Goal: Information Seeking & Learning: Learn about a topic

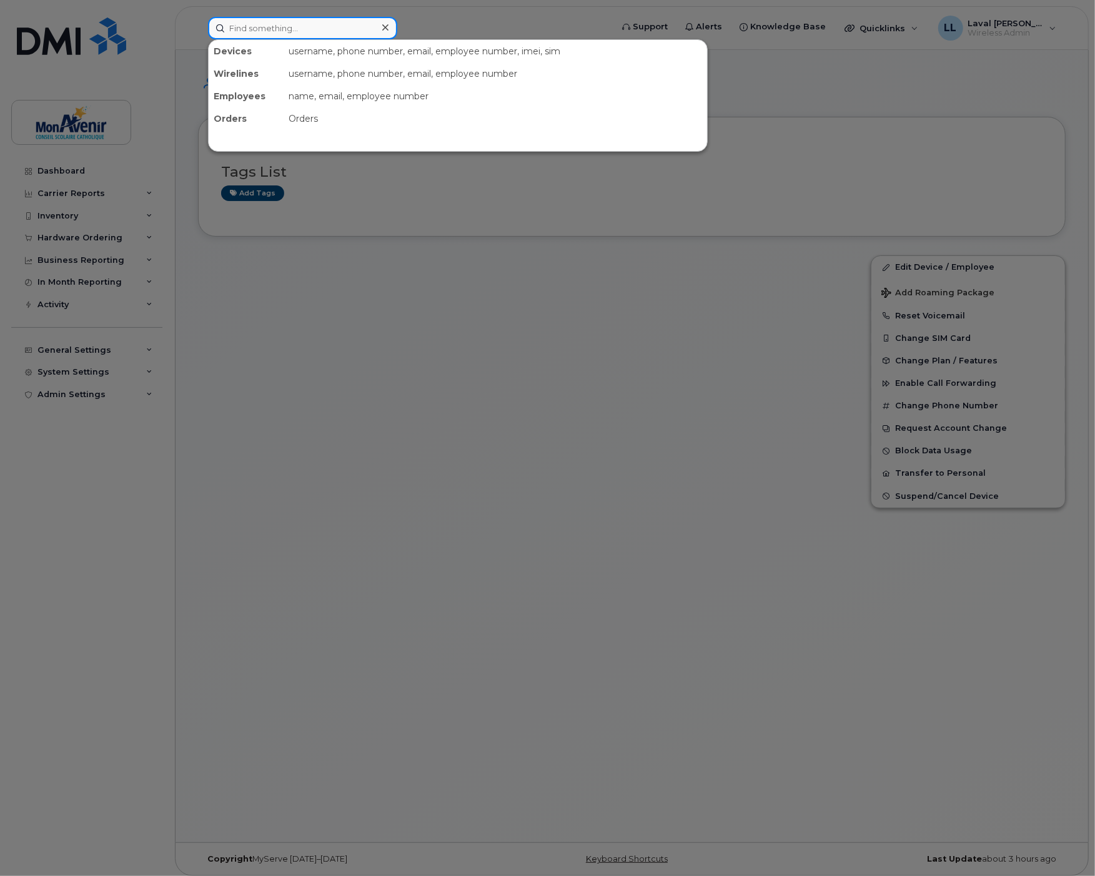
click at [247, 25] on input at bounding box center [302, 28] width 189 height 22
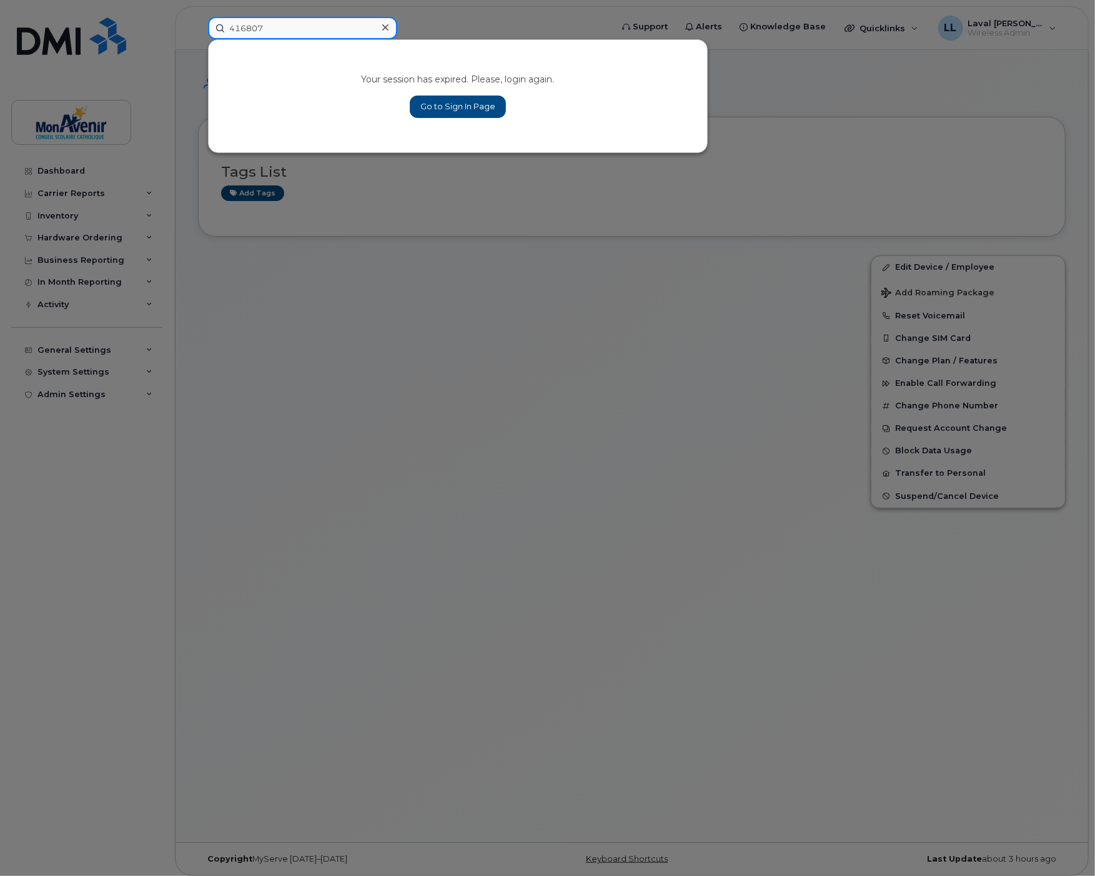
type input "416807"
click at [44, 169] on div at bounding box center [547, 438] width 1095 height 876
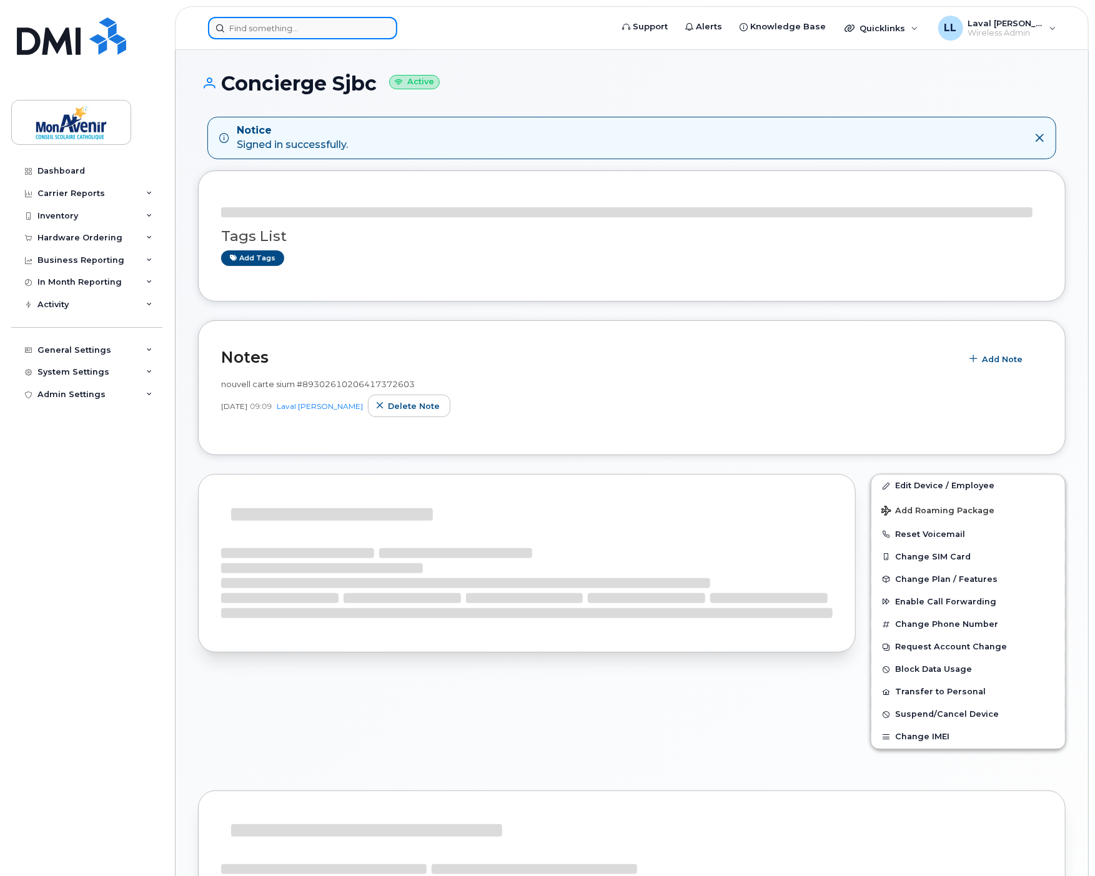
click at [245, 29] on input at bounding box center [302, 28] width 189 height 22
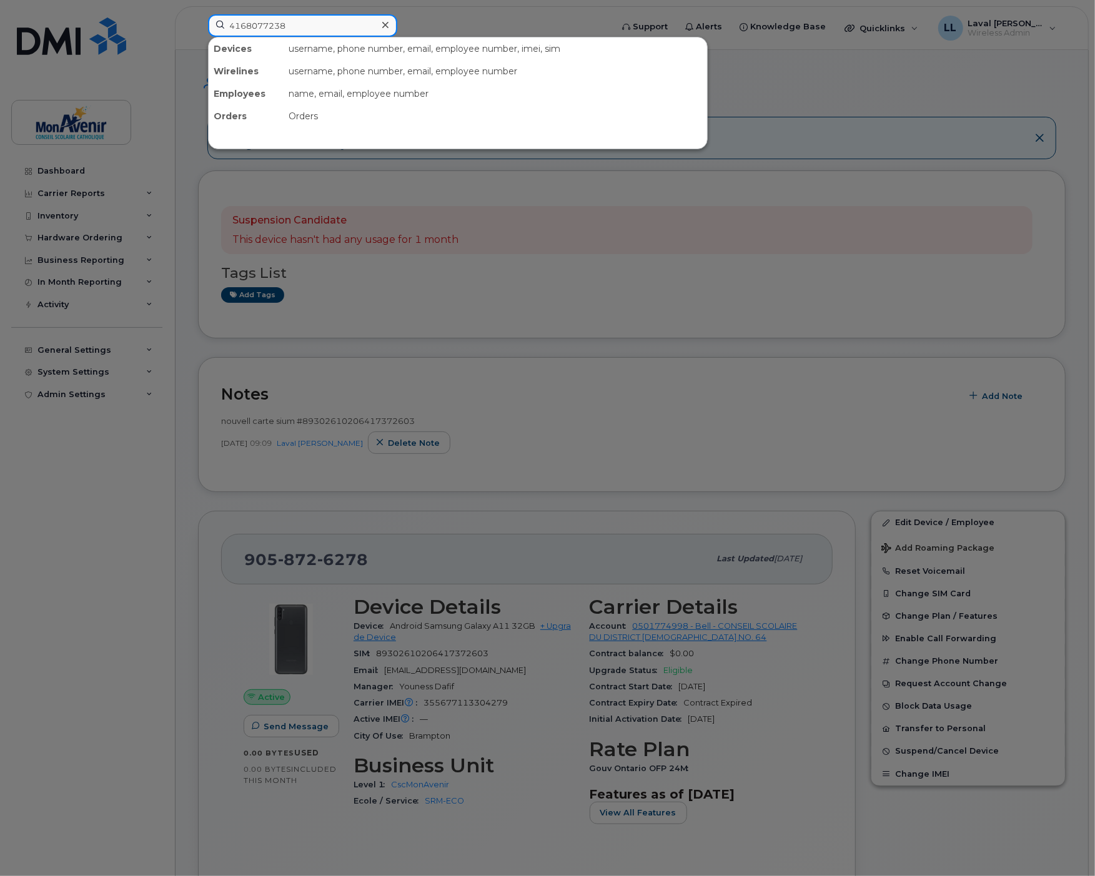
type input "4168077238"
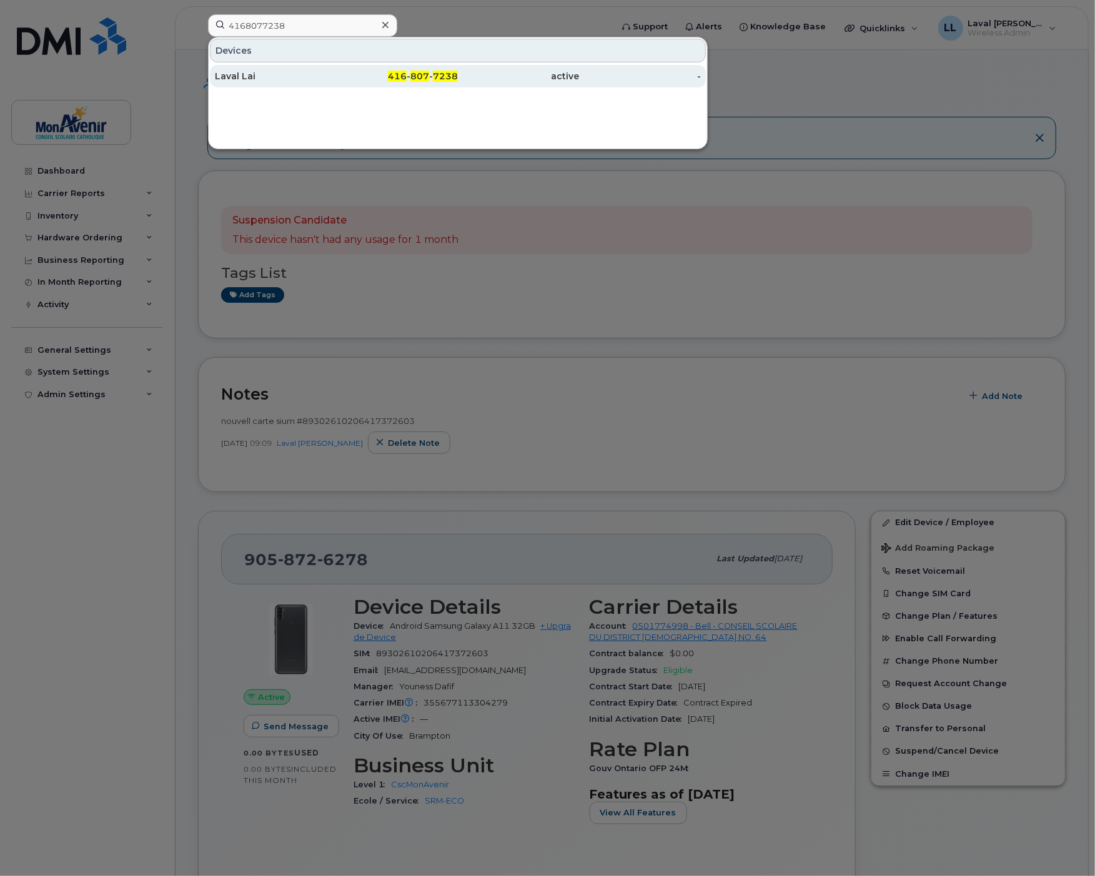
click at [257, 83] on div "Laval Lai" at bounding box center [276, 76] width 122 height 22
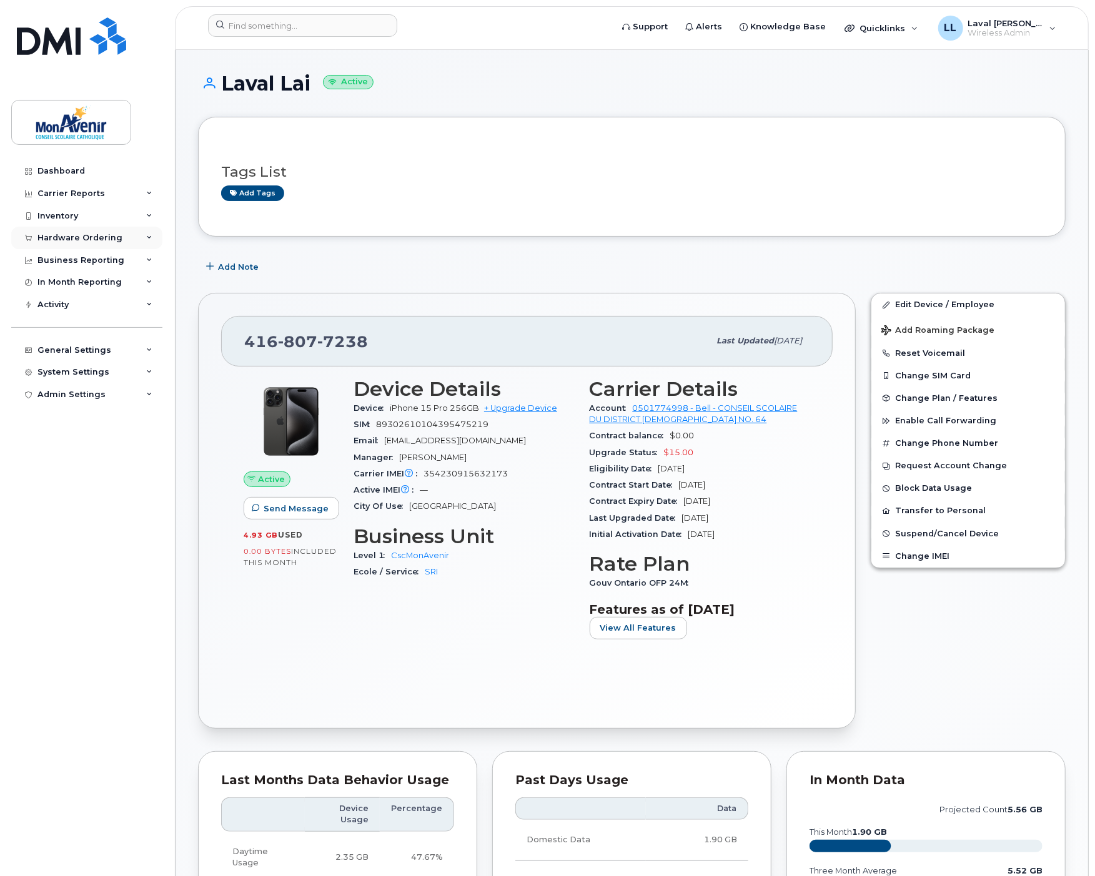
click at [65, 239] on div "Hardware Ordering" at bounding box center [79, 238] width 85 height 10
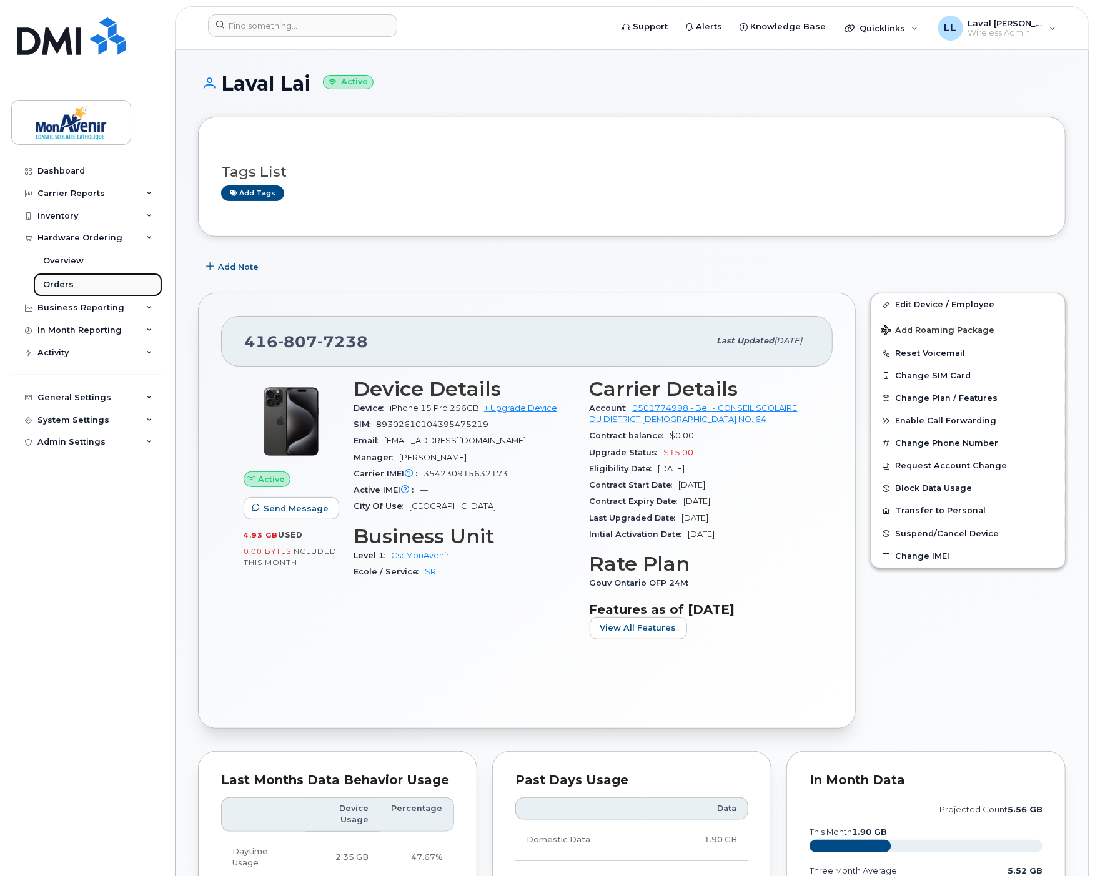
click at [61, 289] on div "Orders" at bounding box center [58, 284] width 31 height 11
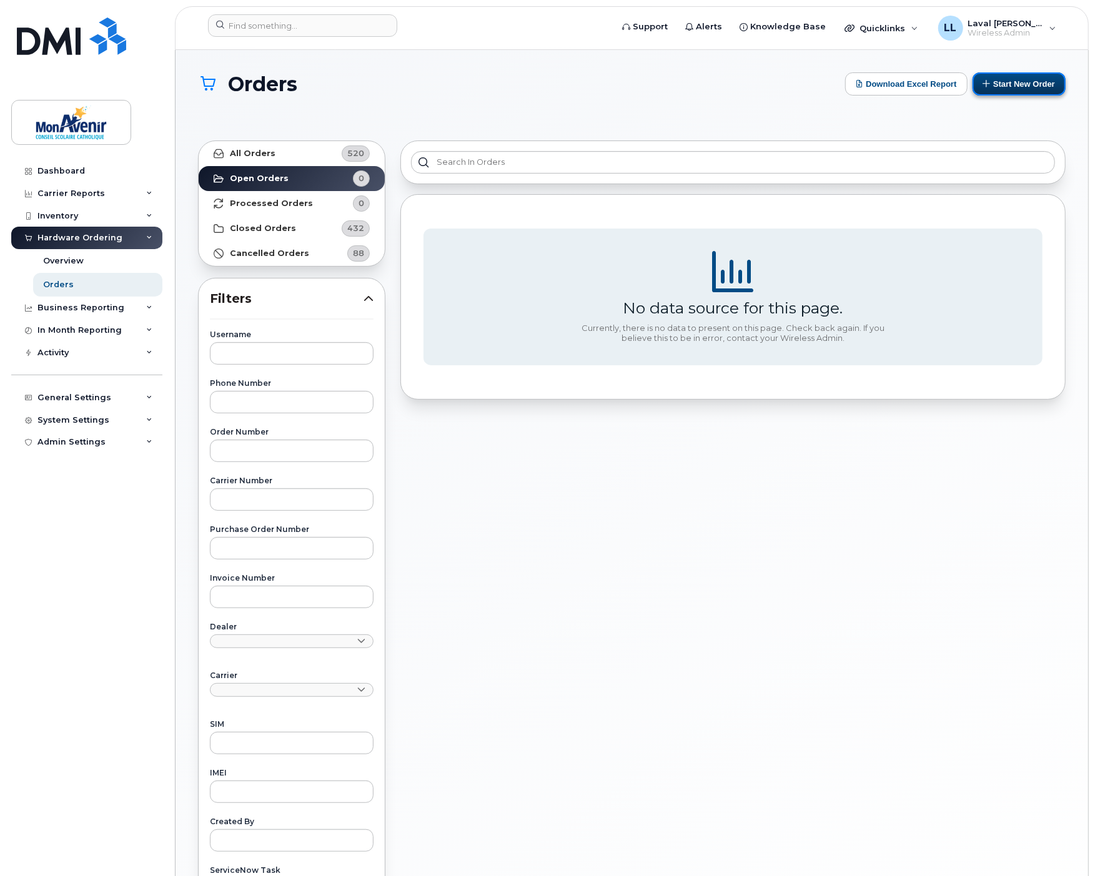
click at [997, 89] on button "Start New Order" at bounding box center [1018, 83] width 93 height 23
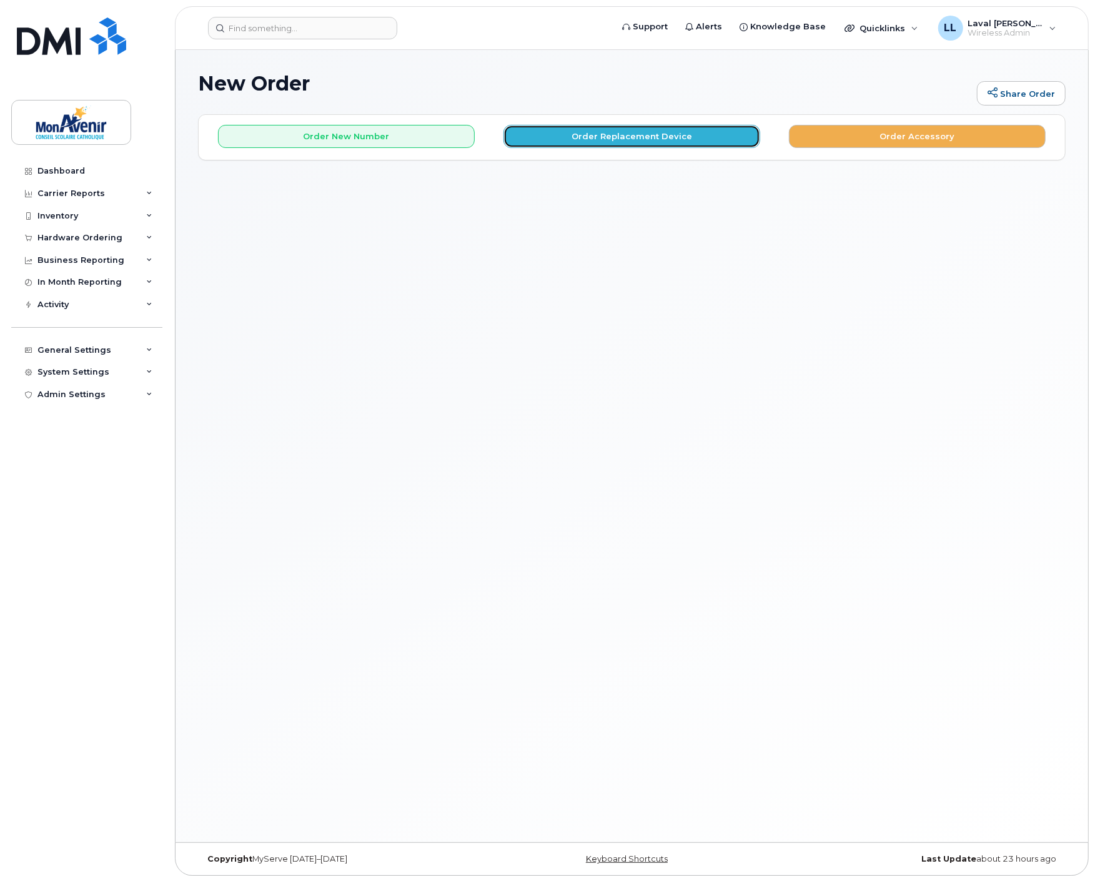
click at [575, 139] on button "Order Replacement Device" at bounding box center [631, 136] width 257 height 23
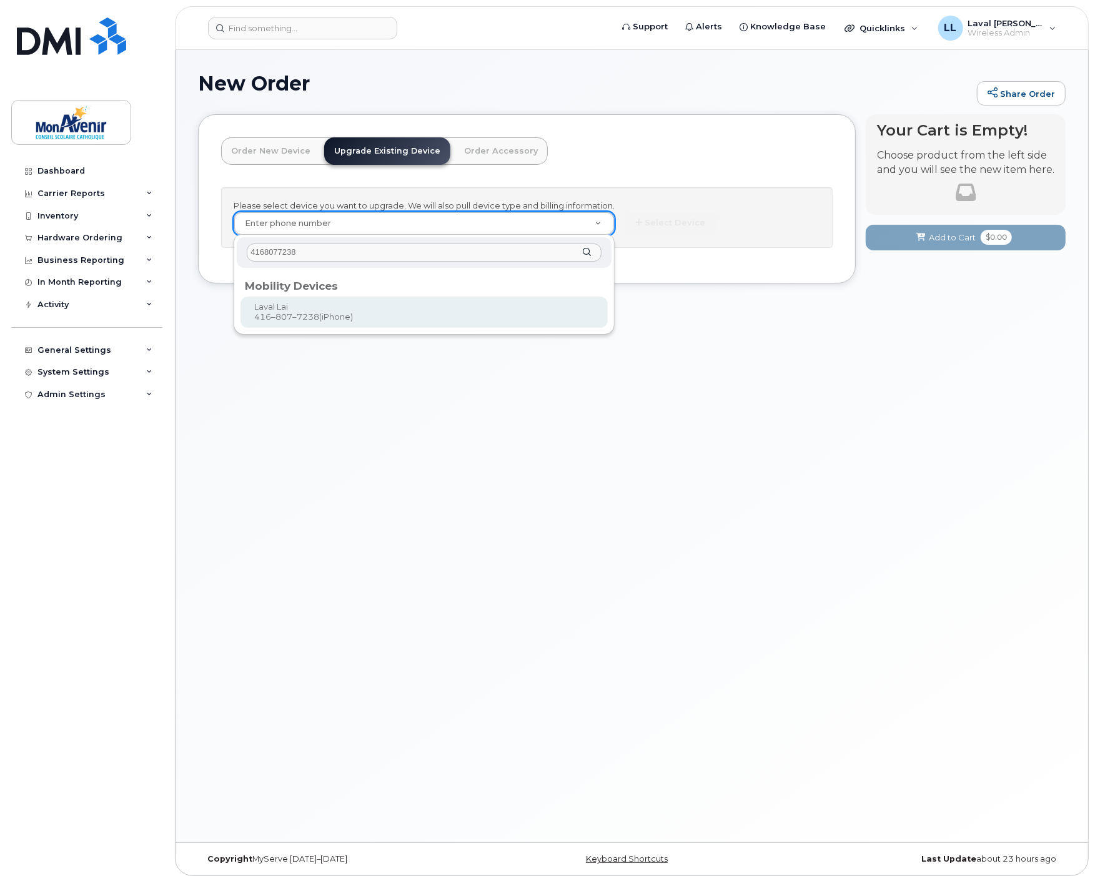
type input "4168077238"
type input "319035"
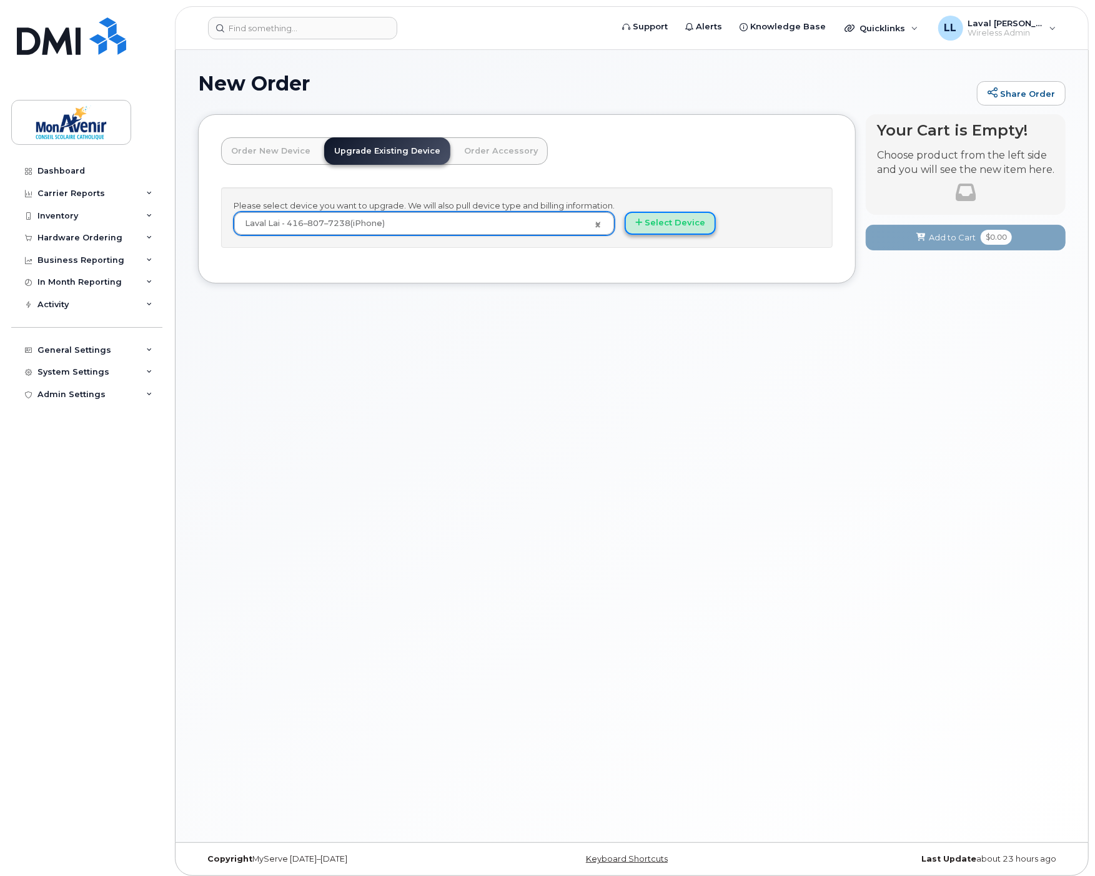
click at [650, 222] on button "Select Device" at bounding box center [670, 223] width 91 height 23
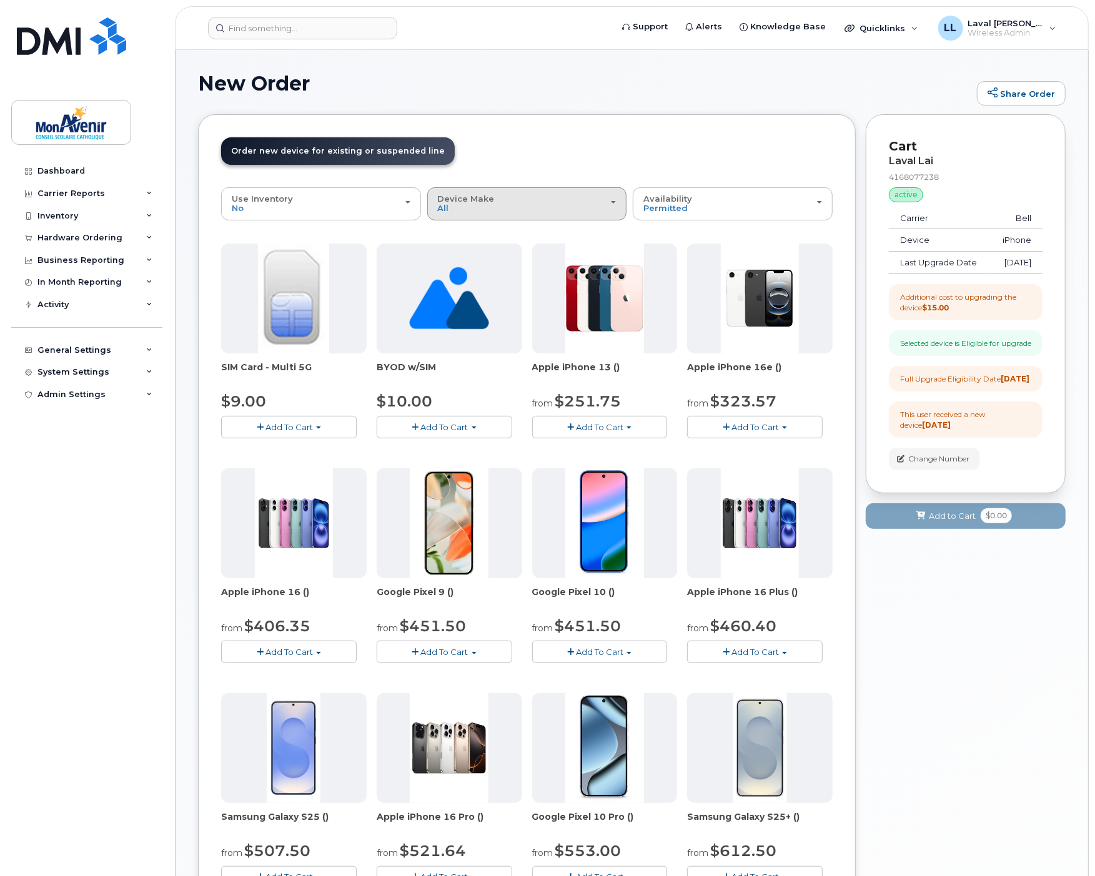
click at [452, 207] on div "Device Make All Android iPhone Unknown" at bounding box center [527, 203] width 179 height 19
click at [458, 276] on label "iPhone" at bounding box center [453, 280] width 46 height 15
click at [0, 0] on input "iPhone" at bounding box center [0, 0] width 0 height 0
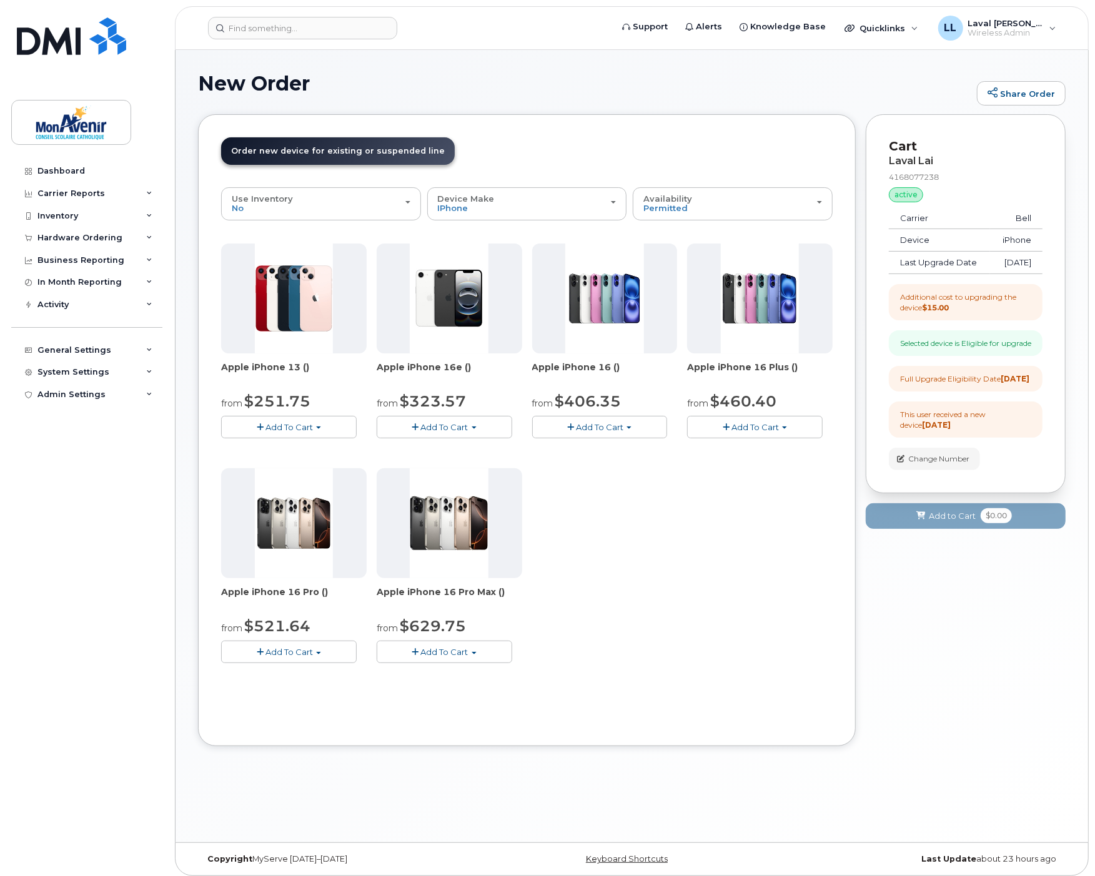
click at [319, 433] on button "Add To Cart" at bounding box center [289, 427] width 136 height 22
click at [71, 371] on div "System Settings" at bounding box center [73, 372] width 72 height 10
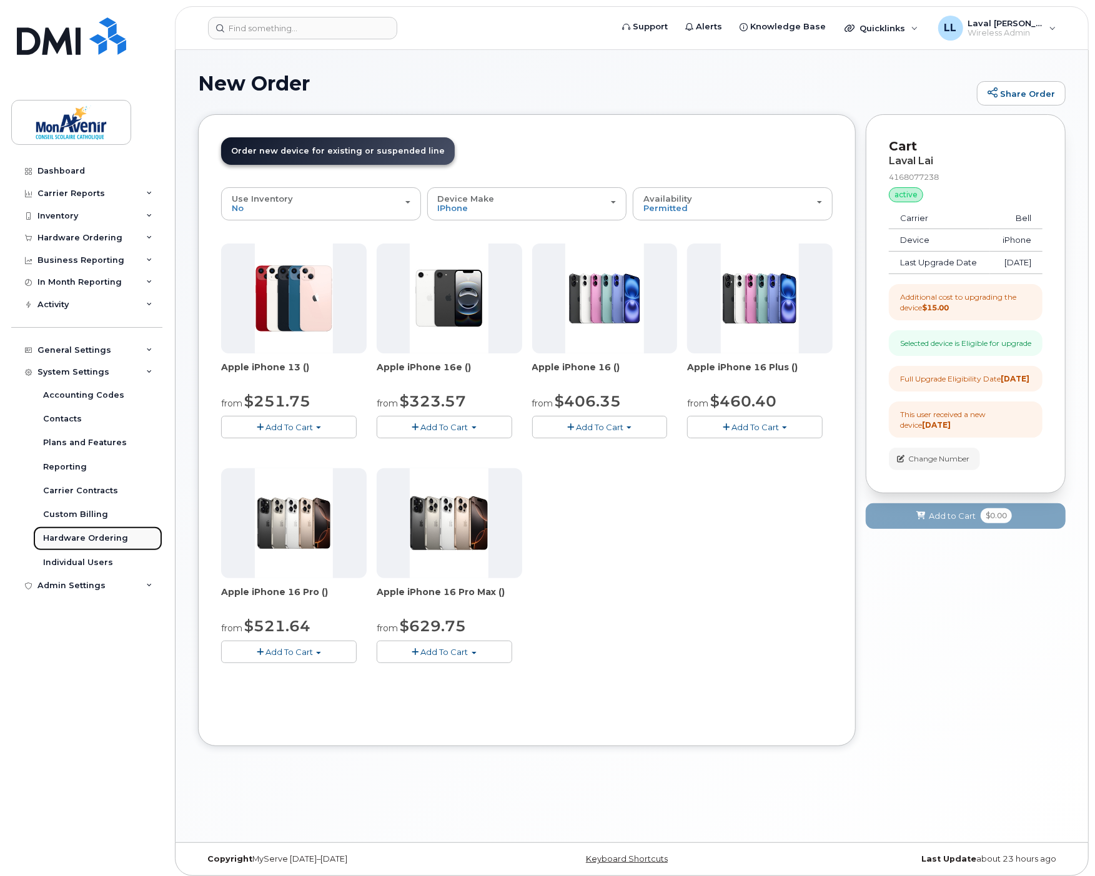
click at [67, 536] on div "Hardware Ordering" at bounding box center [85, 538] width 85 height 11
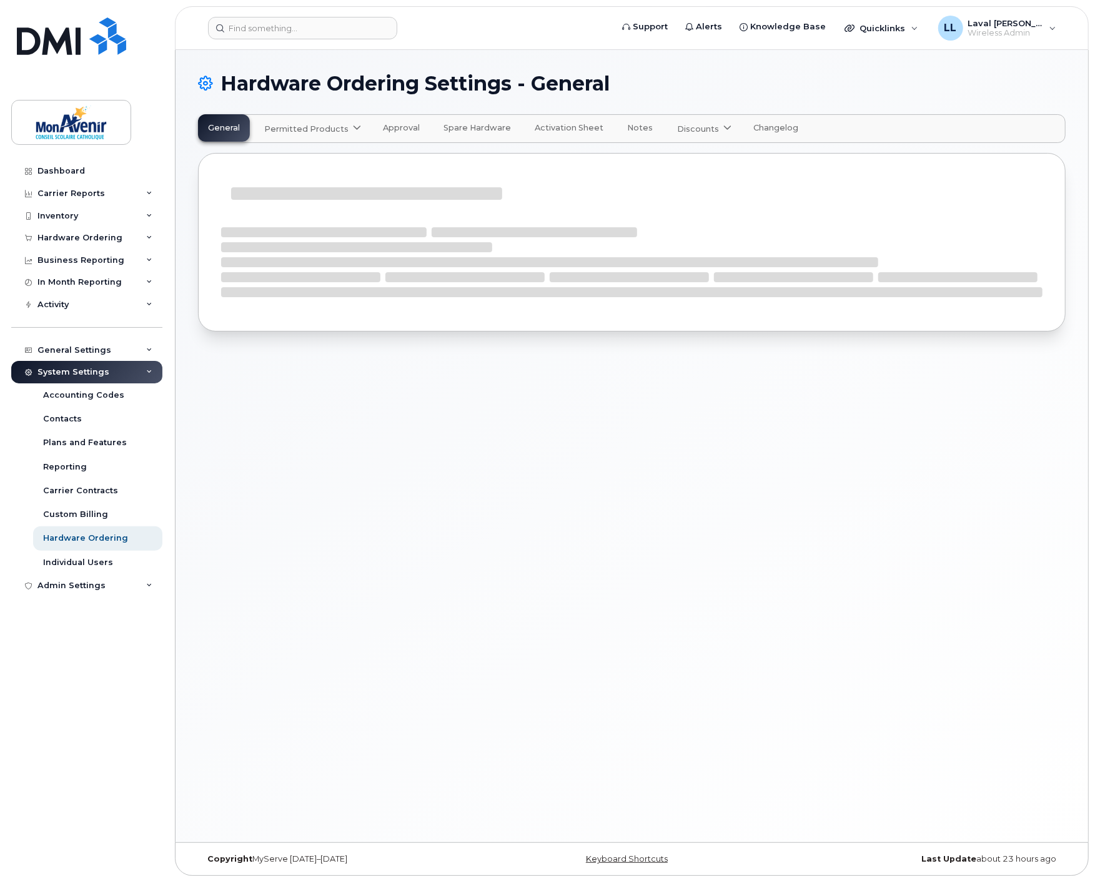
select select "admins"
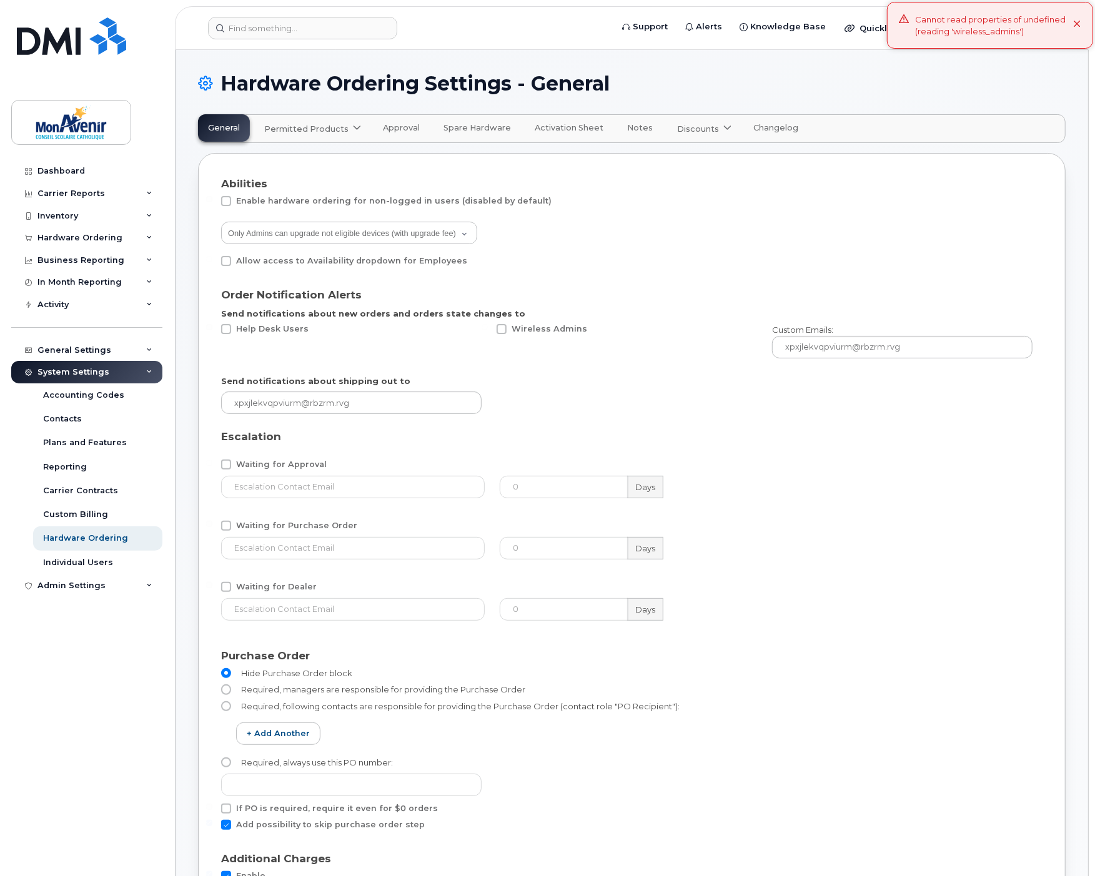
click at [335, 127] on span "Permitted Products" at bounding box center [306, 129] width 84 height 12
click at [328, 157] on span "available" at bounding box center [339, 159] width 44 height 15
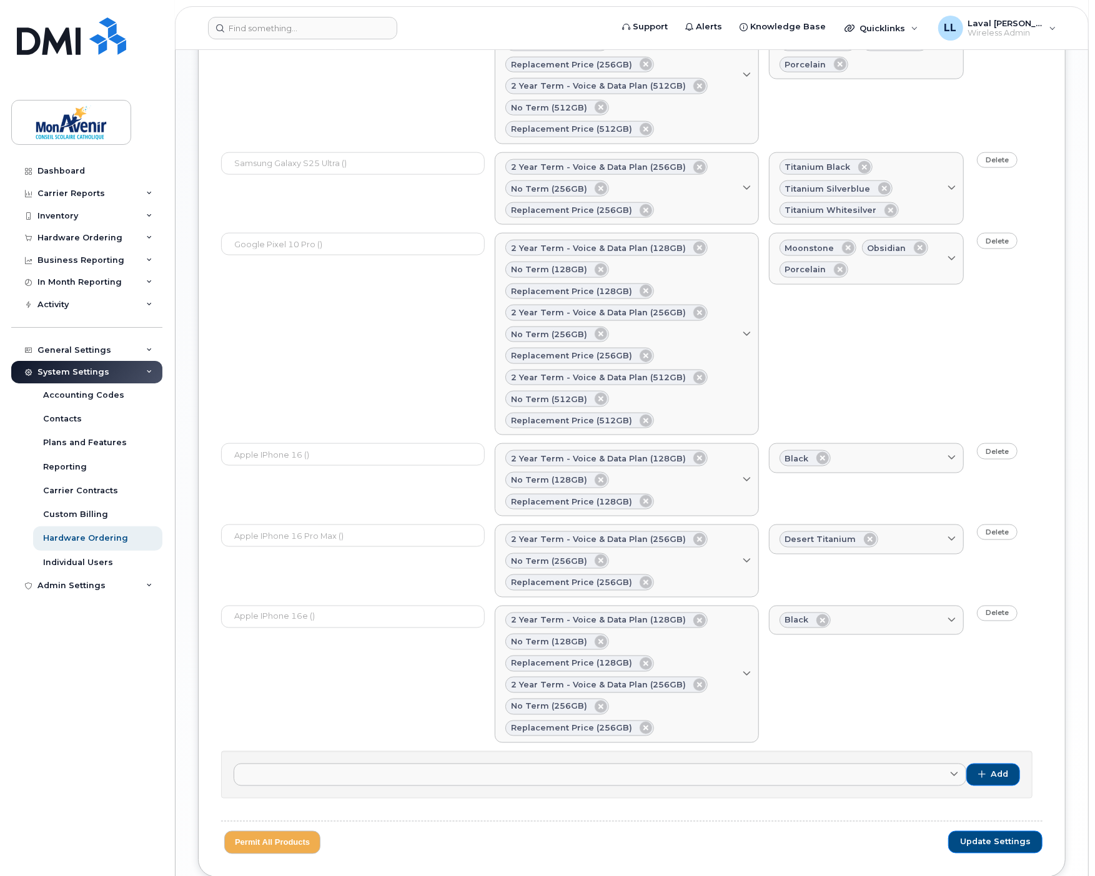
scroll to position [1126, 0]
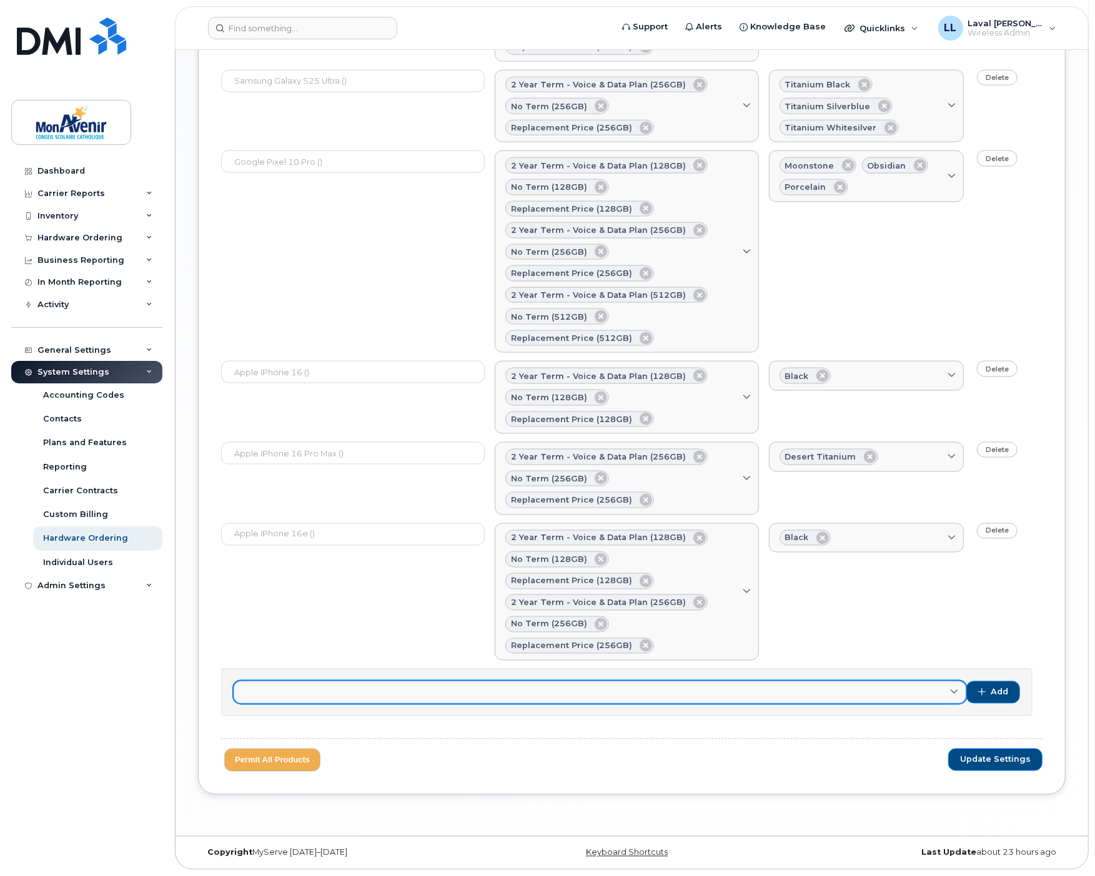
click at [917, 696] on link at bounding box center [600, 692] width 733 height 22
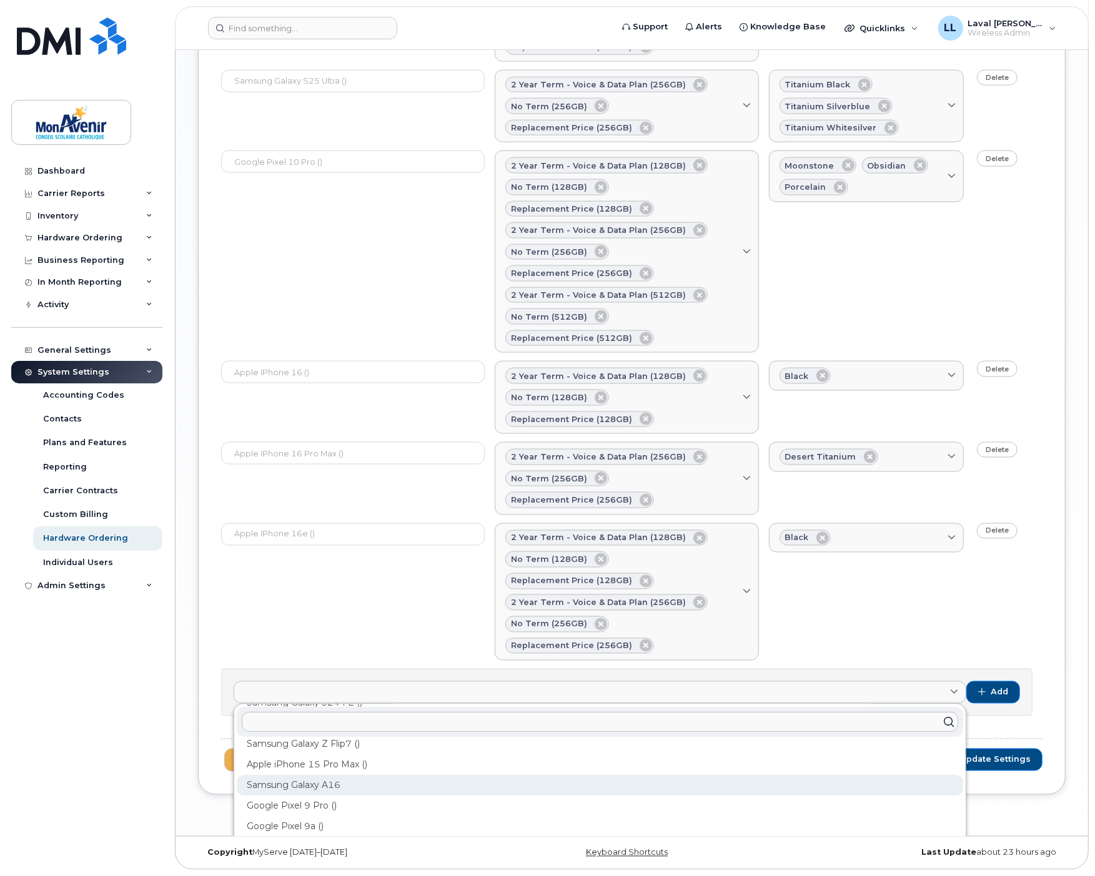
scroll to position [80, 0]
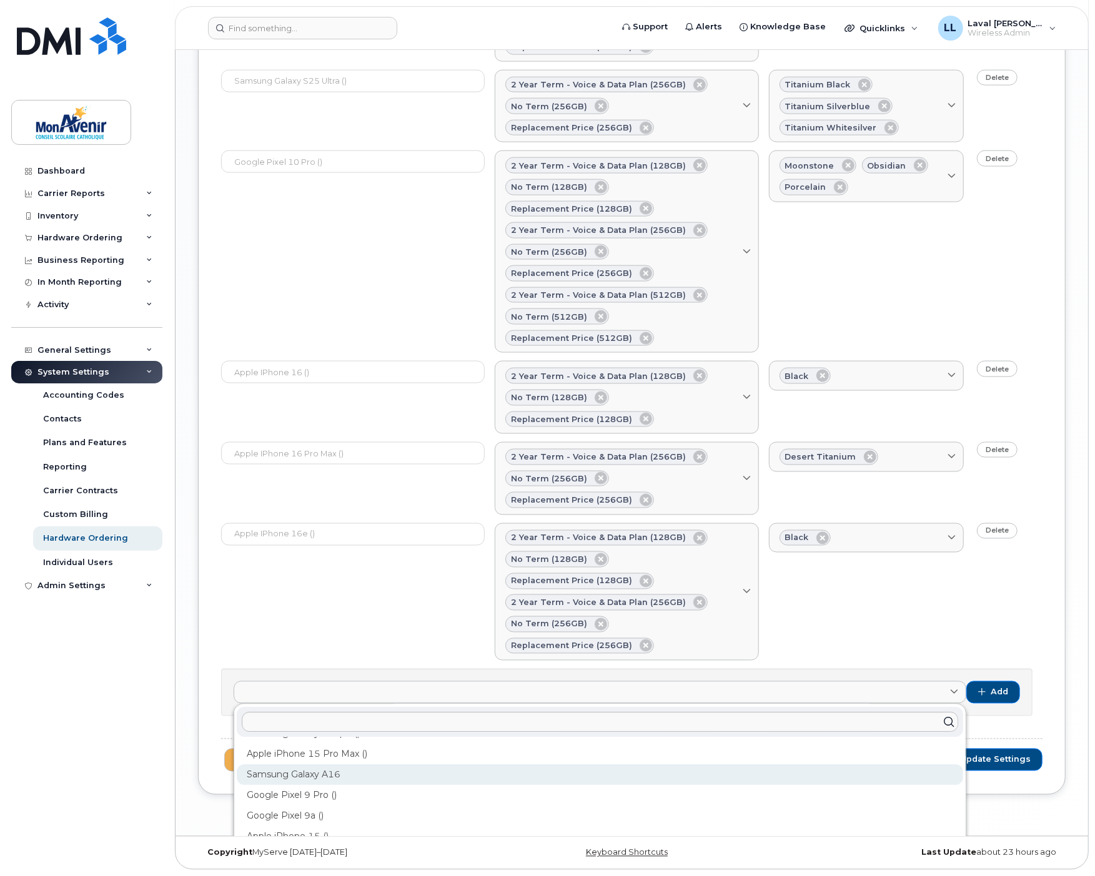
click at [704, 778] on div "Samsung Galaxy A16" at bounding box center [600, 775] width 726 height 21
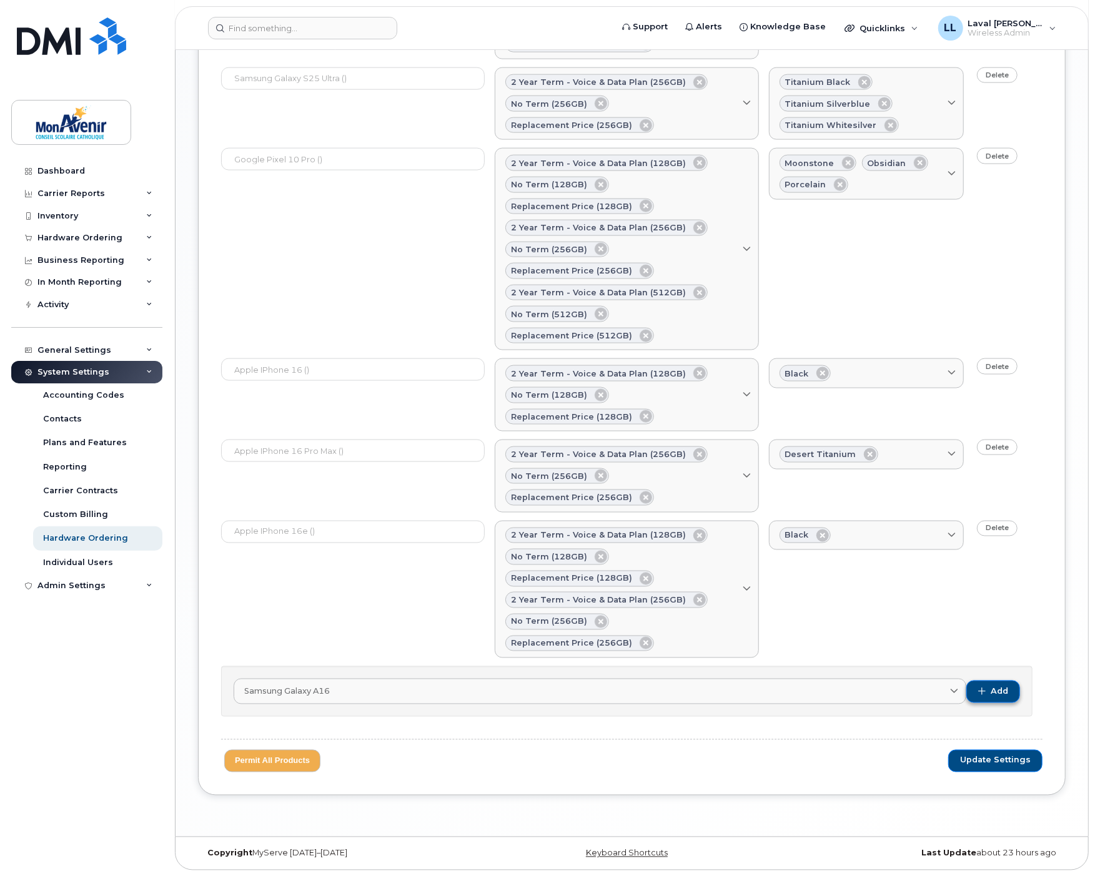
click at [988, 700] on button "Add" at bounding box center [993, 692] width 54 height 22
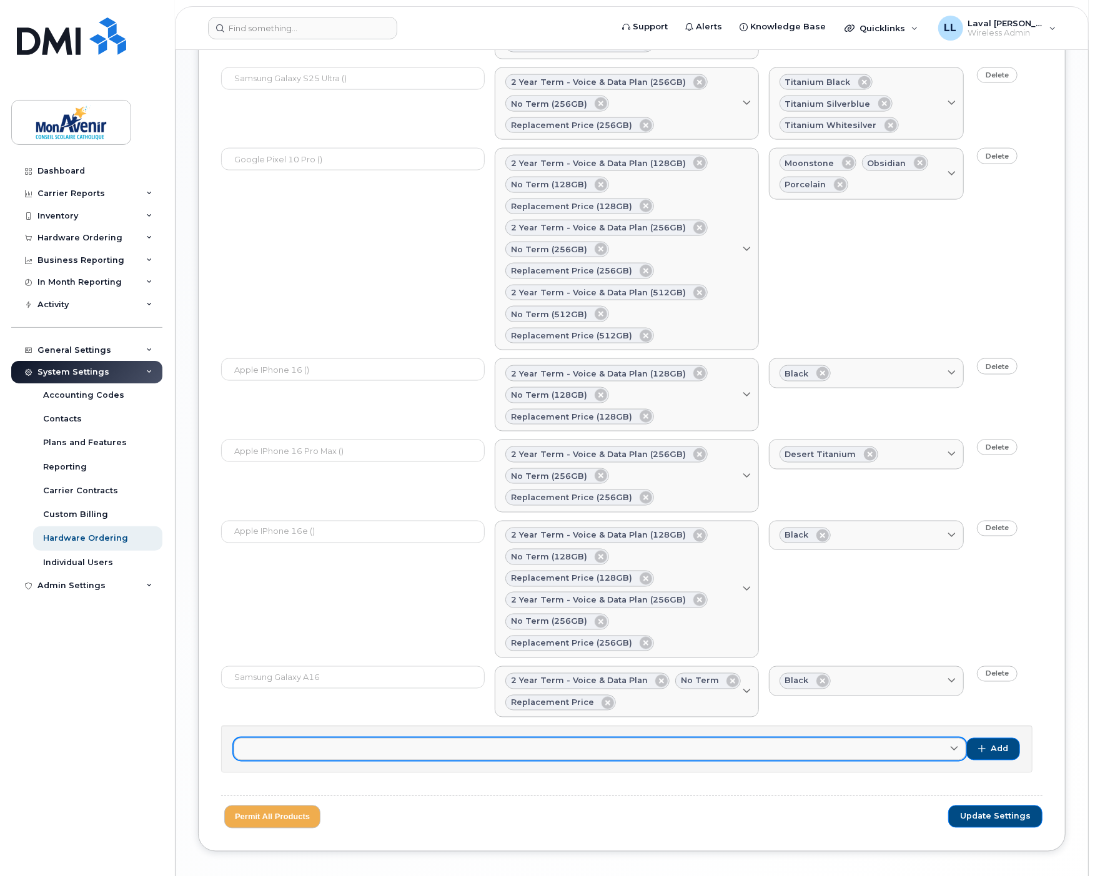
click at [944, 746] on link at bounding box center [600, 749] width 733 height 22
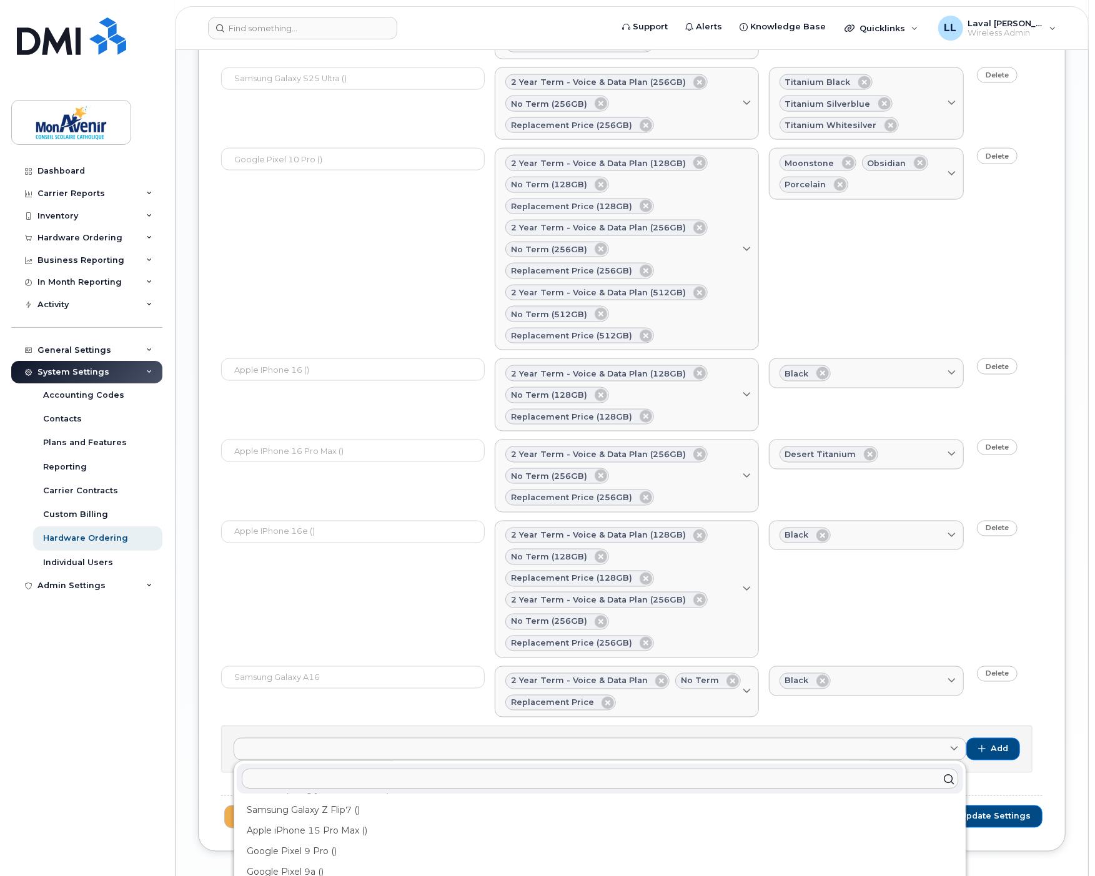
scroll to position [1185, 0]
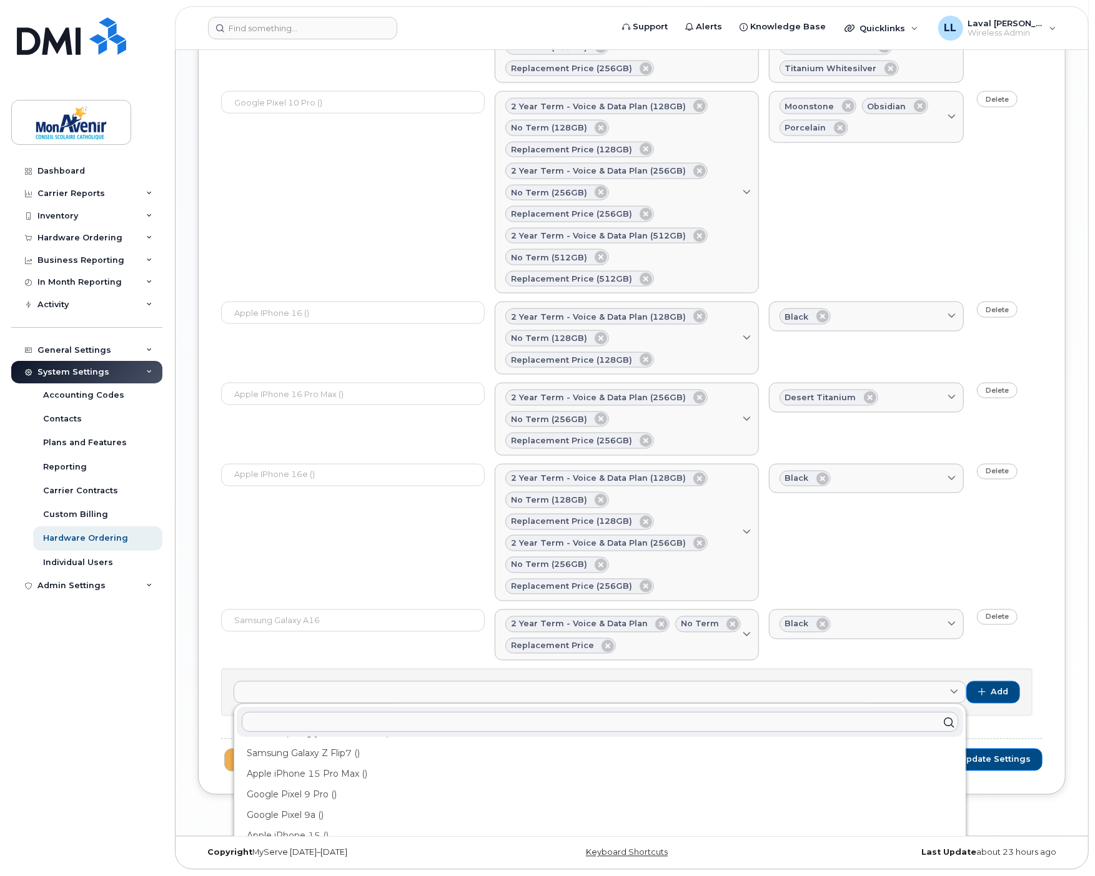
click at [345, 725] on input "text" at bounding box center [600, 722] width 716 height 20
type input "ip"
click at [111, 795] on div "Dashboard Carrier Reports Monthly Billing Data Pooling Average Costing Accounti…" at bounding box center [88, 509] width 154 height 698
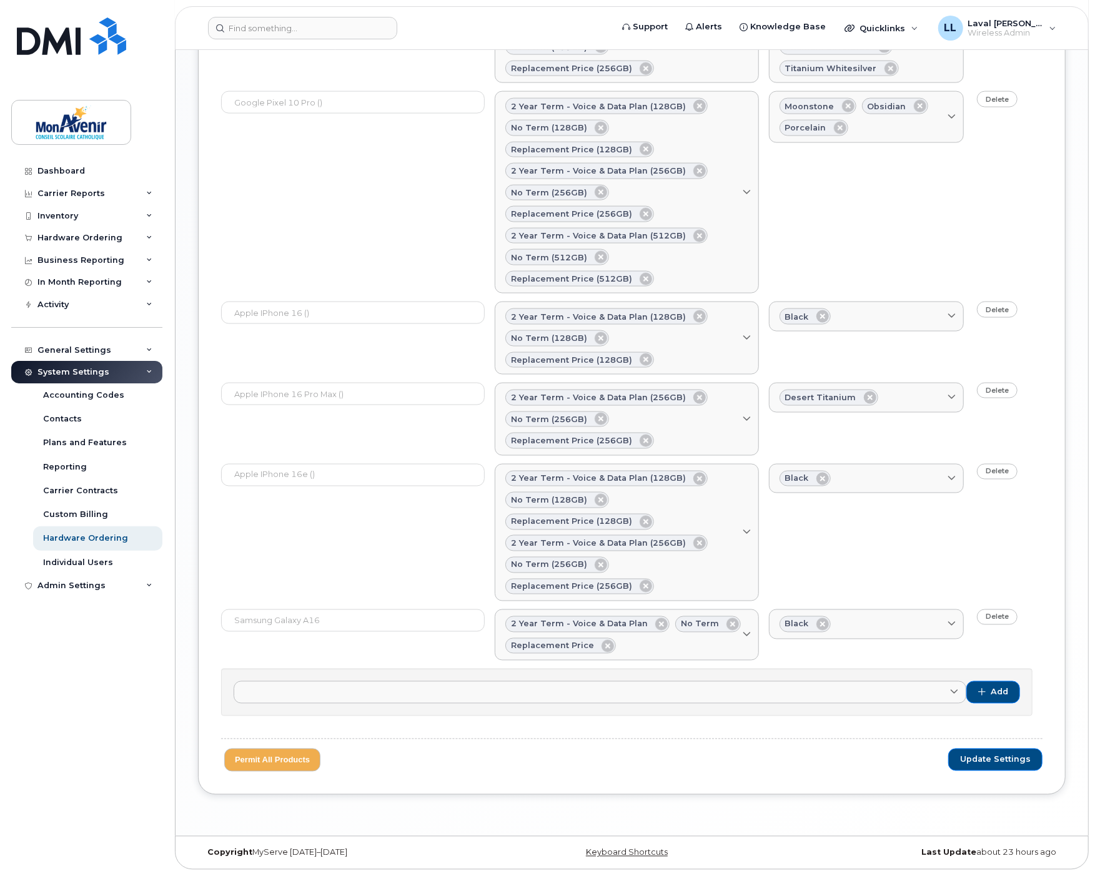
click at [982, 751] on button "Update Settings" at bounding box center [995, 760] width 94 height 22
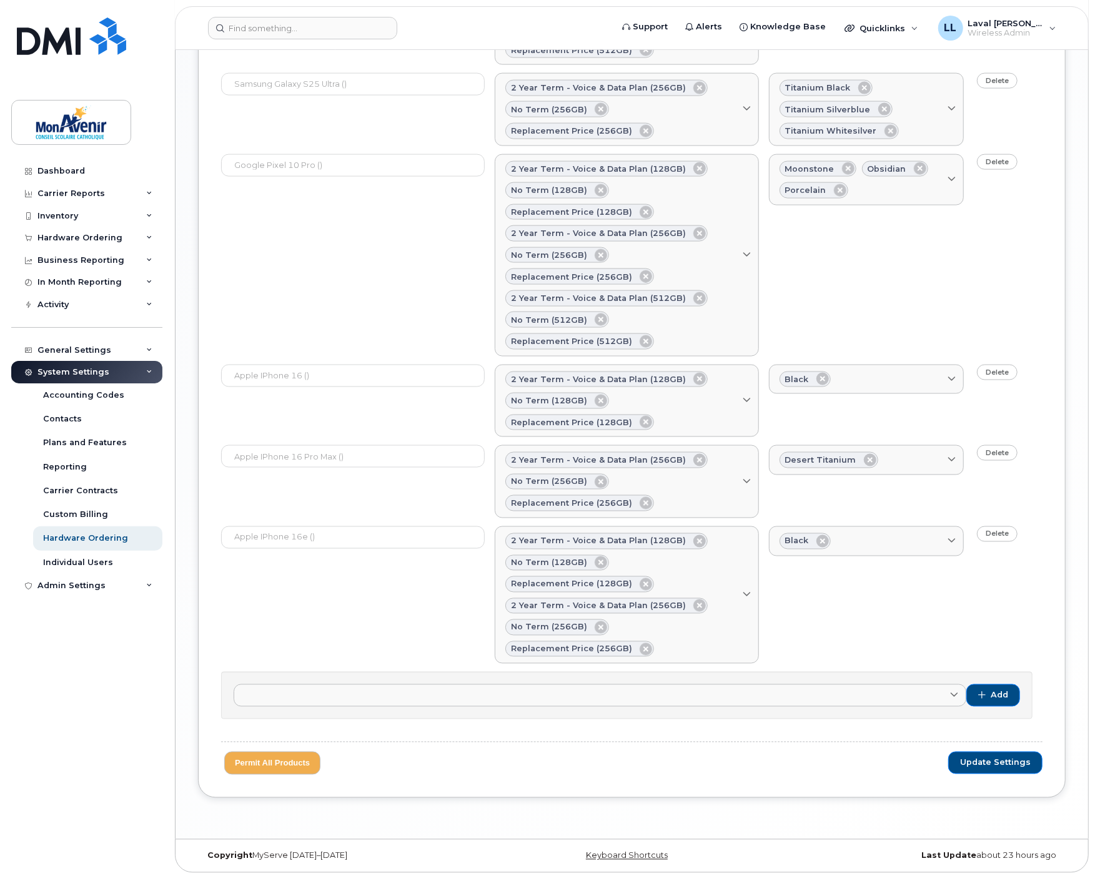
scroll to position [1185, 0]
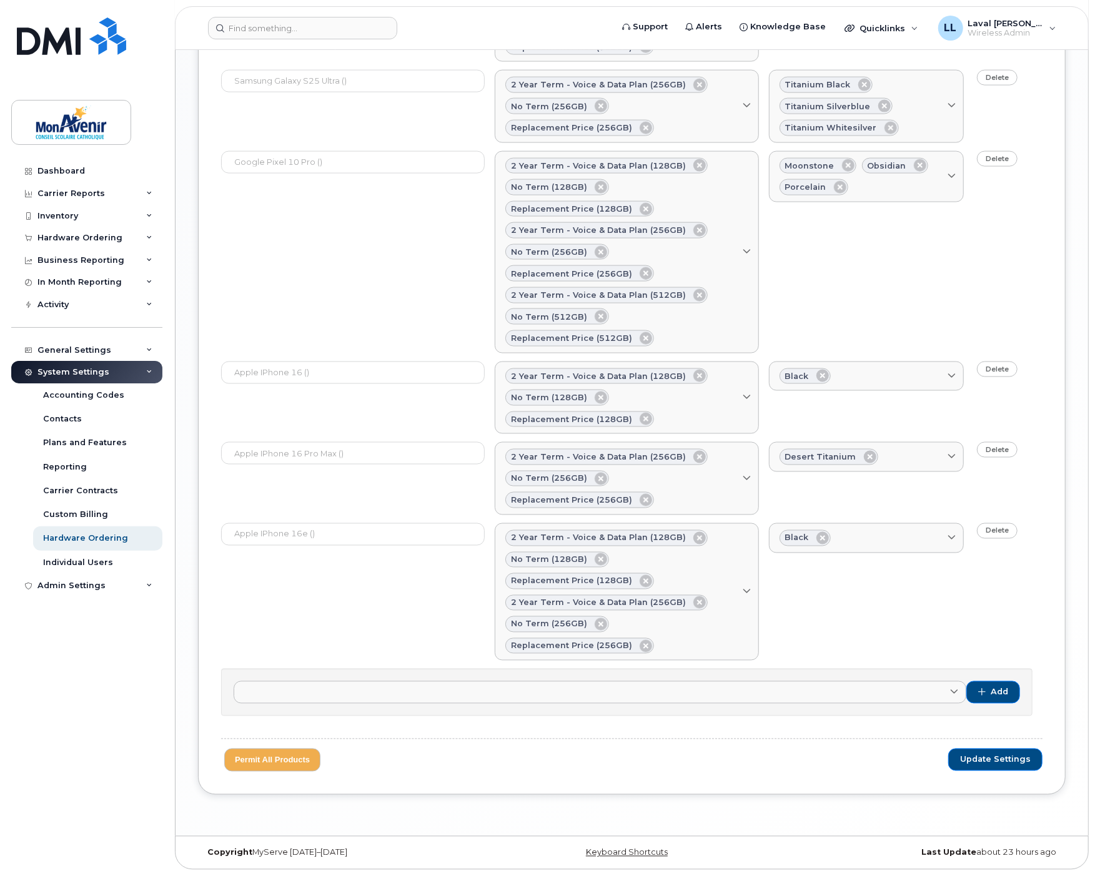
click at [983, 758] on span "Update Settings" at bounding box center [995, 759] width 71 height 11
click at [251, 33] on input at bounding box center [302, 28] width 189 height 22
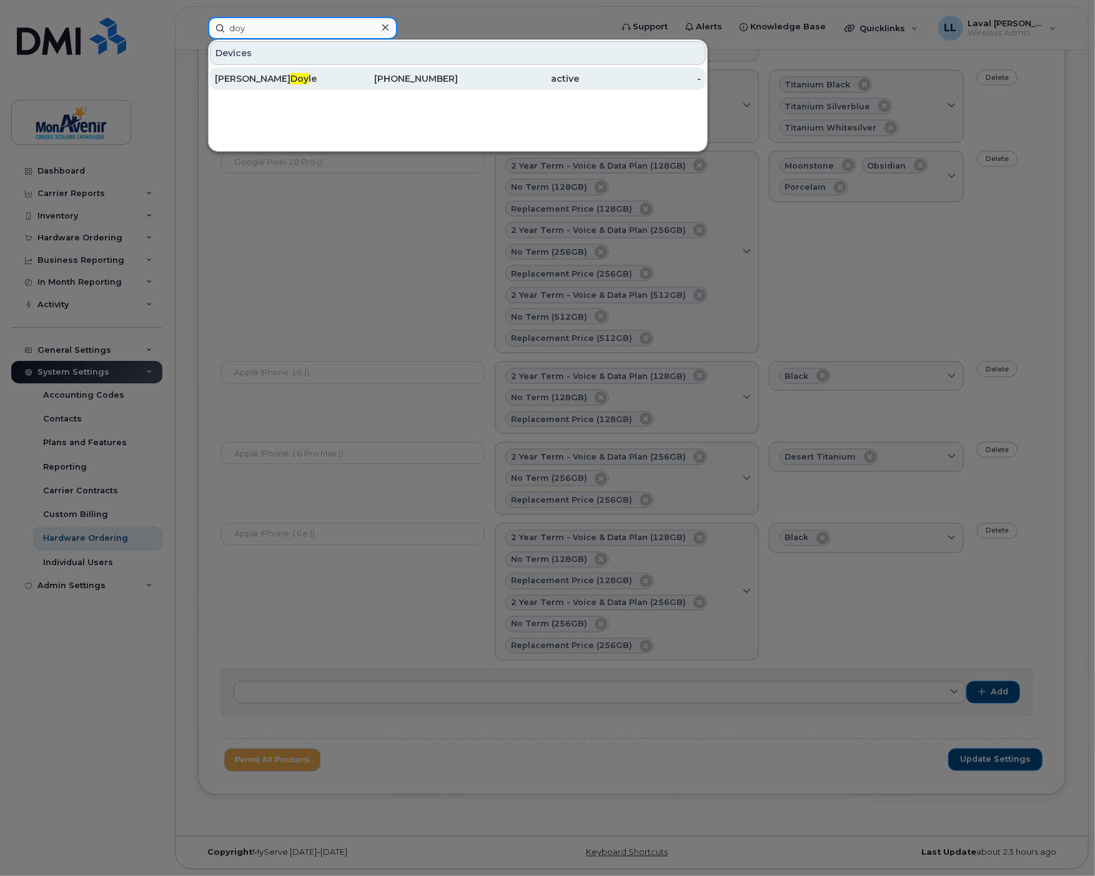
type input "doy"
click at [245, 79] on div "Dominique Doy le" at bounding box center [276, 78] width 122 height 12
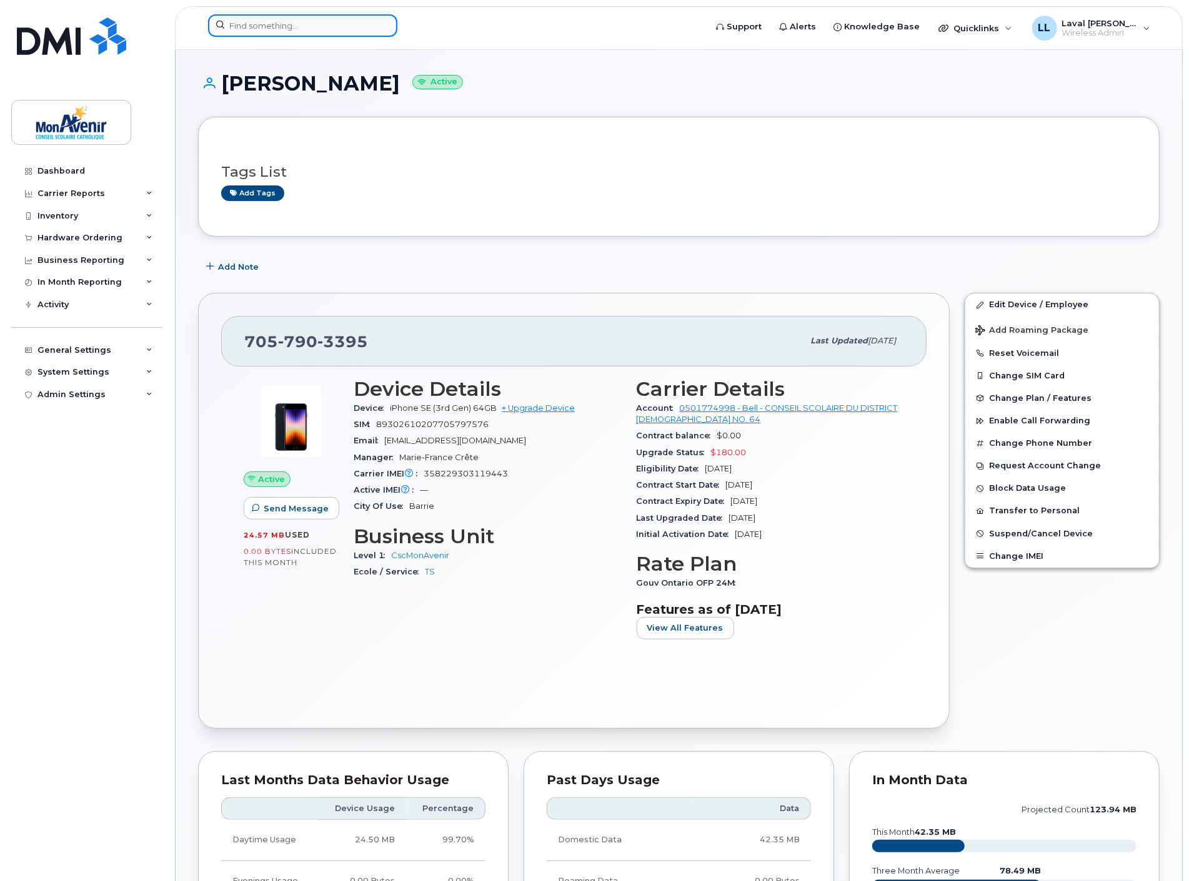
click at [272, 30] on input at bounding box center [302, 25] width 189 height 22
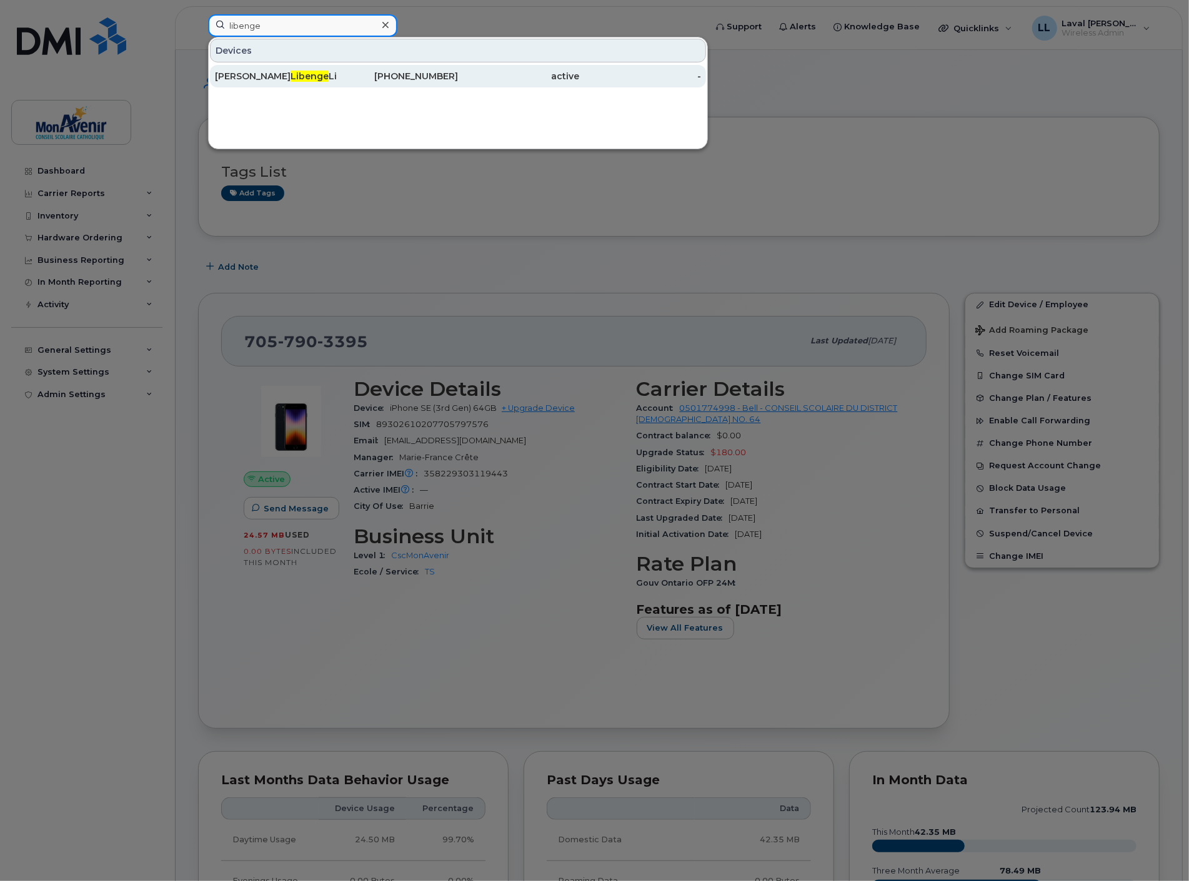
type input "libenge"
click at [296, 72] on span "Libenge" at bounding box center [309, 76] width 38 height 11
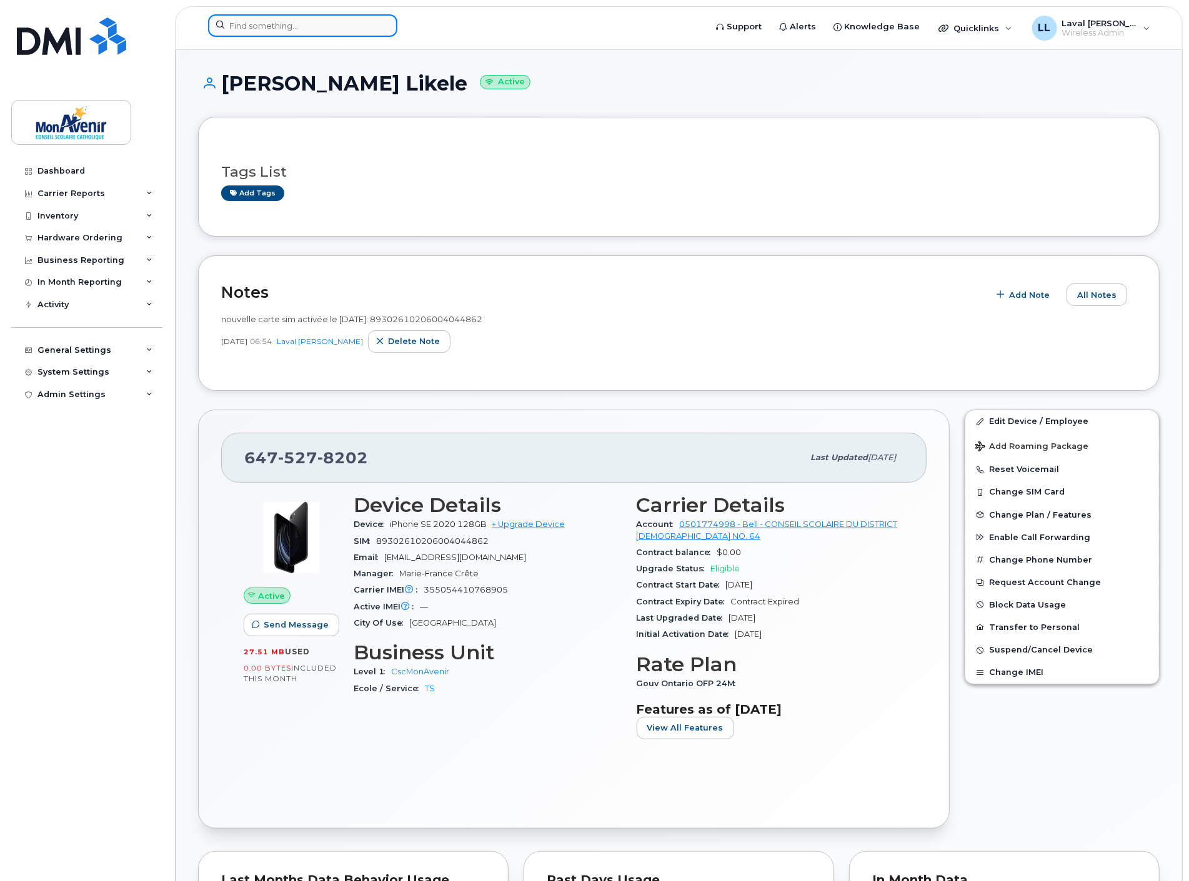
click at [253, 21] on input at bounding box center [302, 25] width 189 height 22
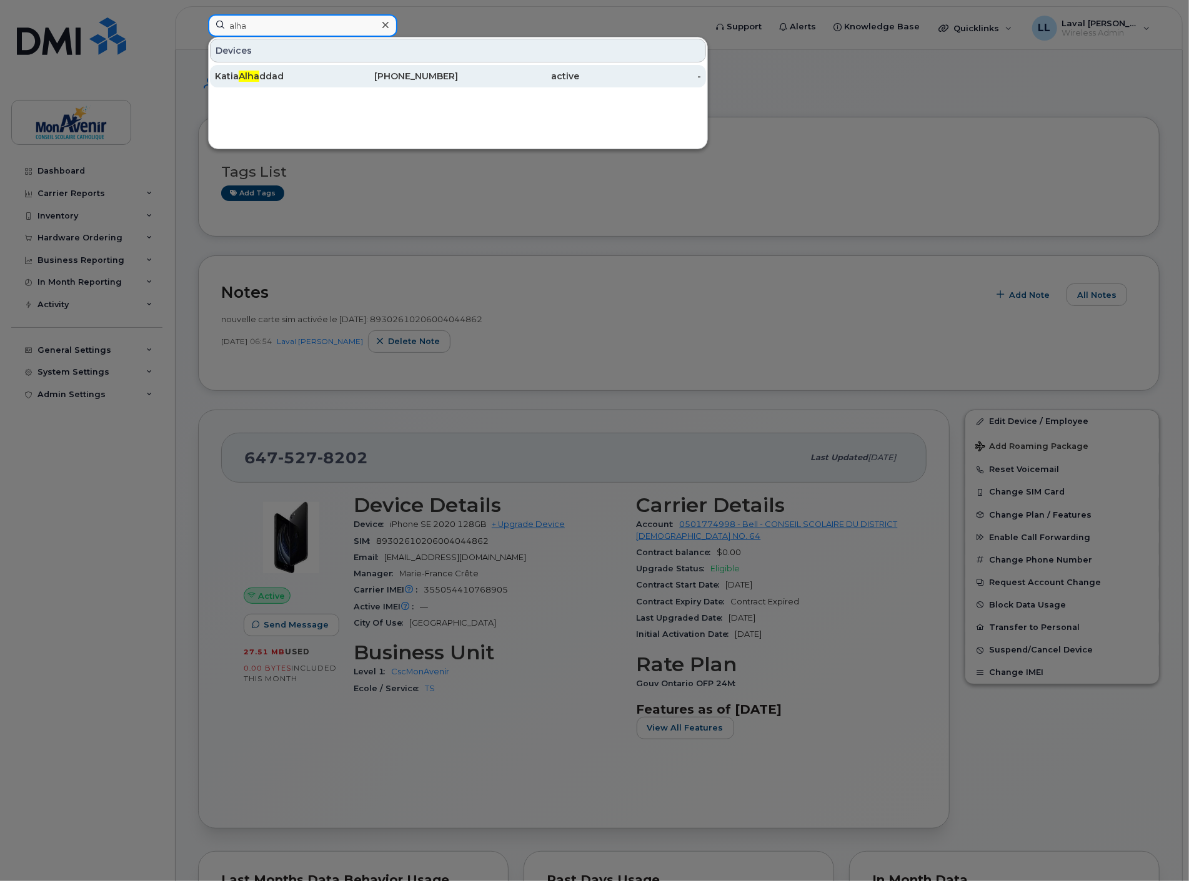
type input "alha"
click at [299, 82] on div "[PERSON_NAME] ddad" at bounding box center [276, 76] width 122 height 12
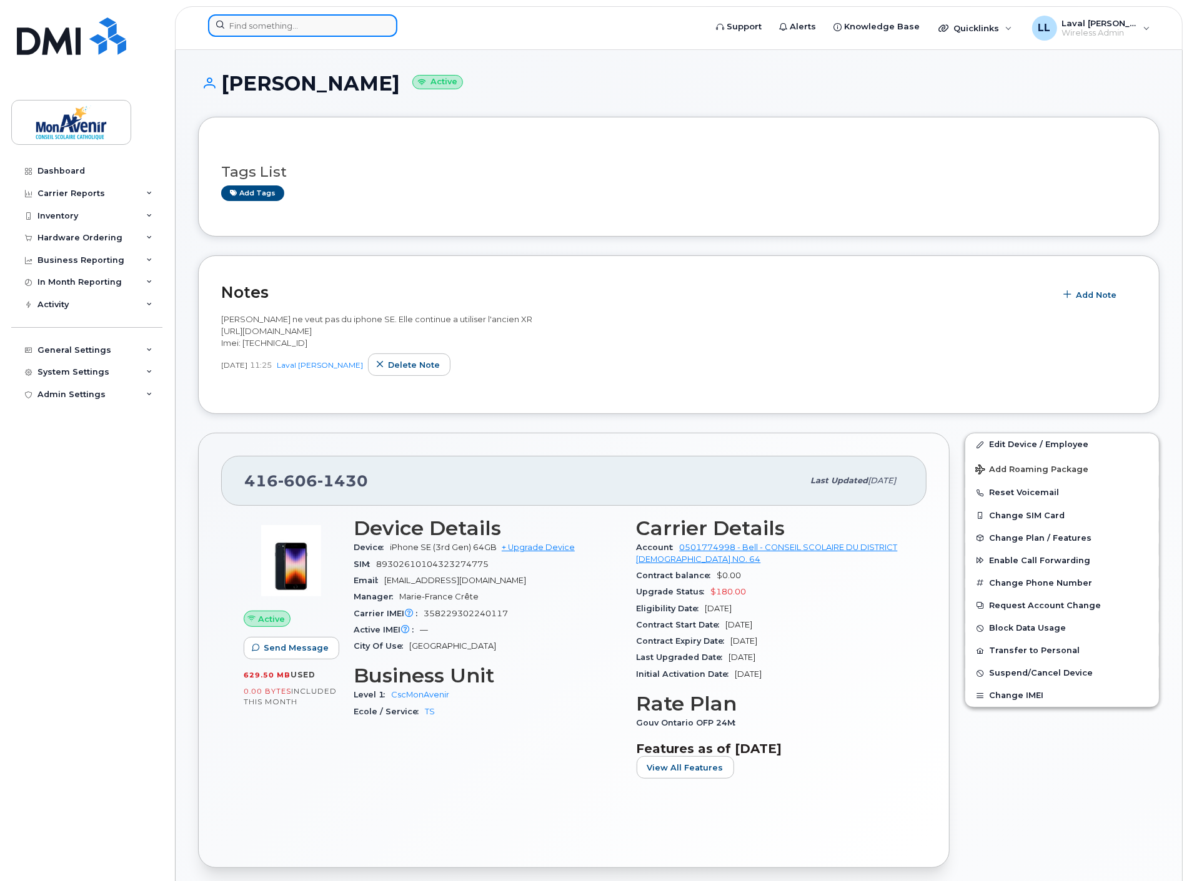
click at [271, 32] on input at bounding box center [302, 25] width 189 height 22
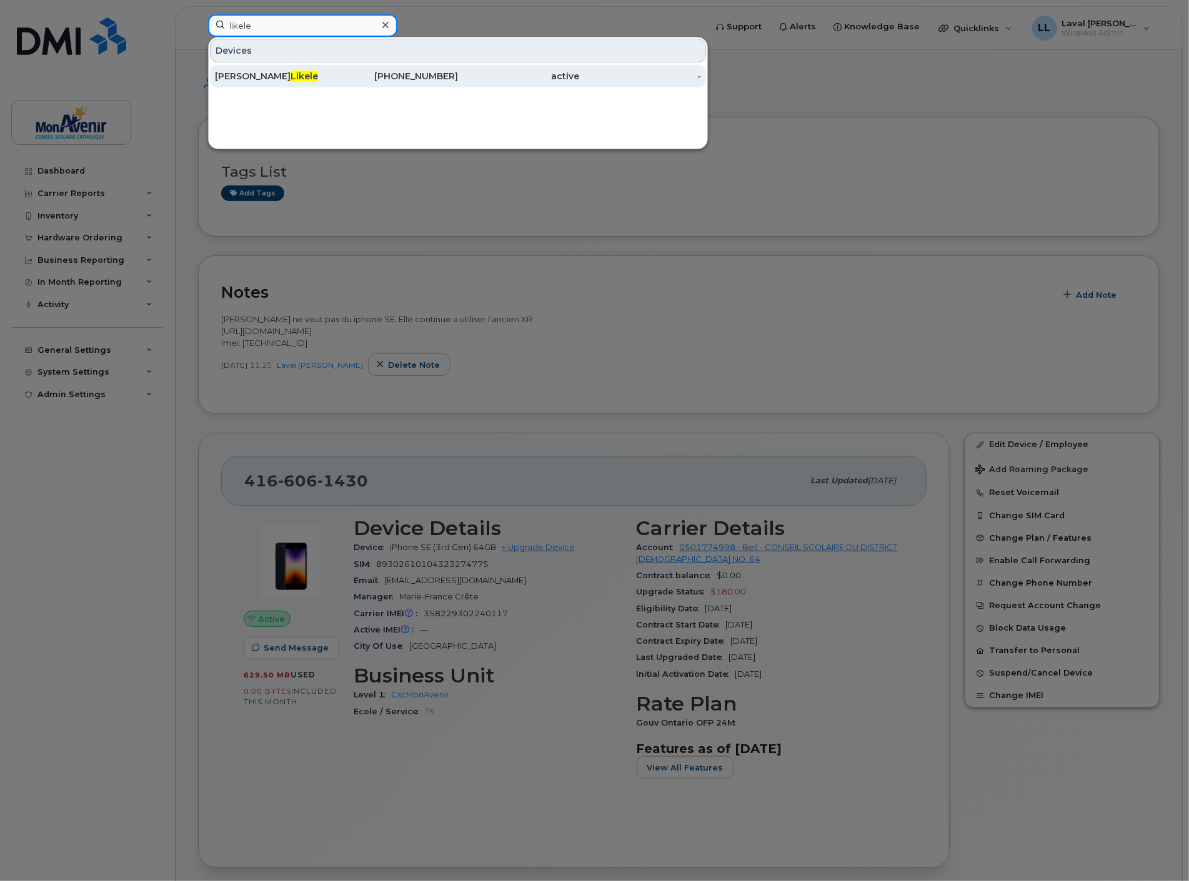
type input "likele"
click at [256, 78] on div "Jean Claude Libenge Likele" at bounding box center [276, 76] width 122 height 12
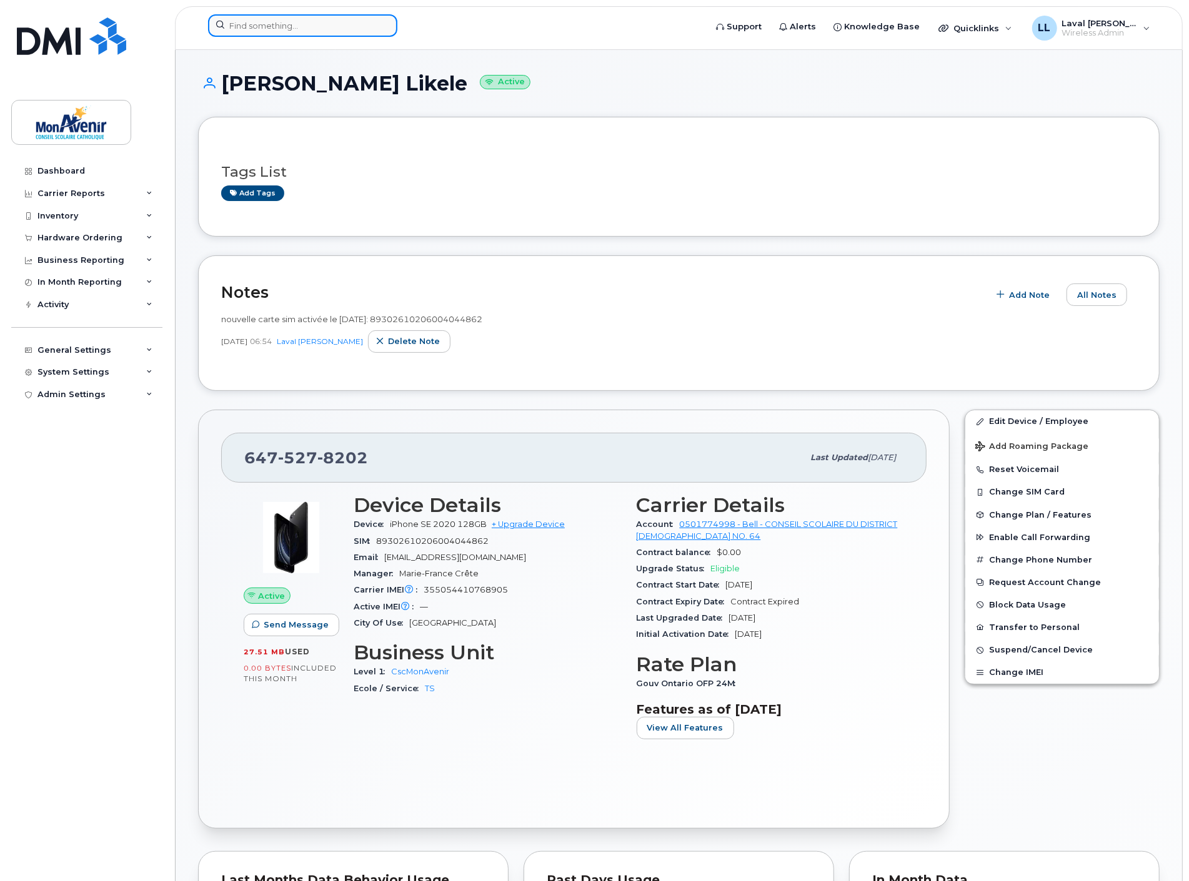
click at [265, 30] on input at bounding box center [302, 25] width 189 height 22
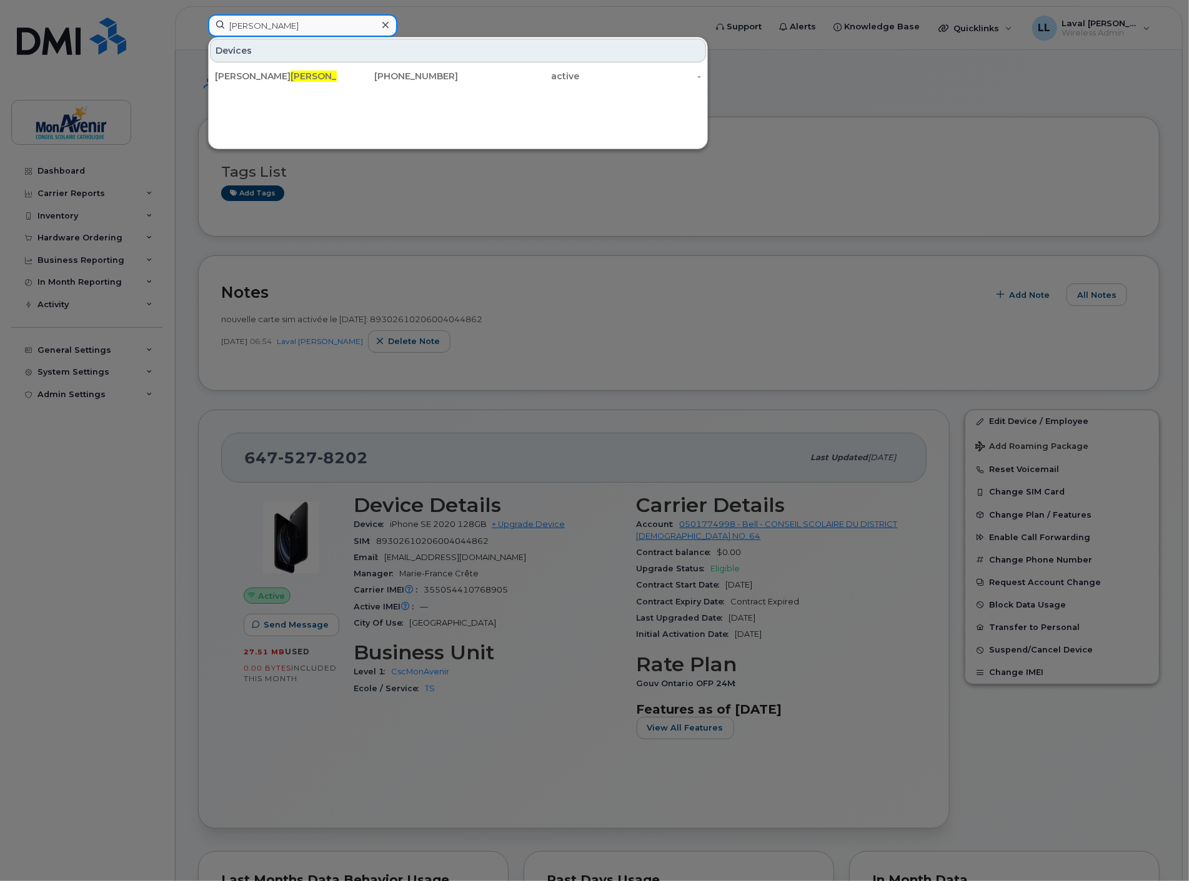
type input "[PERSON_NAME]"
click at [586, 564] on div at bounding box center [594, 440] width 1189 height 881
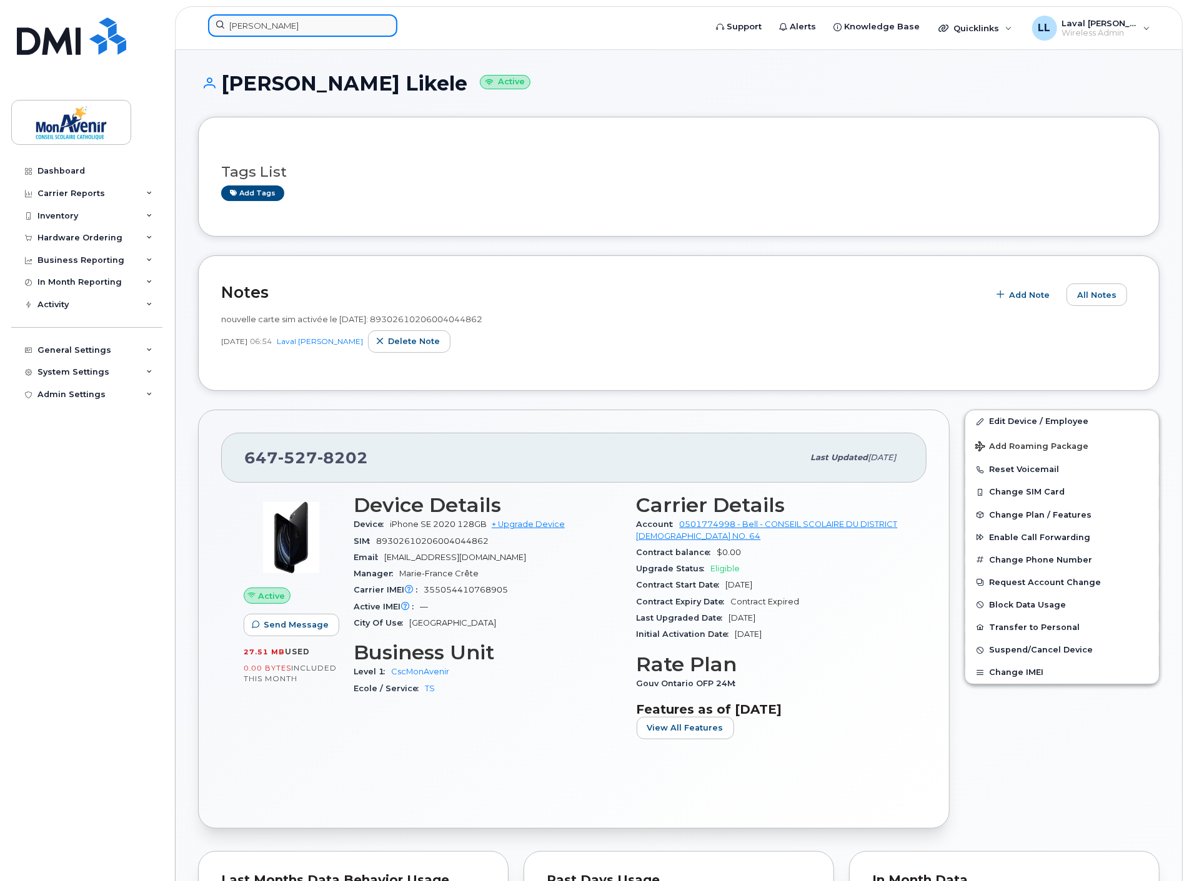
click at [295, 28] on input "[PERSON_NAME]" at bounding box center [302, 25] width 189 height 22
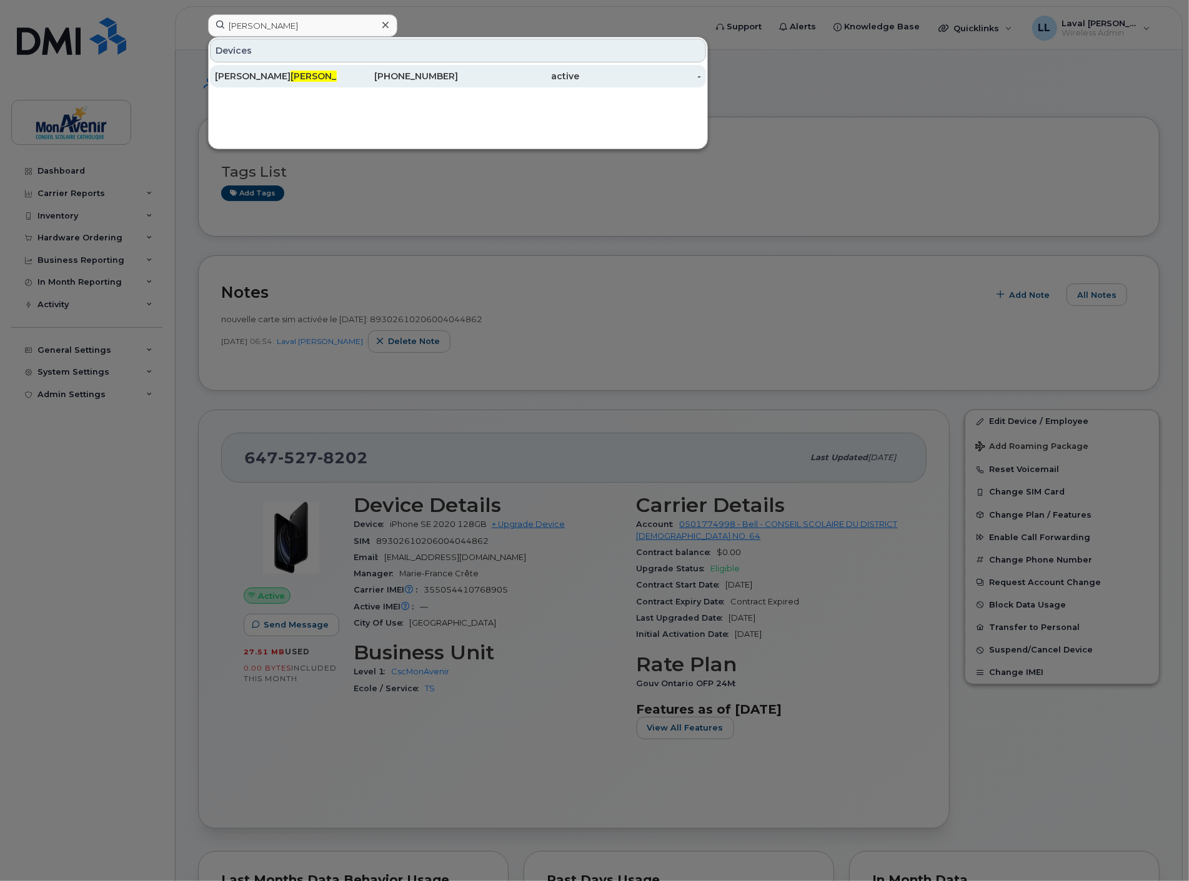
click at [290, 71] on span "[PERSON_NAME]" at bounding box center [328, 76] width 76 height 11
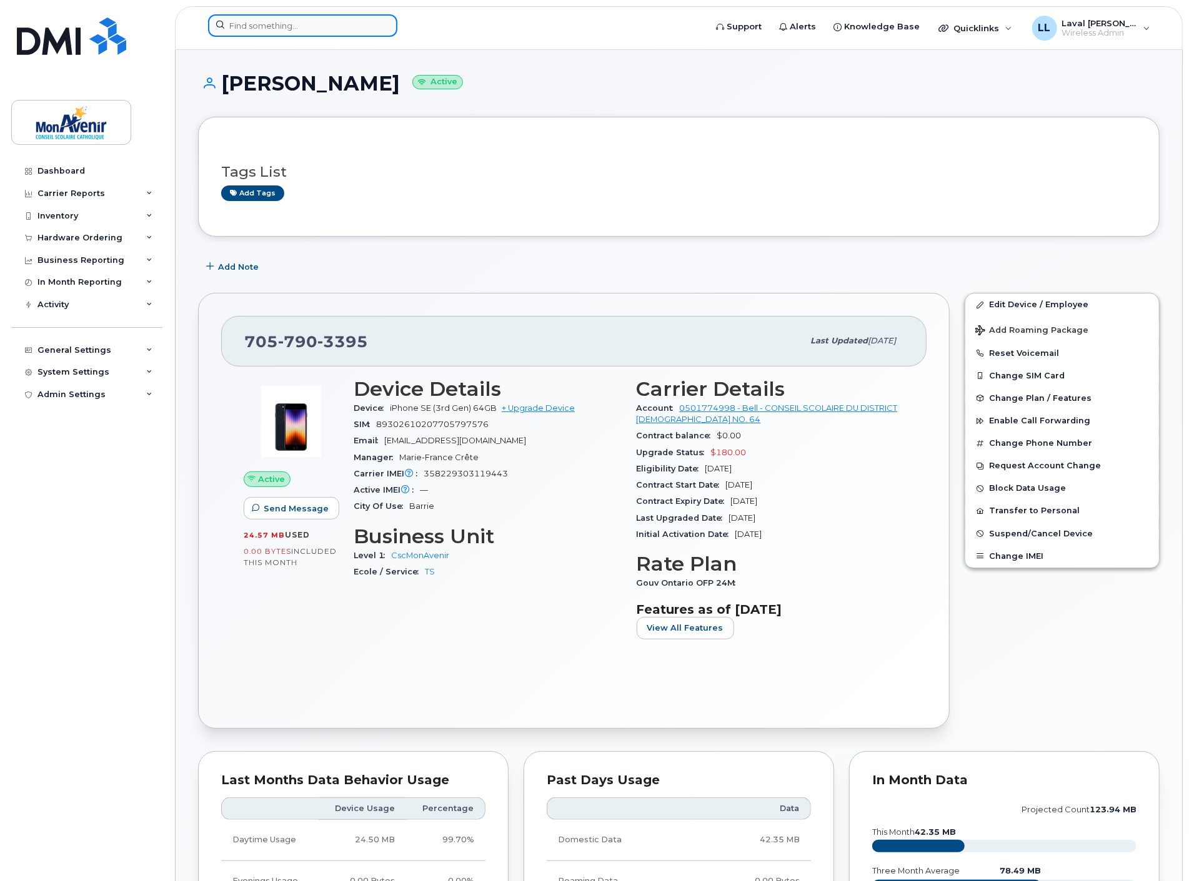
click at [281, 27] on input at bounding box center [302, 25] width 189 height 22
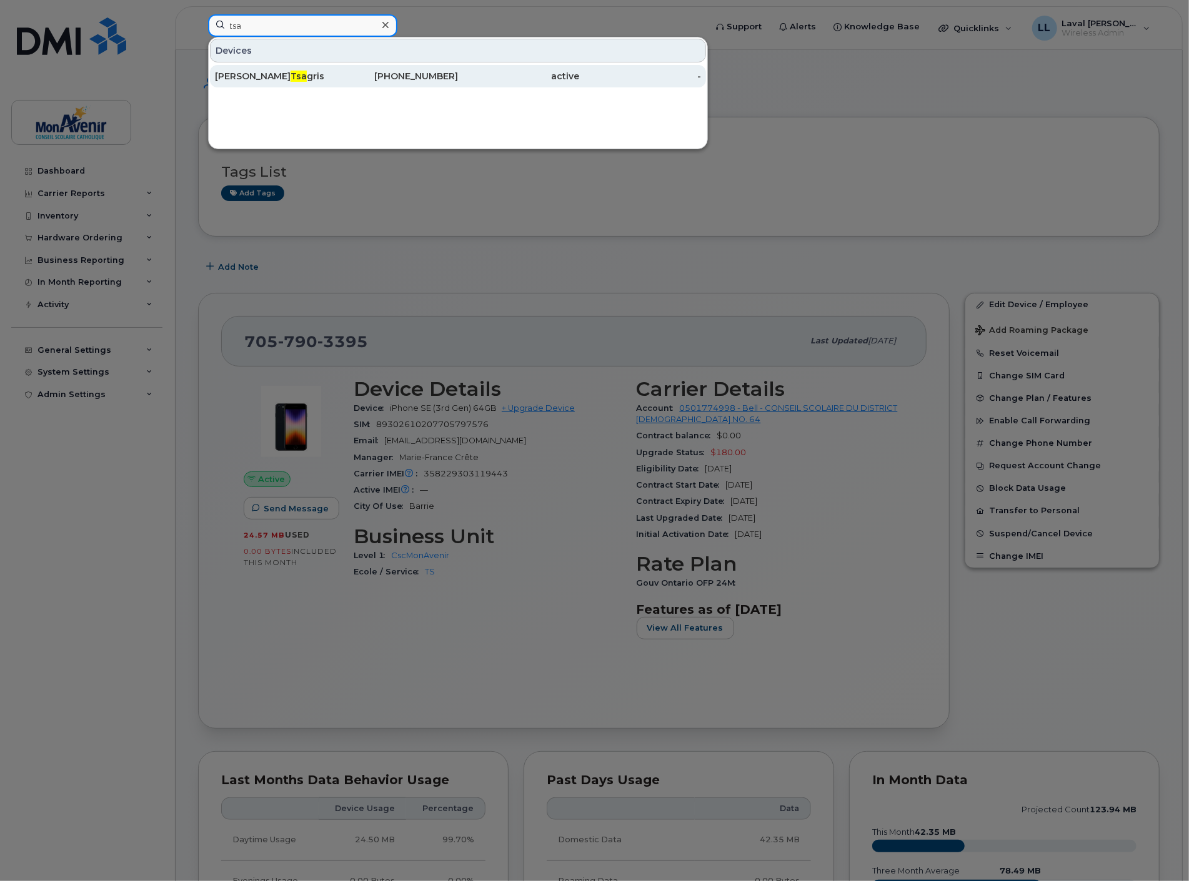
type input "tsa"
click at [290, 82] on div "Christie Tsa gris" at bounding box center [276, 76] width 122 height 12
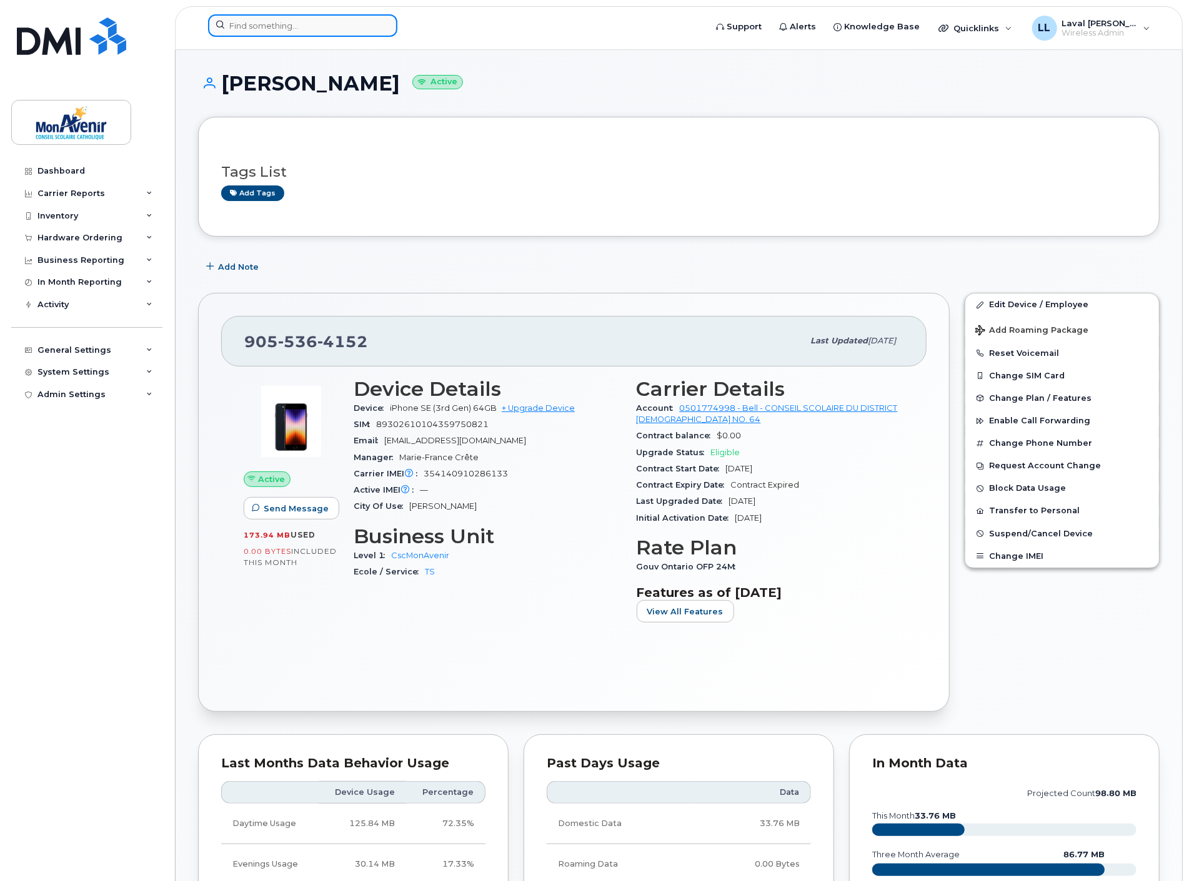
click at [259, 26] on input at bounding box center [302, 25] width 189 height 22
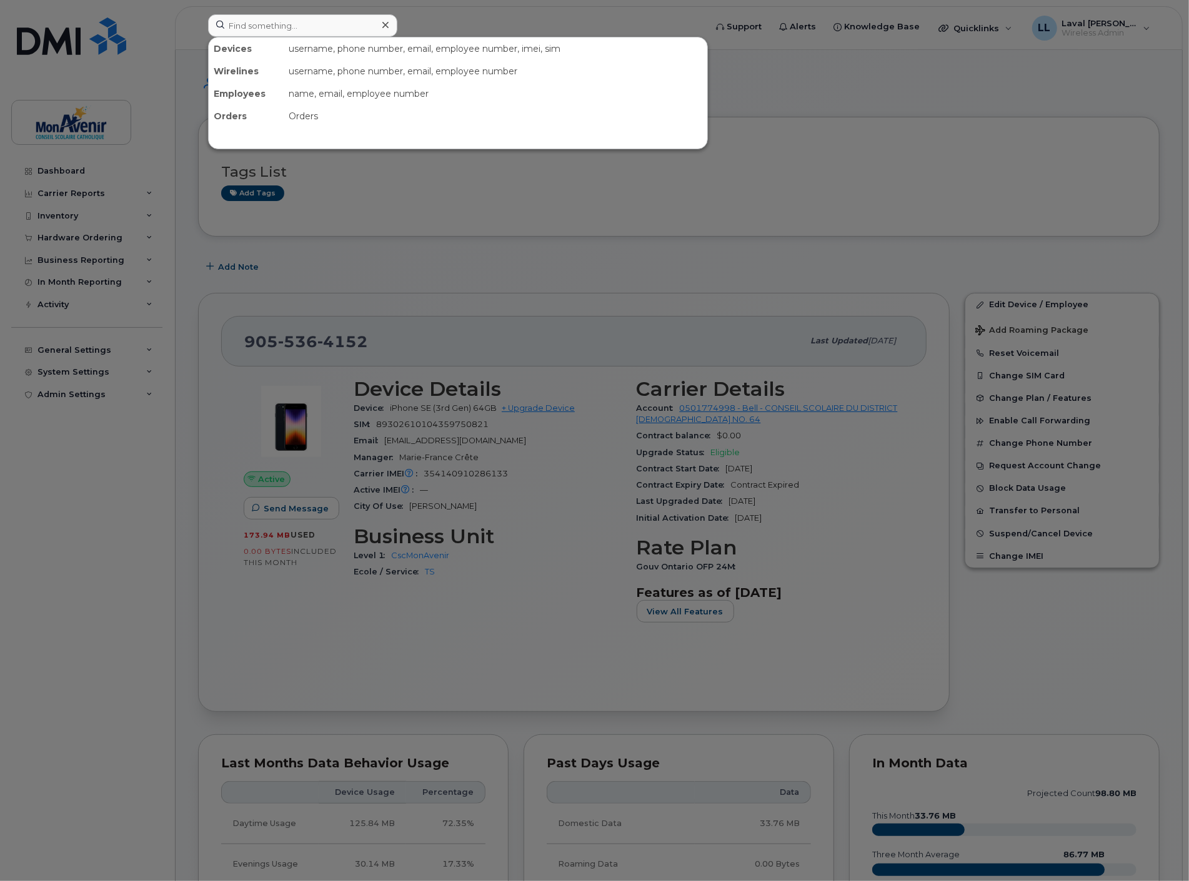
click at [61, 221] on div at bounding box center [594, 440] width 1189 height 881
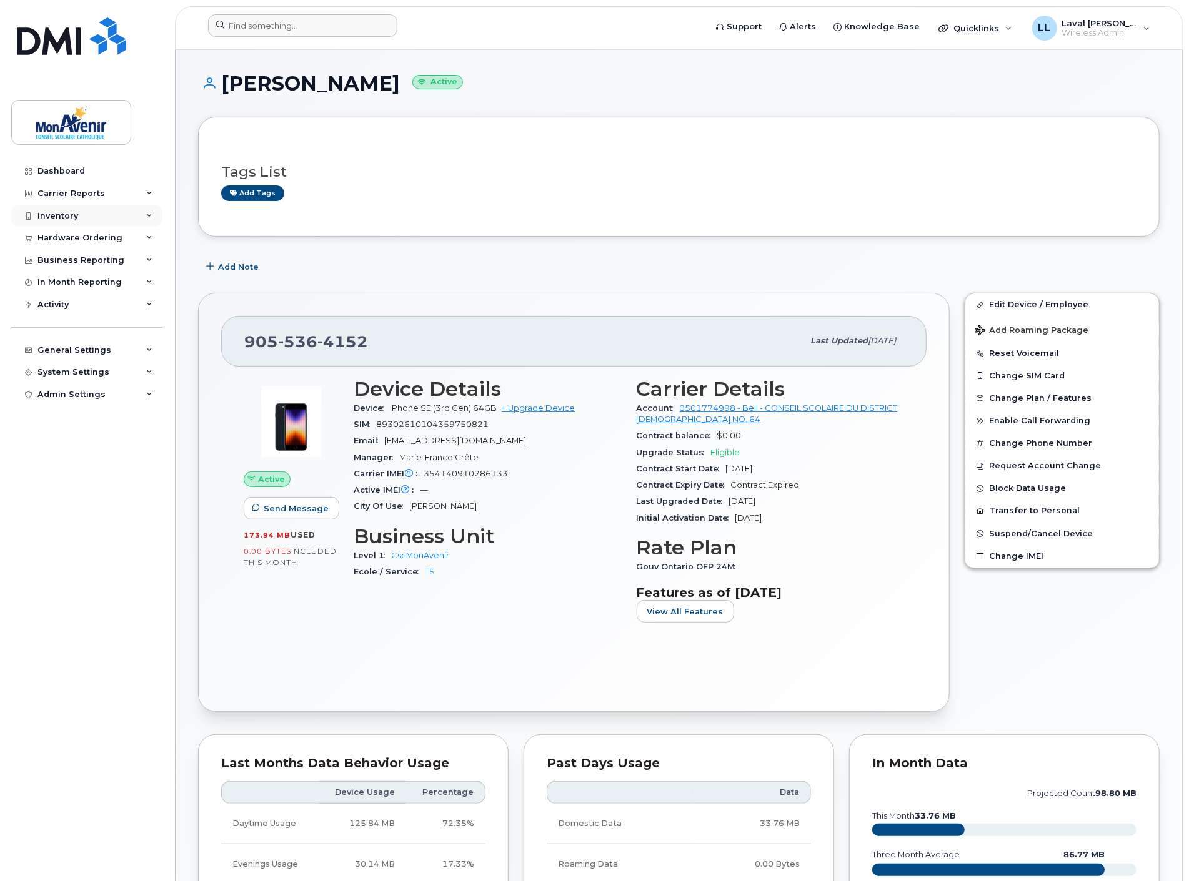
click at [63, 217] on div "Inventory" at bounding box center [57, 216] width 41 height 10
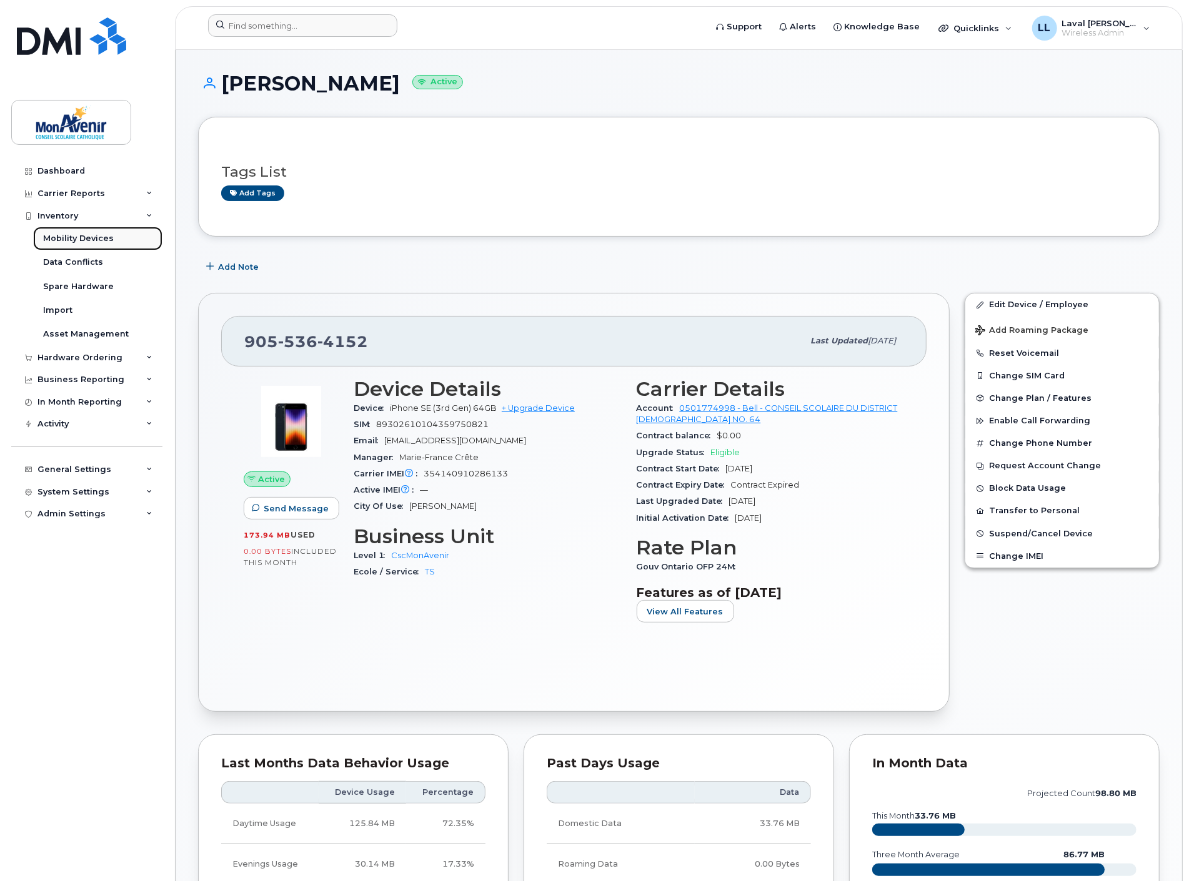
click at [63, 236] on div "Mobility Devices" at bounding box center [78, 238] width 71 height 11
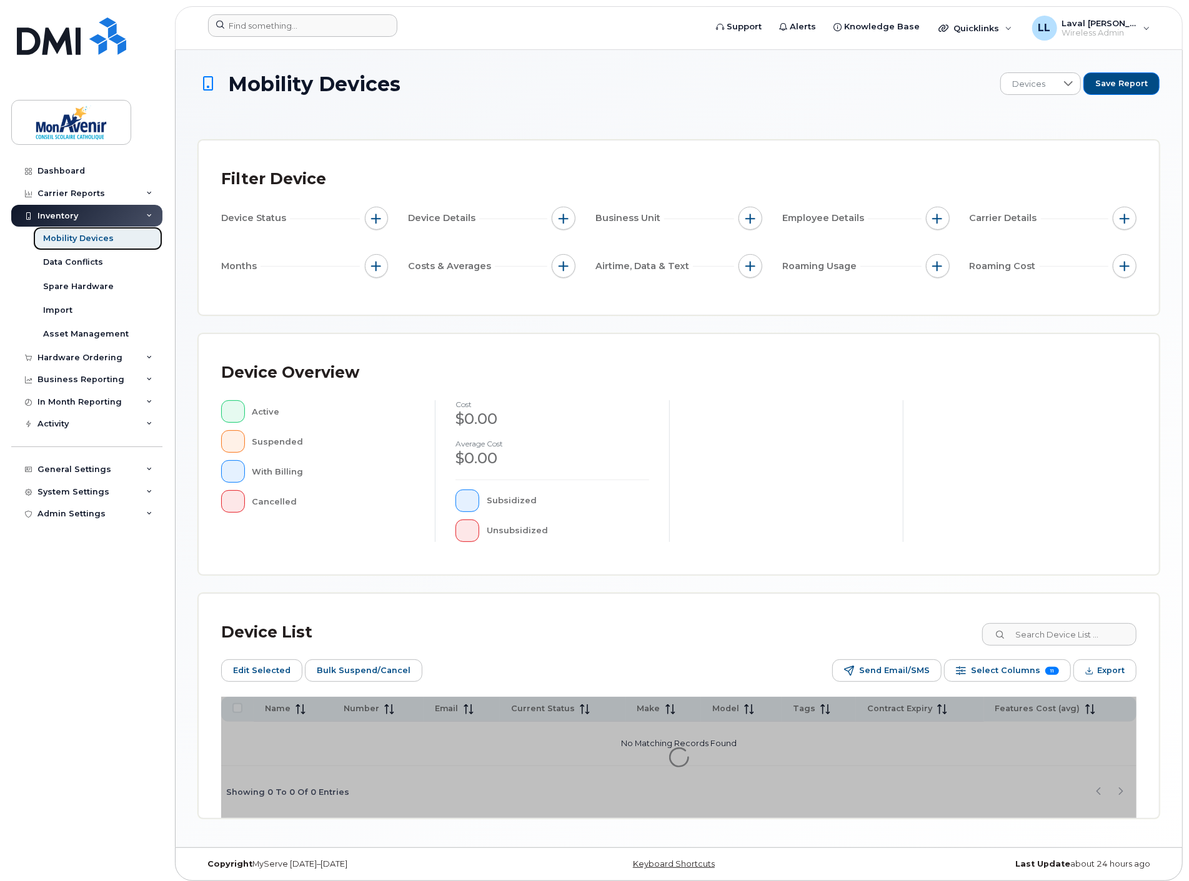
scroll to position [6, 0]
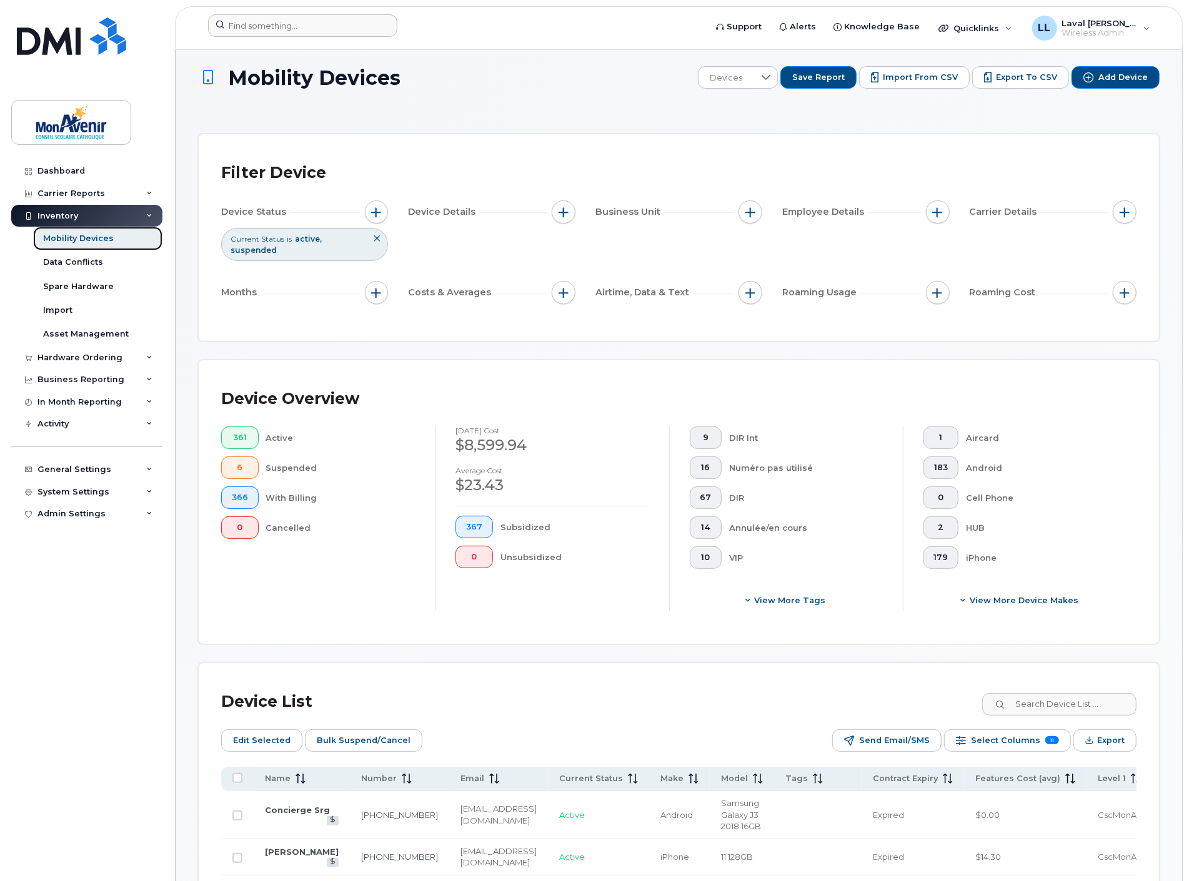
scroll to position [284, 0]
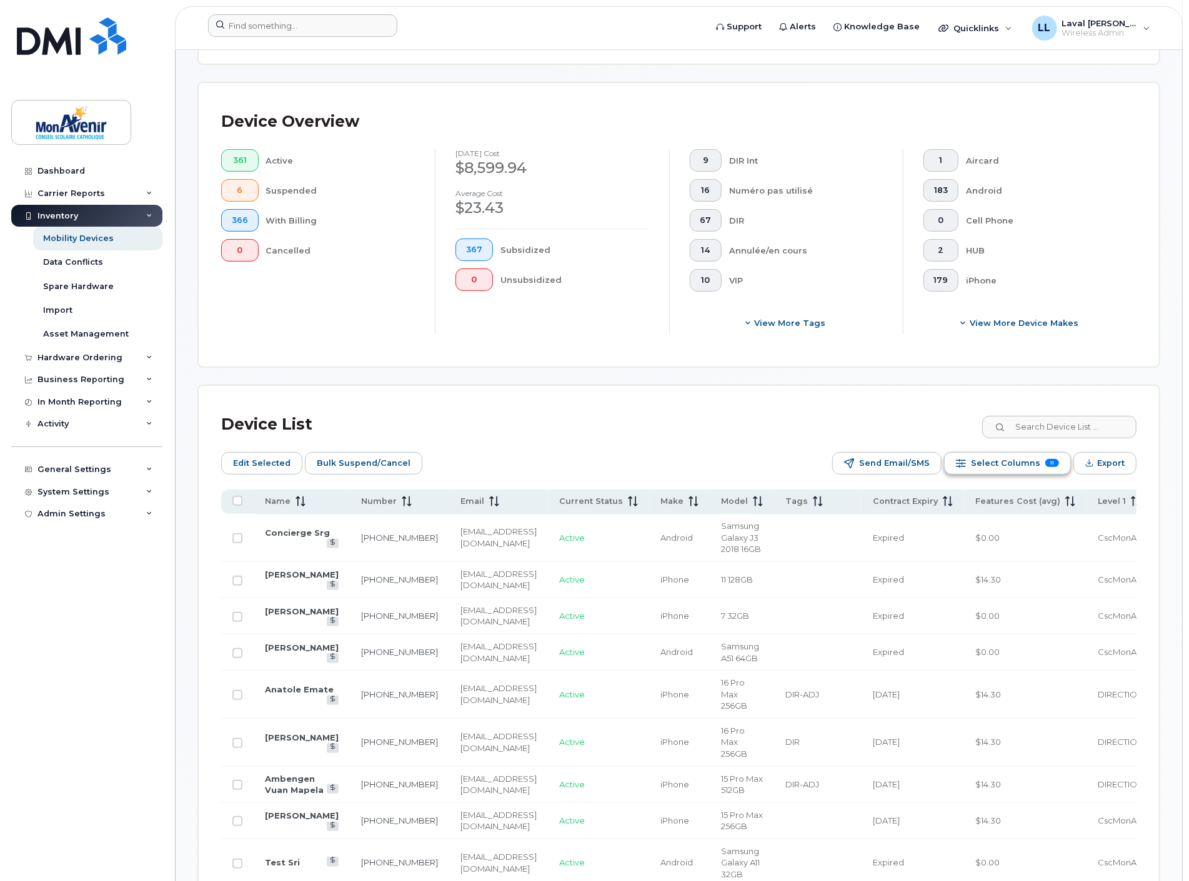
click at [1012, 464] on span "Select Columns" at bounding box center [1005, 463] width 69 height 19
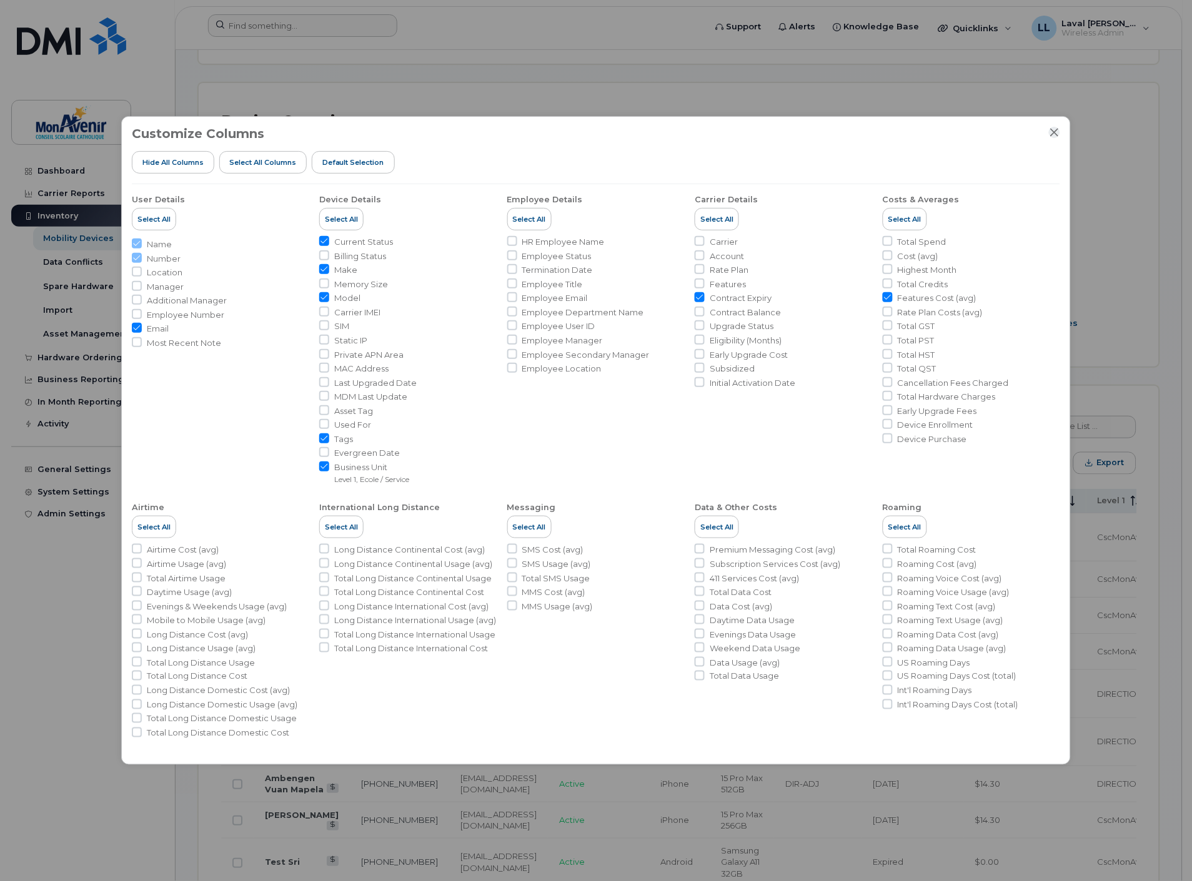
click at [1057, 131] on icon "Close" at bounding box center [1054, 132] width 10 height 10
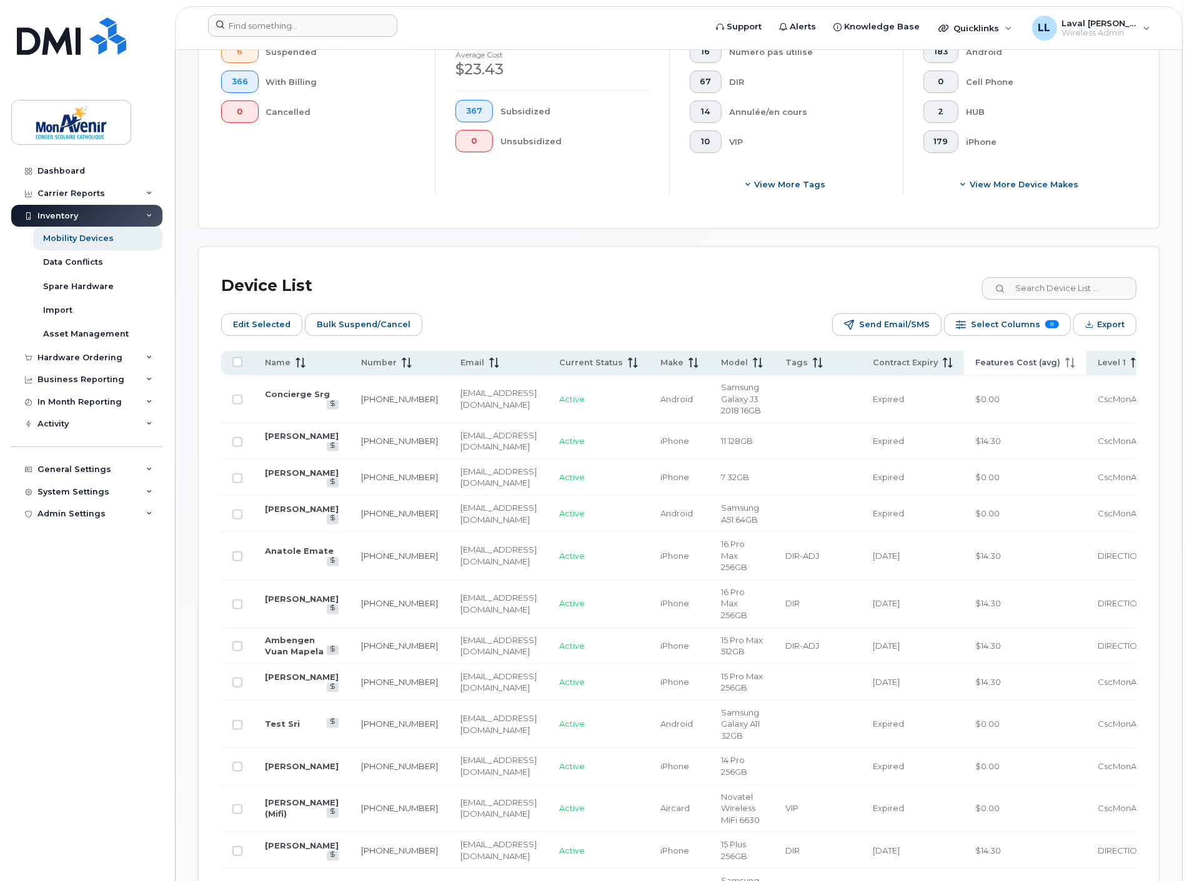
scroll to position [353, 0]
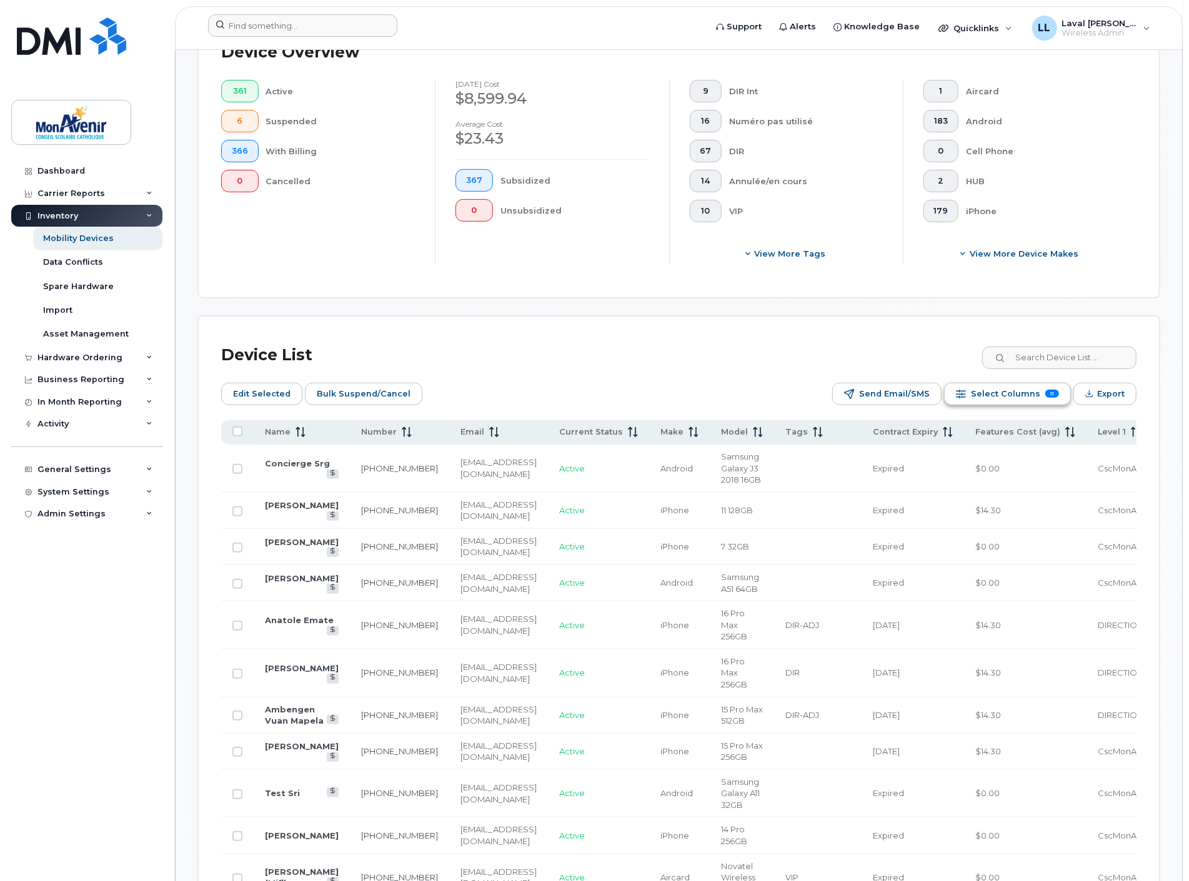
click at [1012, 388] on span "Select Columns" at bounding box center [1005, 394] width 69 height 19
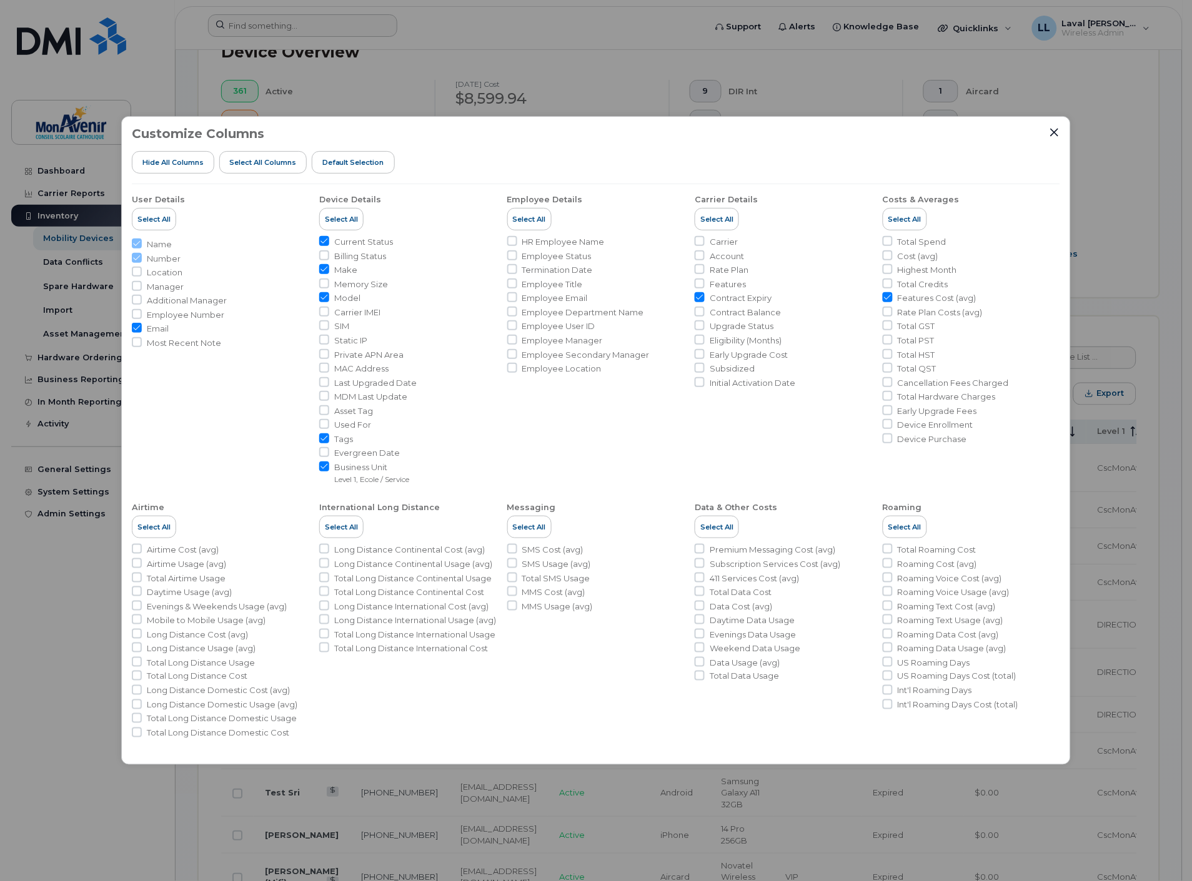
click at [136, 327] on input "Email" at bounding box center [137, 328] width 10 height 10
checkbox input "false"
click at [337, 163] on span "Default Selection" at bounding box center [353, 162] width 62 height 10
checkbox input "true"
checkbox input "false"
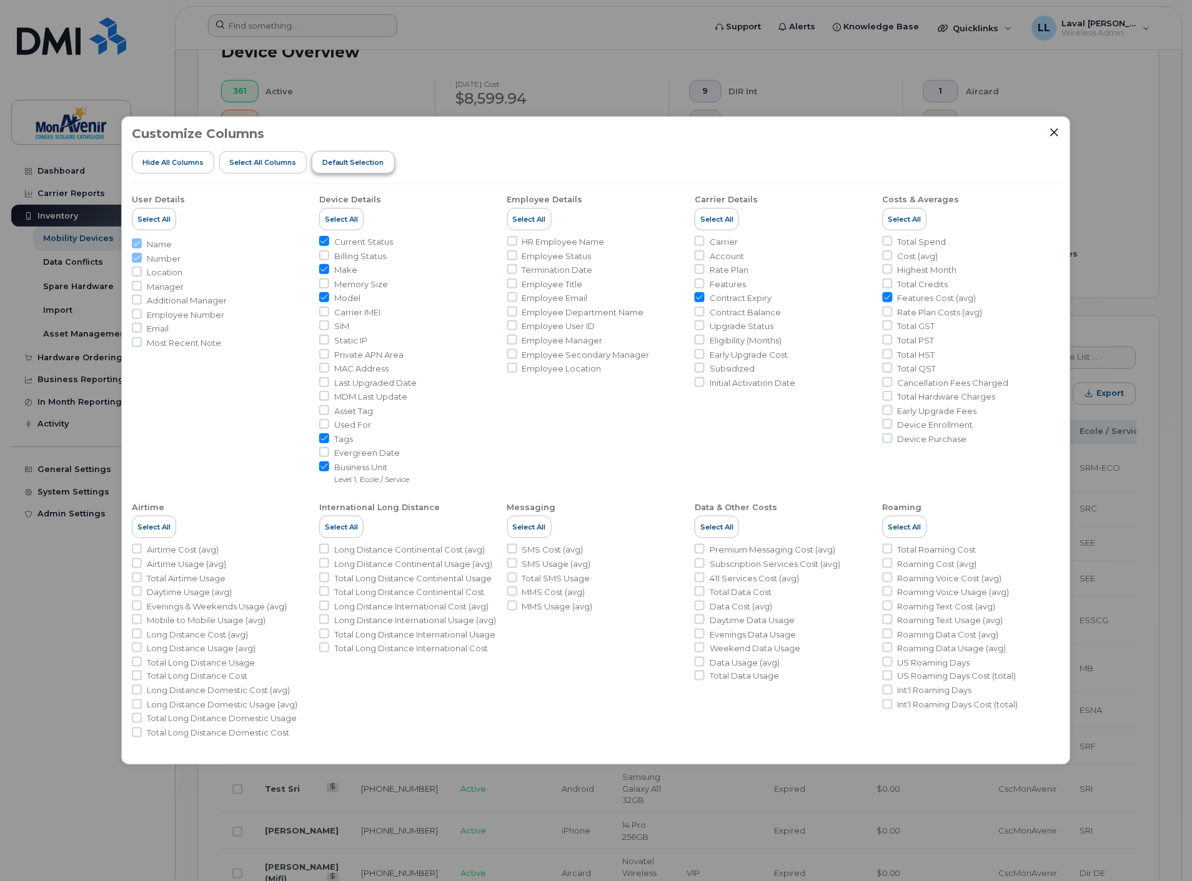
checkbox input "false"
checkbox input "true"
checkbox input "false"
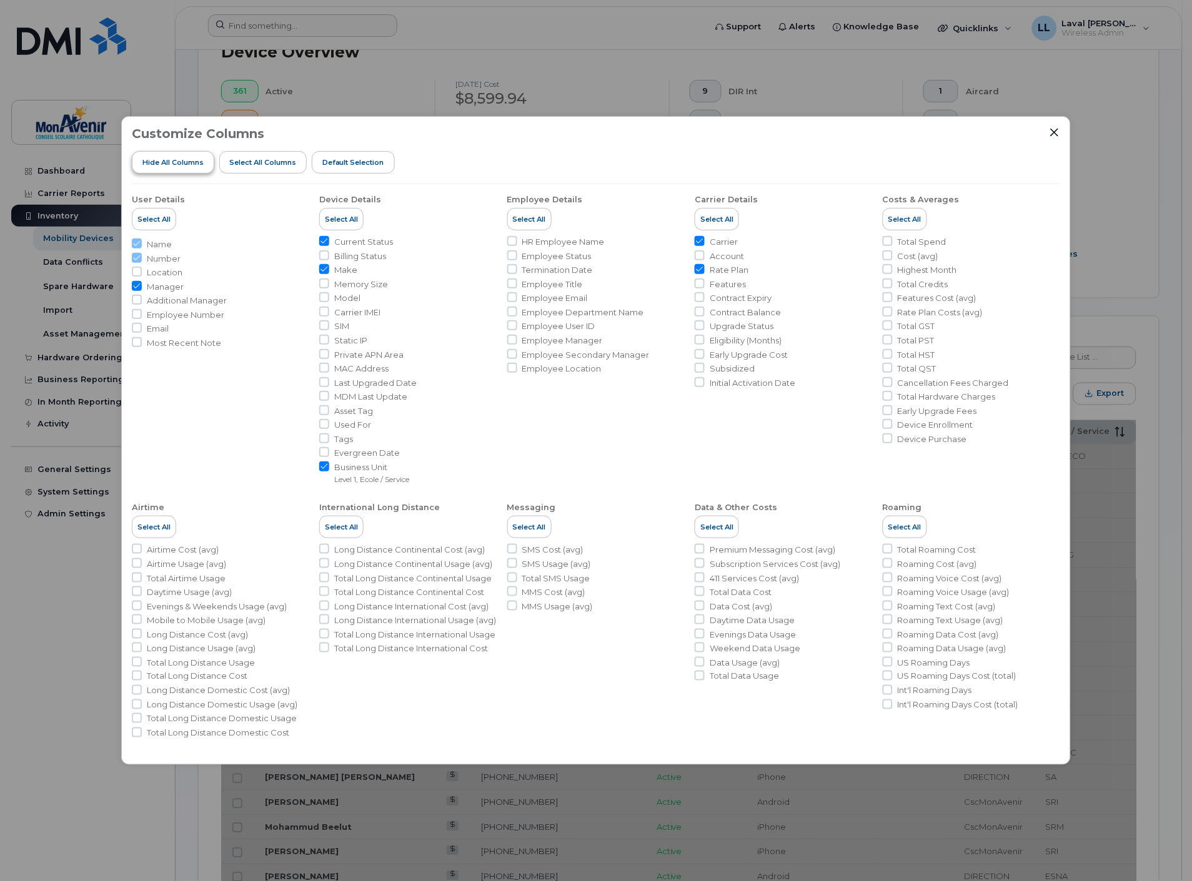
click at [190, 164] on span "Hide All Columns" at bounding box center [172, 162] width 61 height 10
checkbox input "false"
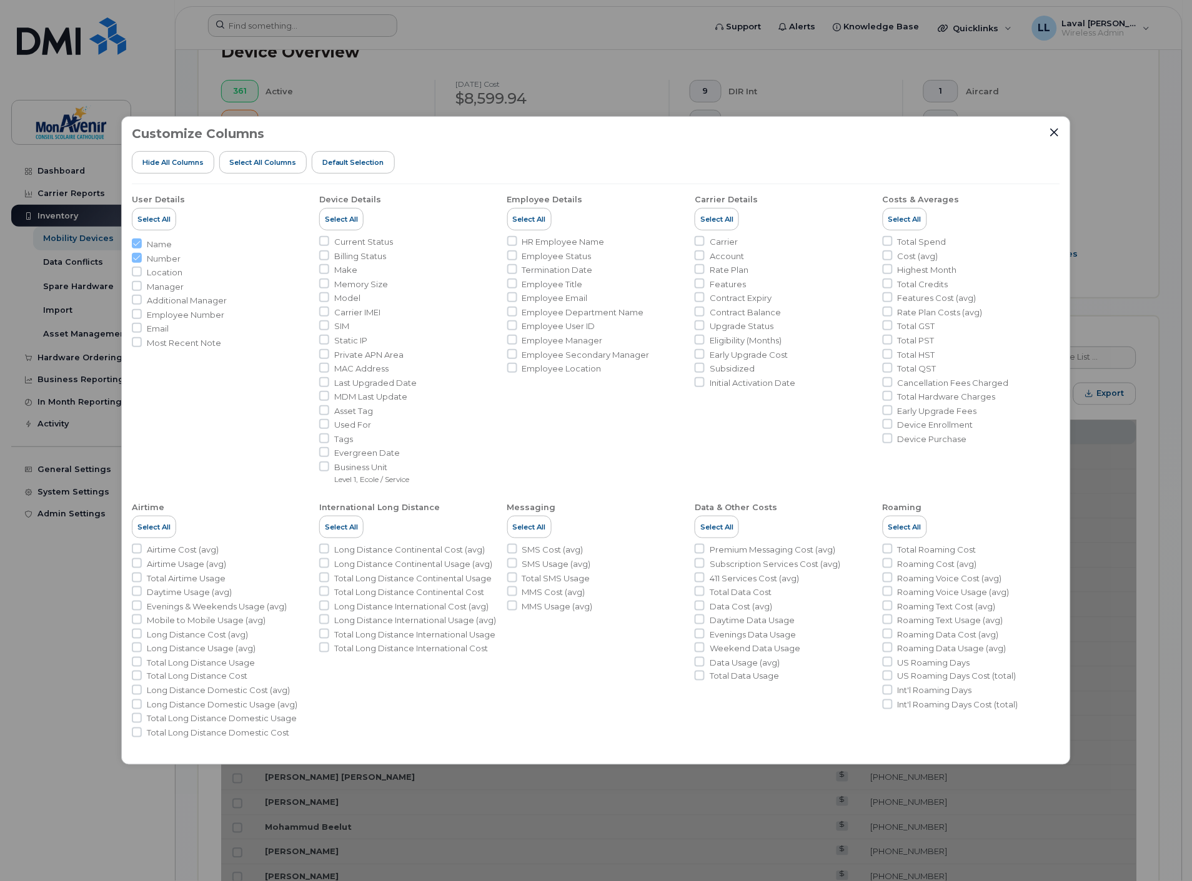
checkbox input "false"
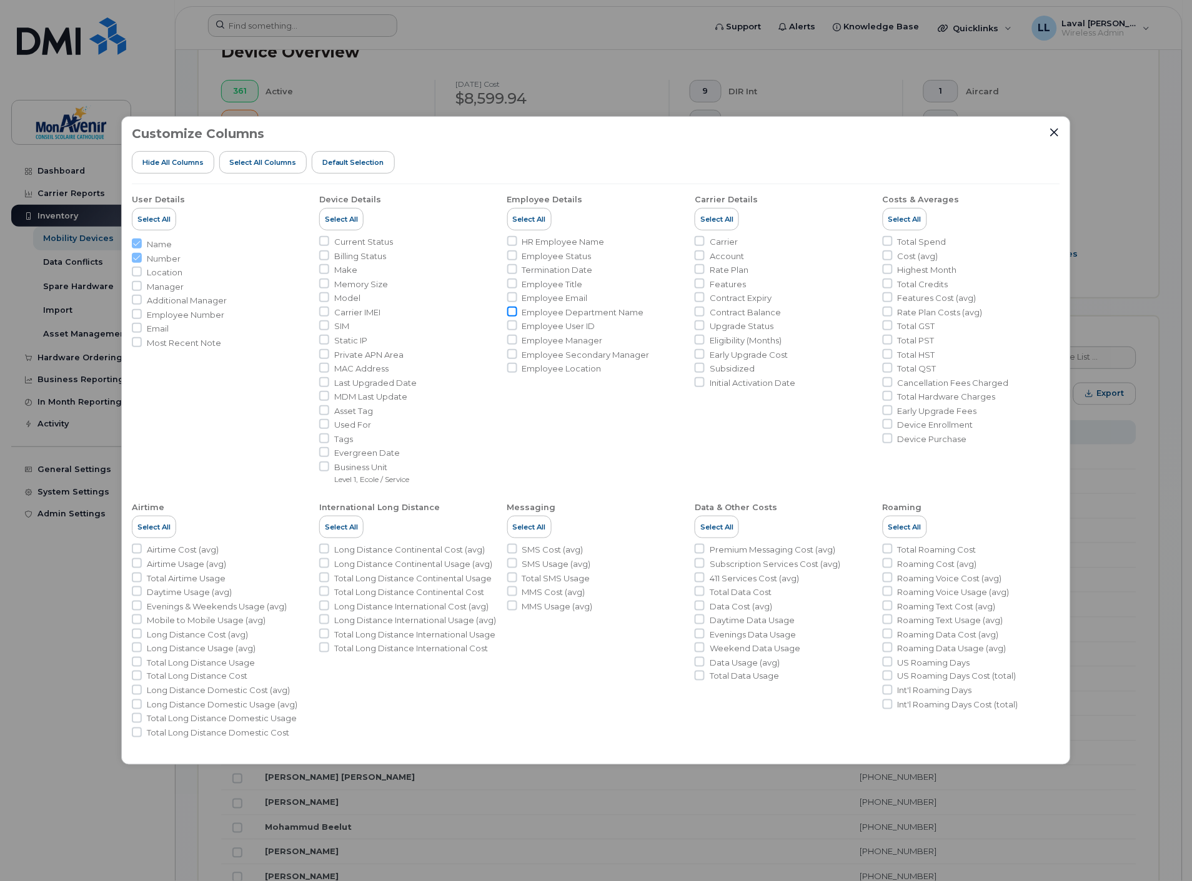
click at [516, 312] on input "Employee Department Name" at bounding box center [512, 312] width 10 height 10
checkbox input "true"
click at [1053, 132] on icon "Close" at bounding box center [1055, 132] width 8 height 8
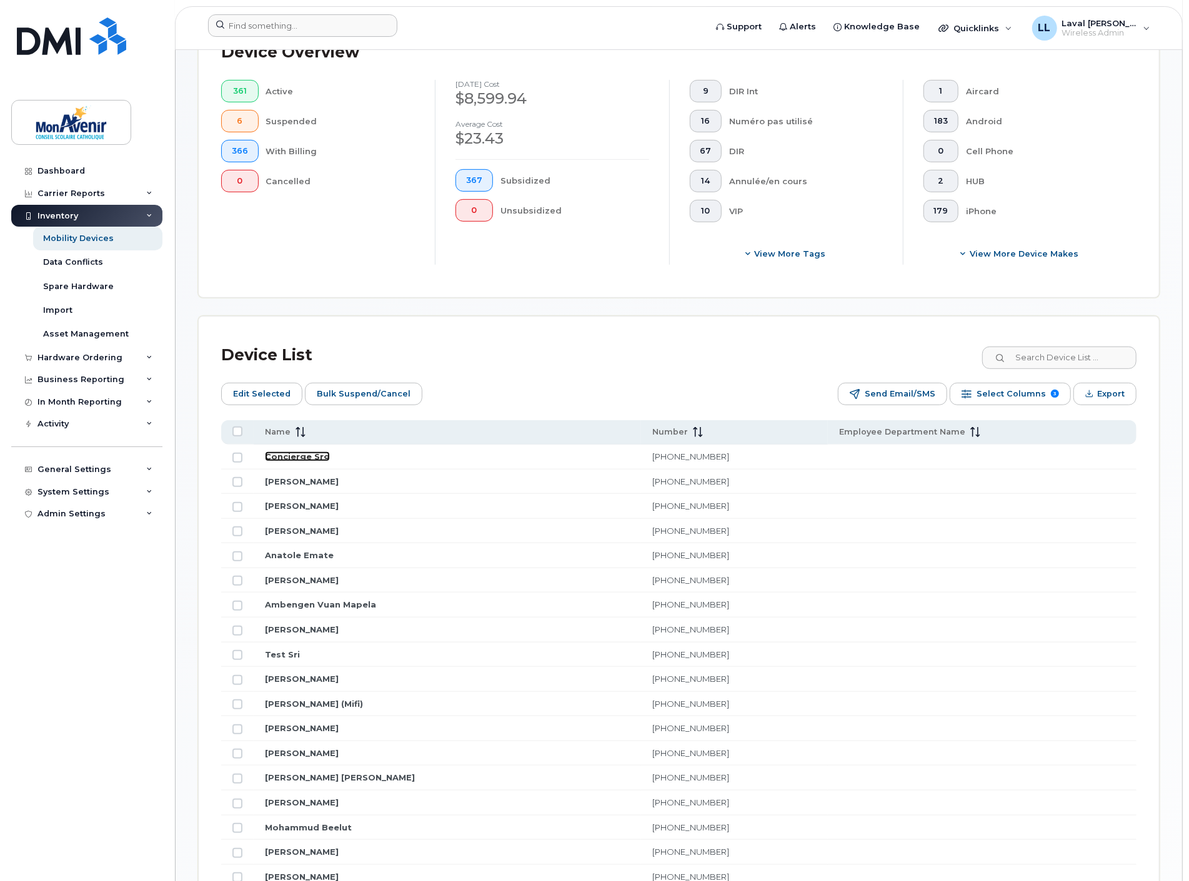
click at [302, 457] on link "Concierge Srg" at bounding box center [297, 457] width 65 height 10
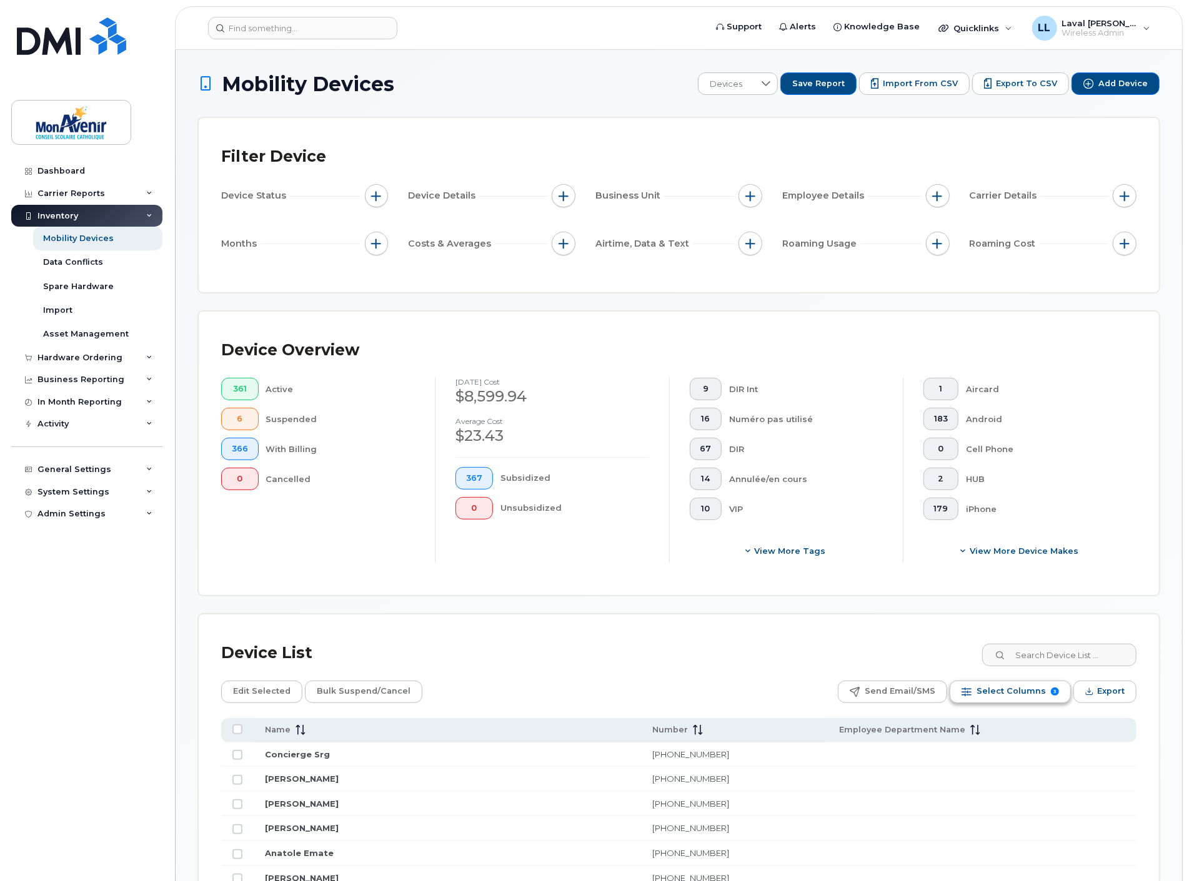
click at [1001, 695] on span "Select Columns" at bounding box center [1010, 691] width 69 height 19
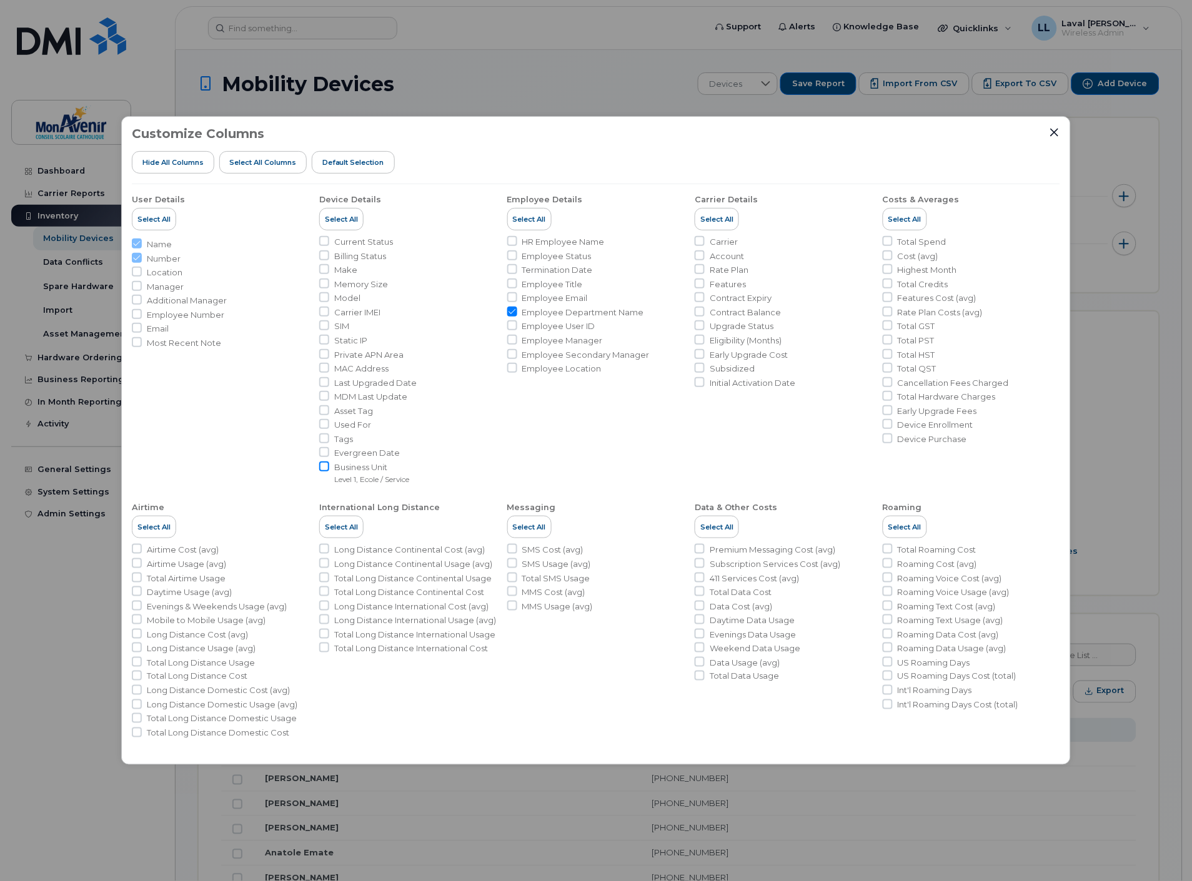
click at [326, 466] on input "Business Unit Level 1, Ecole / Service" at bounding box center [324, 467] width 10 height 10
checkbox input "true"
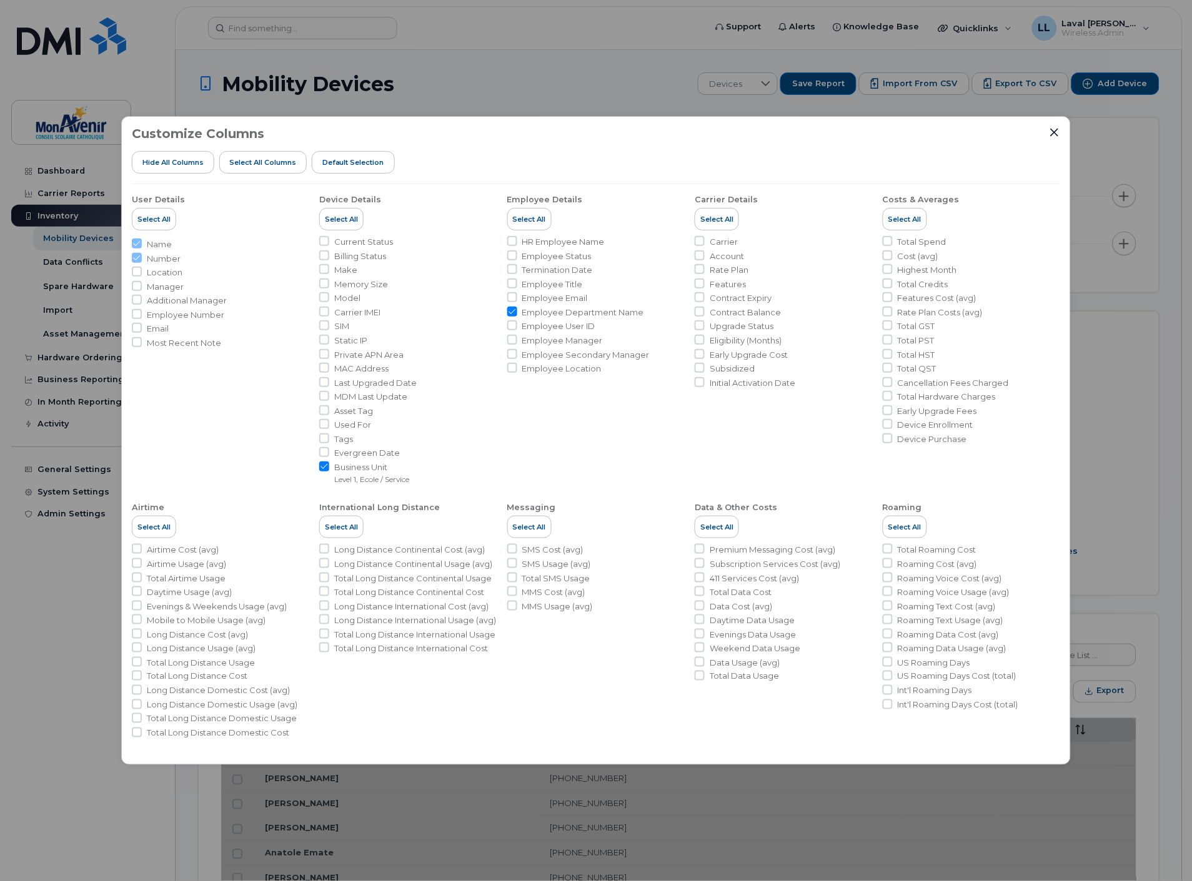
click at [507, 312] on ul "User Details Select All Name Number Location Manager Additional Manager Employe…" at bounding box center [596, 461] width 928 height 555
click at [511, 312] on input "Employee Department Name" at bounding box center [512, 312] width 10 height 10
checkbox input "false"
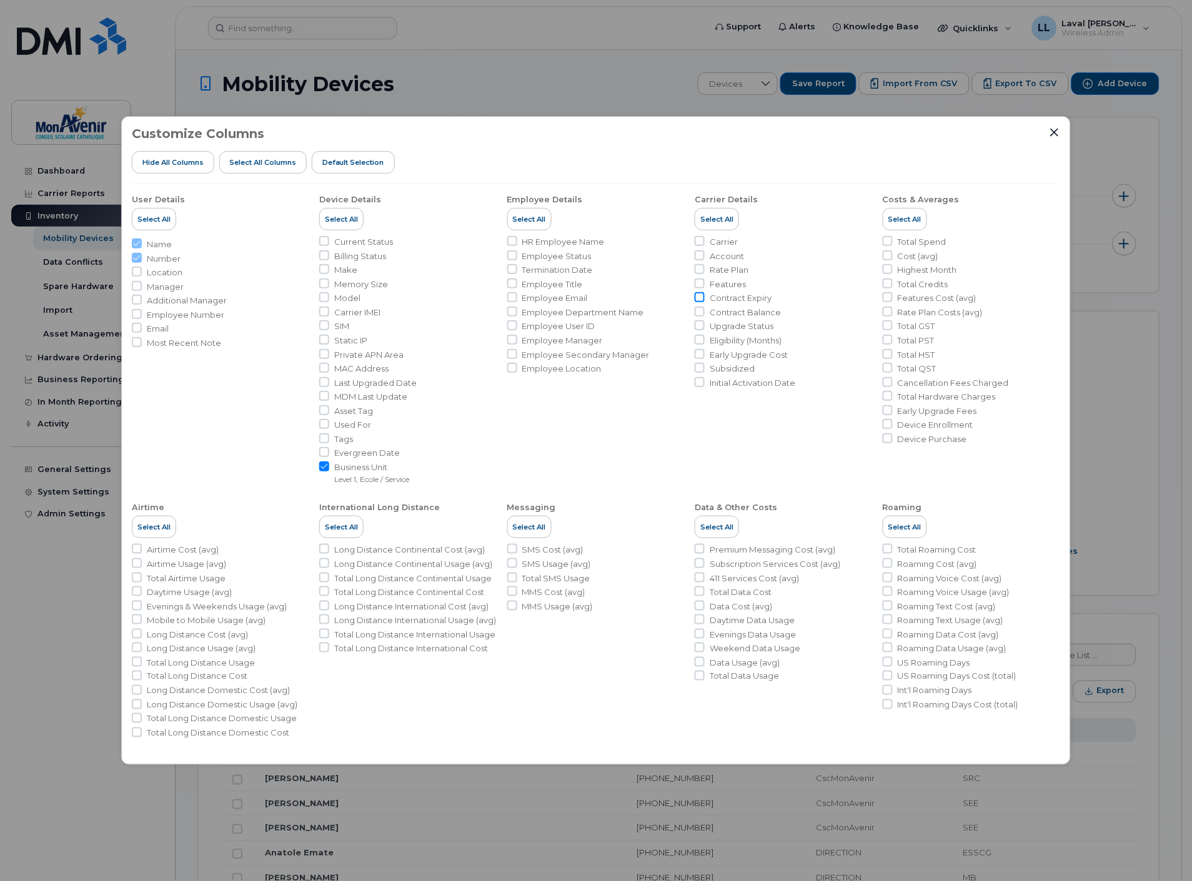
click at [697, 295] on input "Contract Expiry" at bounding box center [700, 297] width 10 height 10
checkbox input "true"
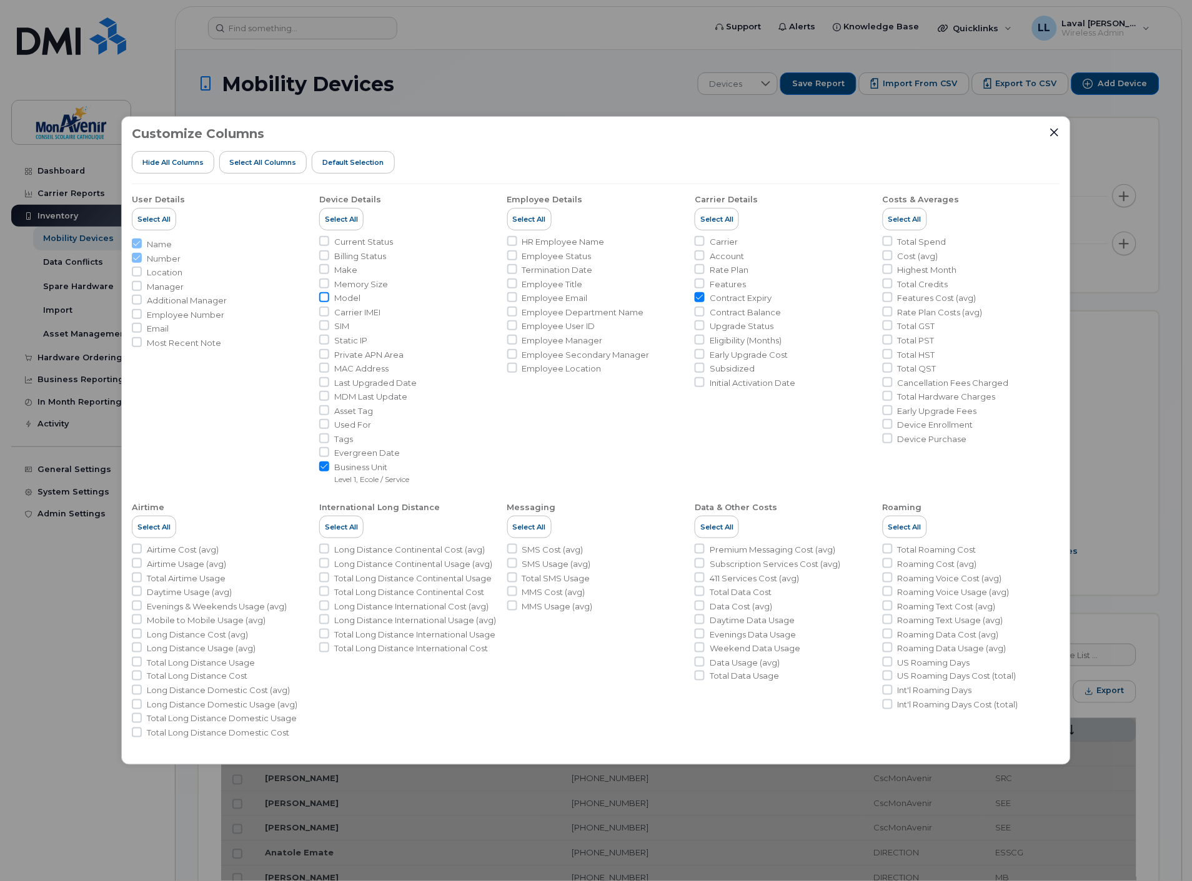
click at [328, 299] on input "Model" at bounding box center [324, 297] width 10 height 10
checkbox input "true"
click at [327, 267] on input "Make" at bounding box center [324, 269] width 10 height 10
checkbox input "true"
click at [1057, 132] on icon "Close" at bounding box center [1054, 132] width 10 height 10
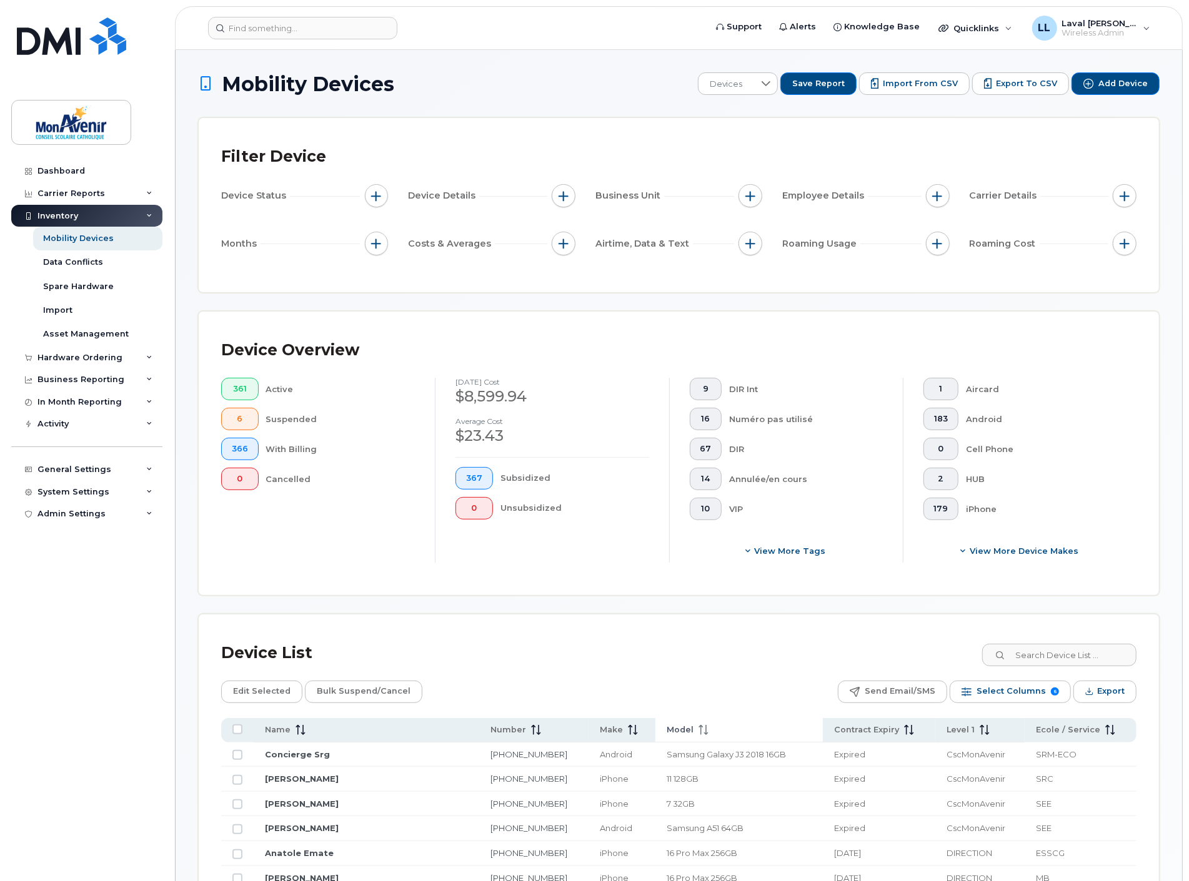
scroll to position [69, 0]
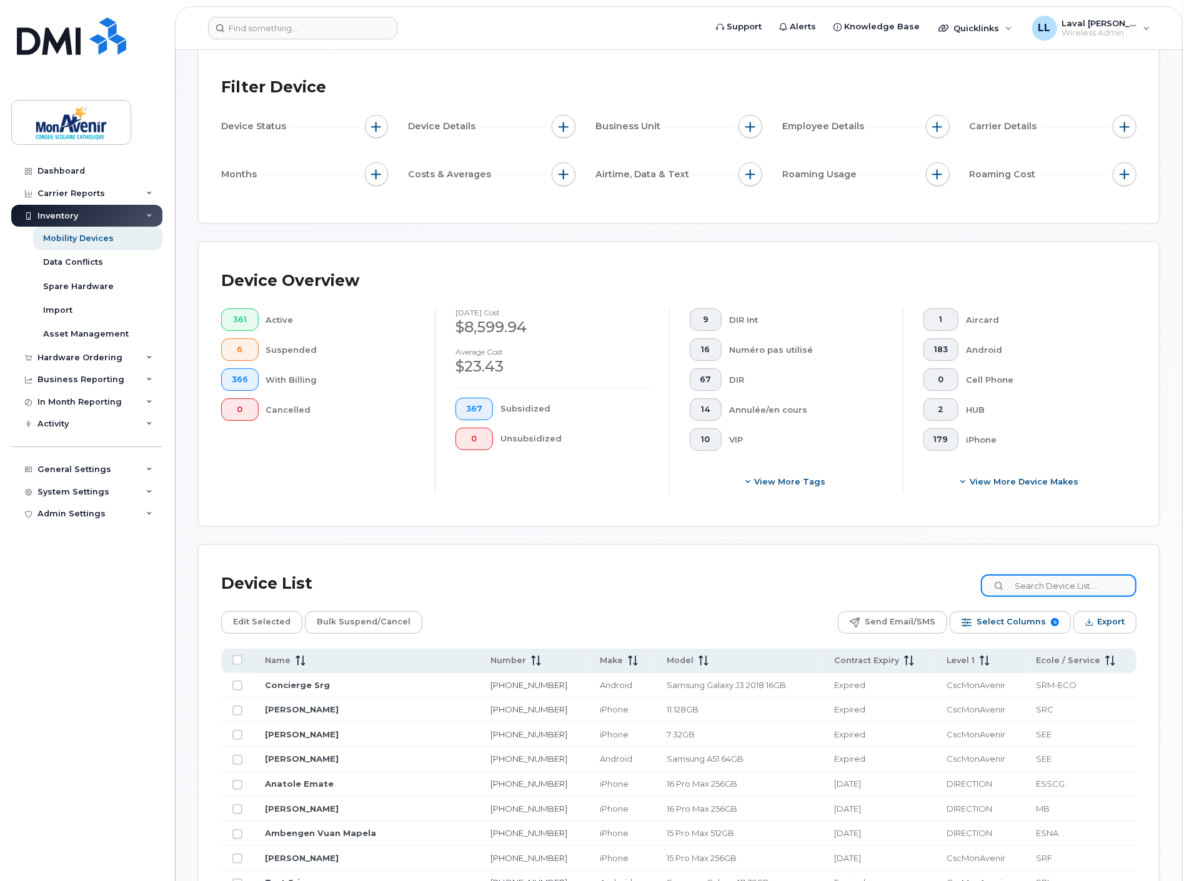
click at [1051, 582] on input at bounding box center [1059, 586] width 156 height 22
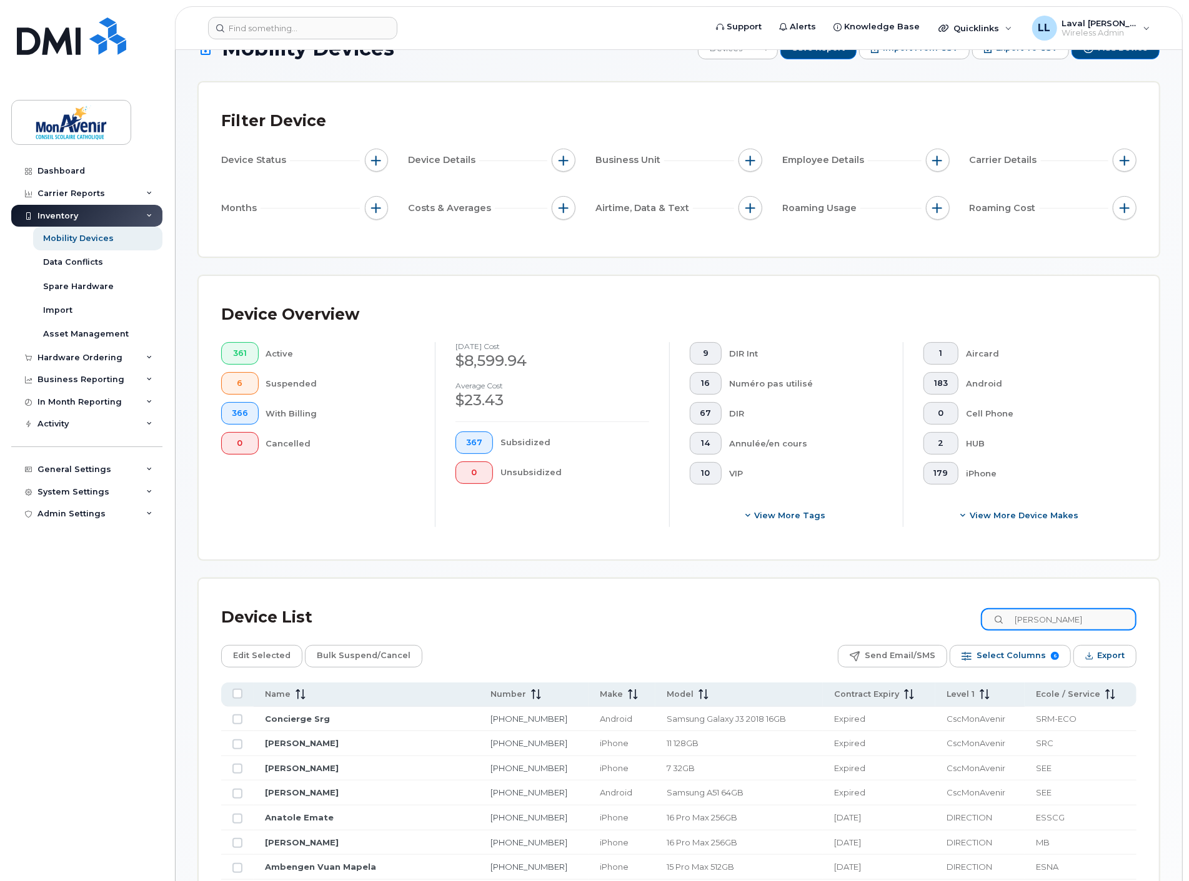
scroll to position [6, 0]
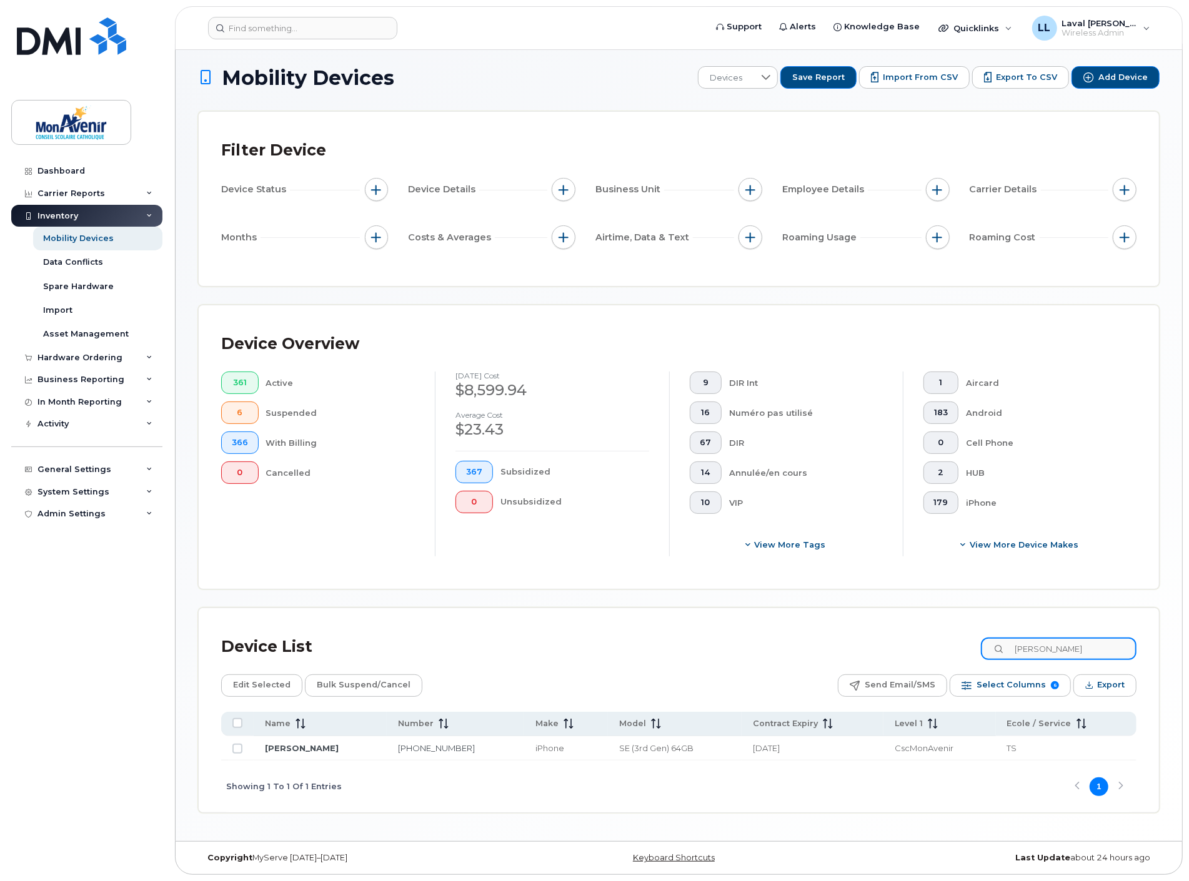
drag, startPoint x: 1054, startPoint y: 646, endPoint x: 912, endPoint y: 651, distance: 141.9
click at [916, 651] on div "Device List doyle" at bounding box center [678, 647] width 915 height 32
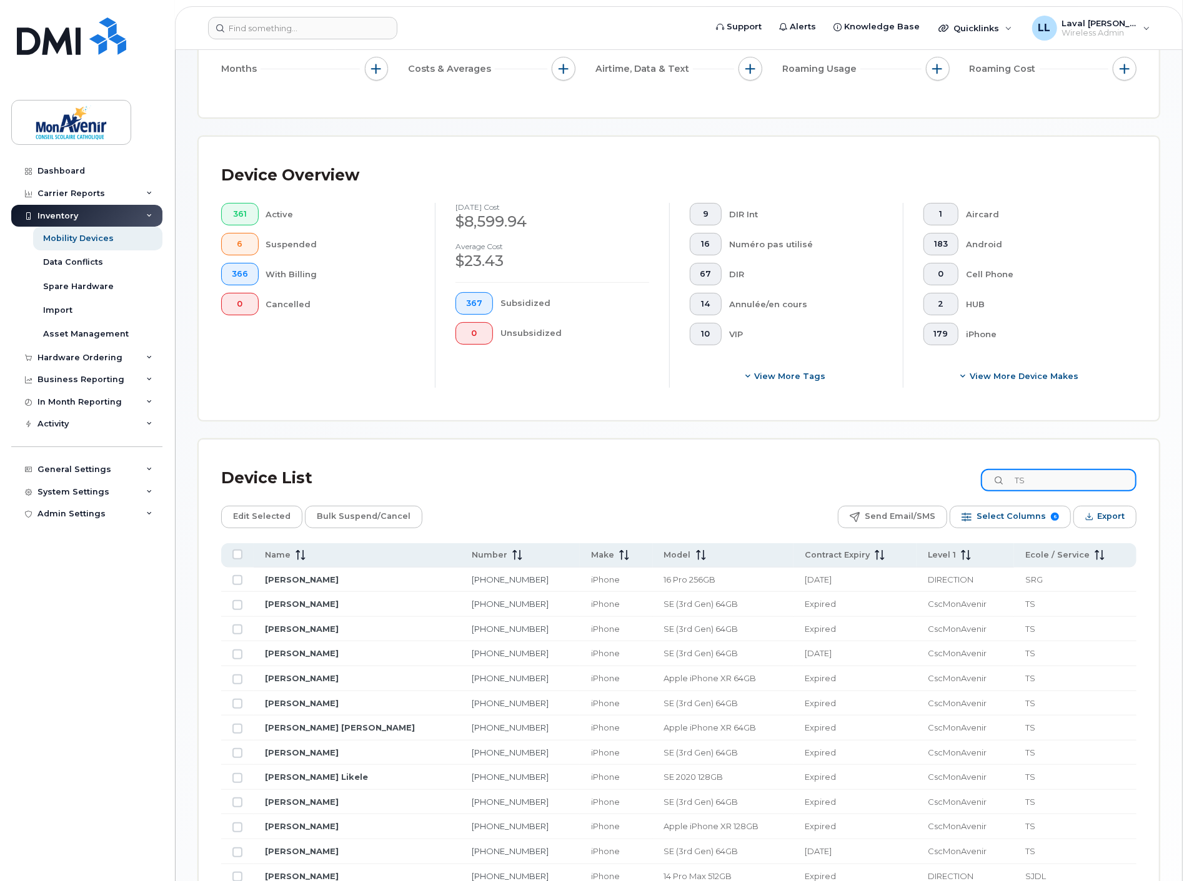
scroll to position [244, 0]
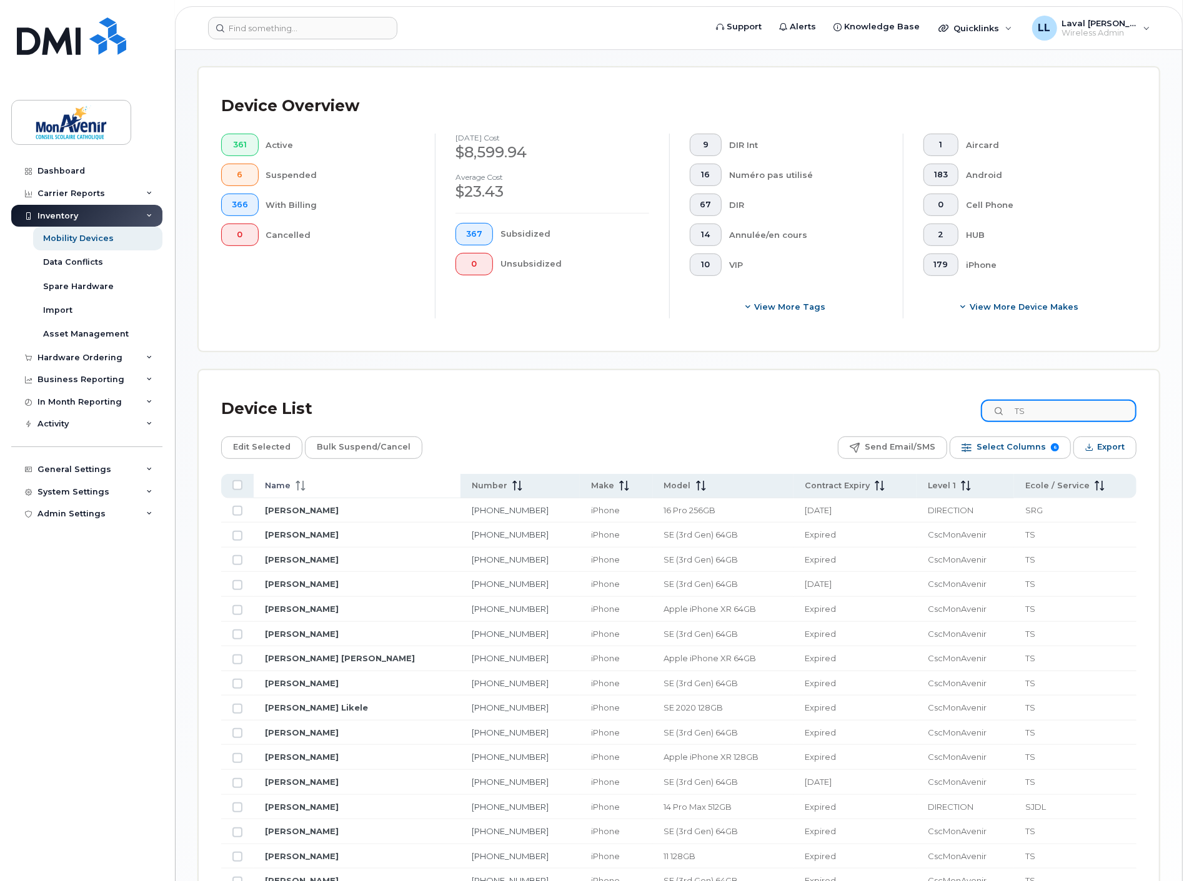
type input "TS"
click at [302, 492] on th "Name" at bounding box center [357, 486] width 207 height 24
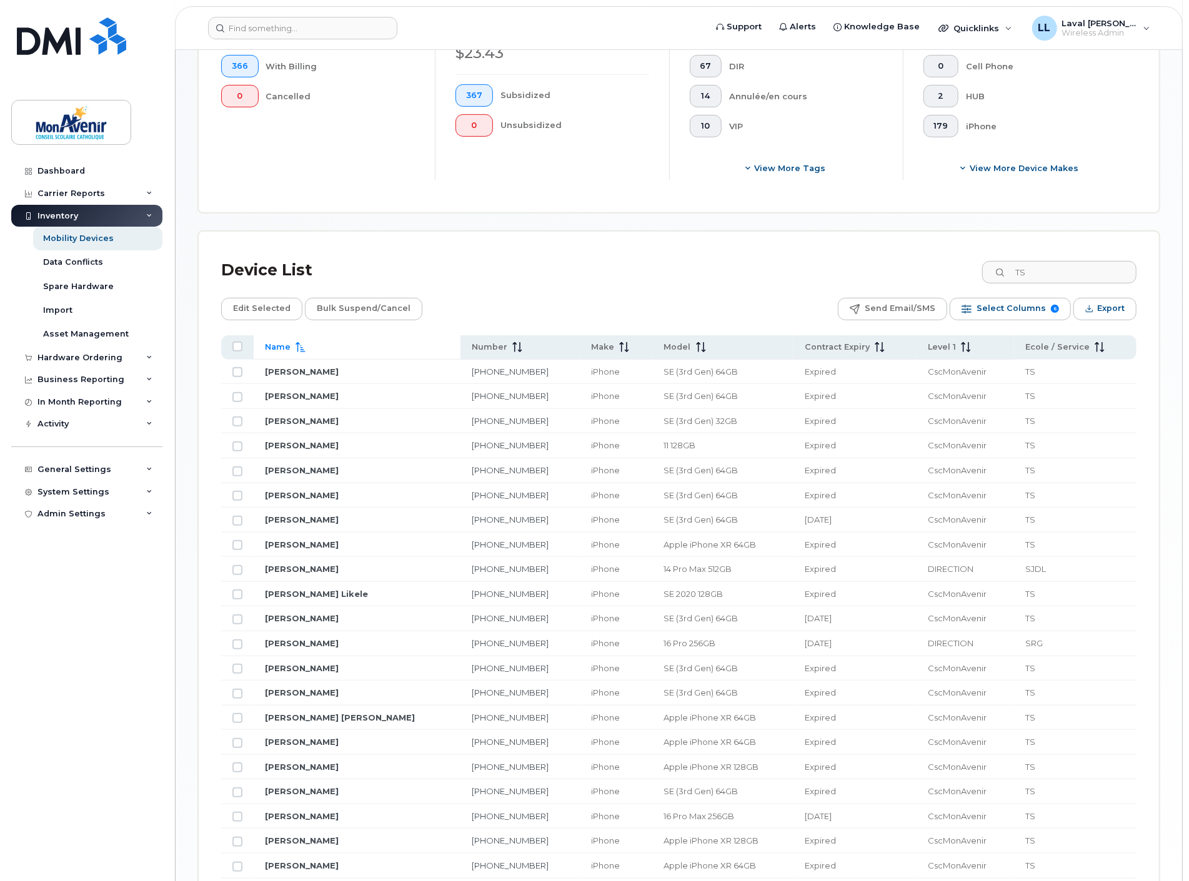
scroll to position [497, 0]
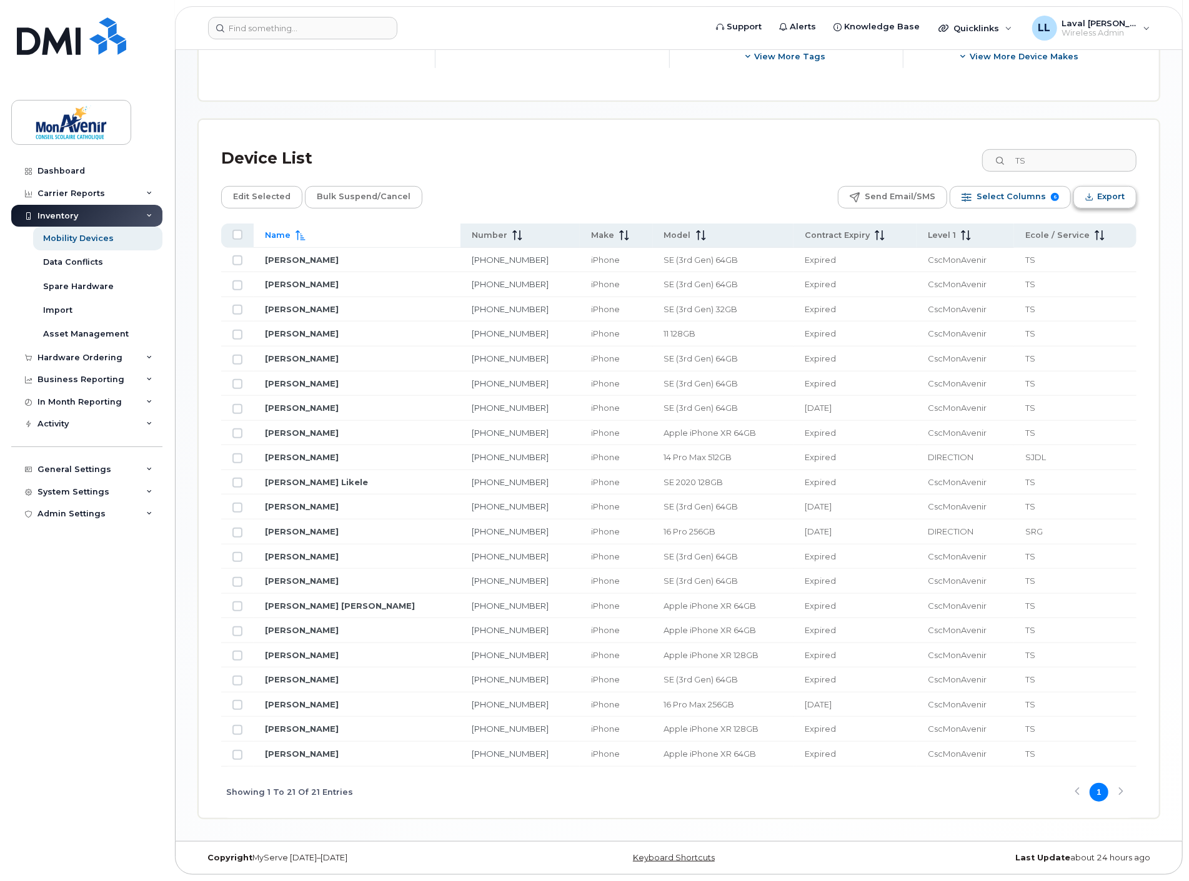
click at [1104, 197] on span "Export" at bounding box center [1110, 196] width 27 height 19
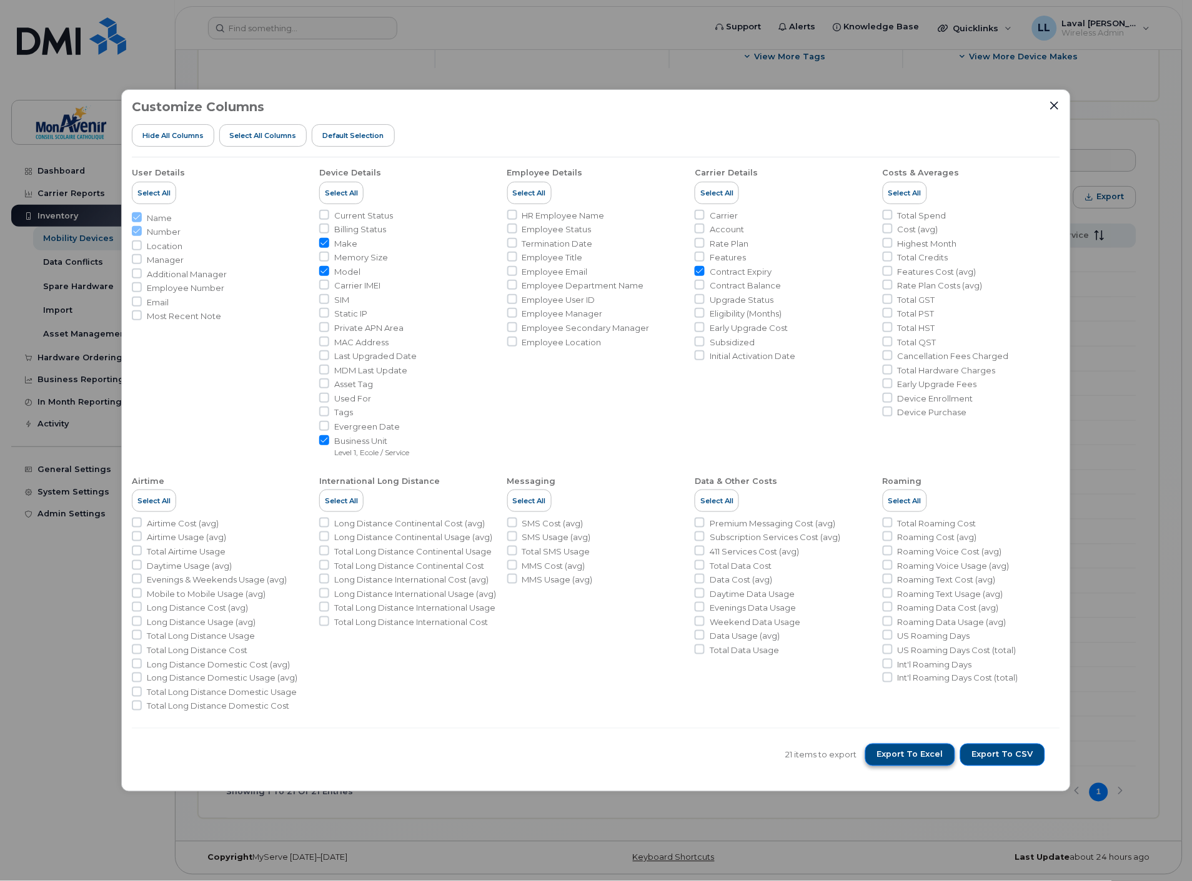
click at [919, 758] on span "Export to Excel" at bounding box center [910, 755] width 66 height 11
click at [1051, 106] on icon "Close" at bounding box center [1054, 106] width 10 height 10
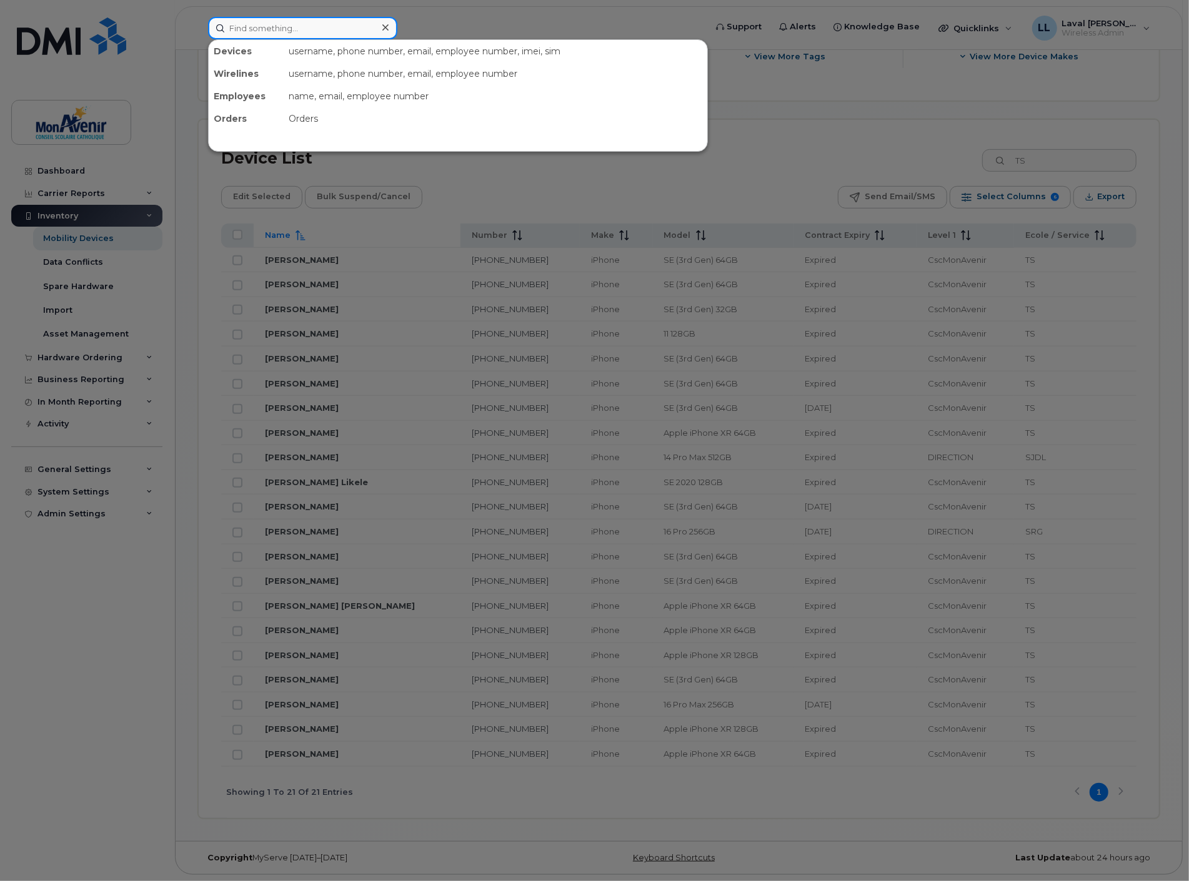
click at [280, 21] on input at bounding box center [302, 28] width 189 height 22
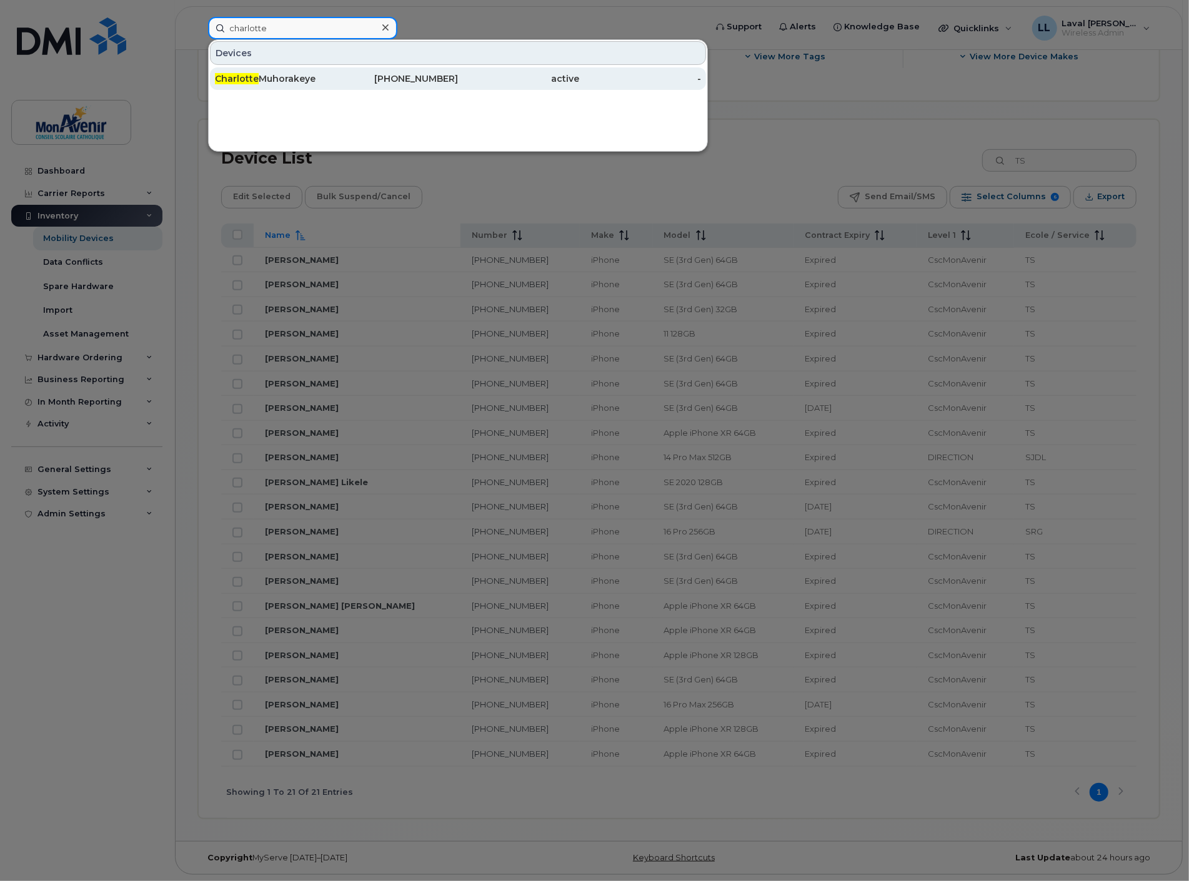
type input "charlotte"
click at [236, 76] on span "Charlotte" at bounding box center [237, 78] width 44 height 11
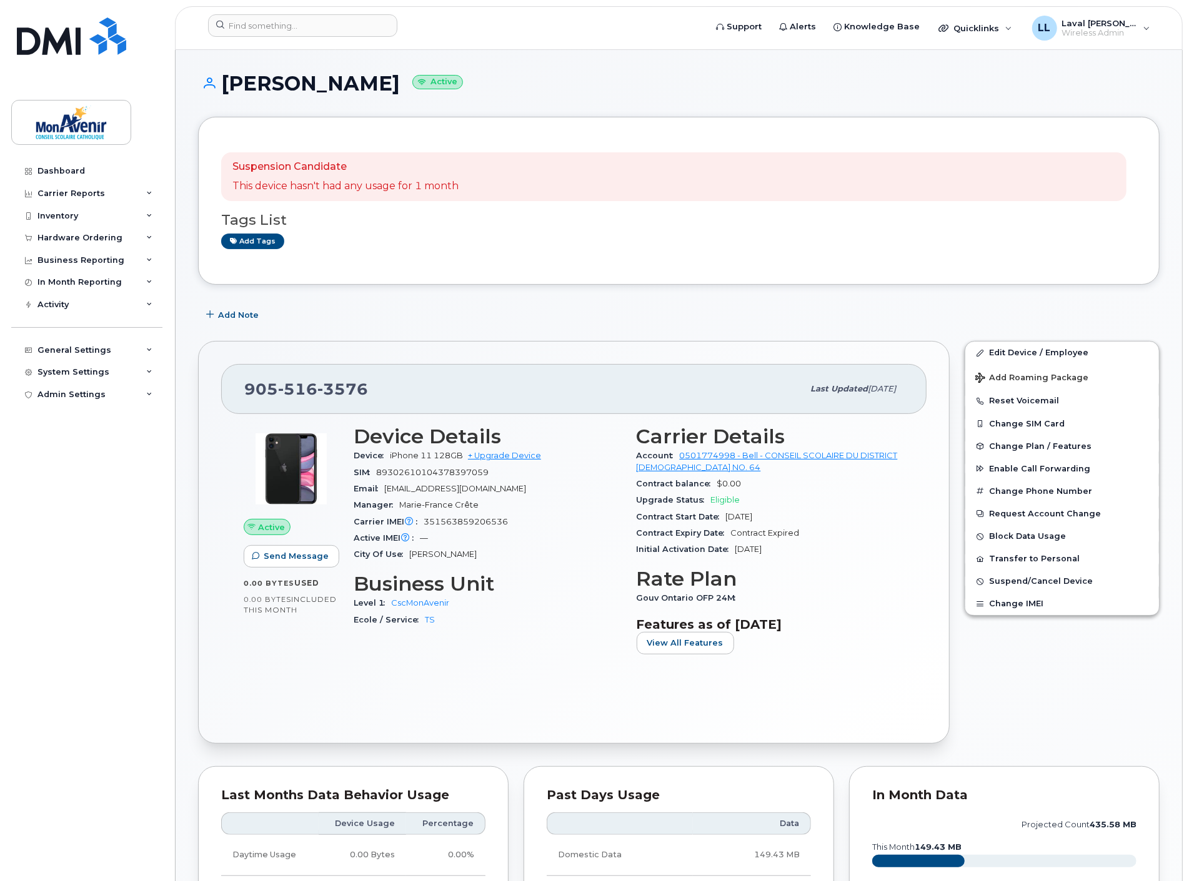
scroll to position [69, 0]
